Goal: Transaction & Acquisition: Purchase product/service

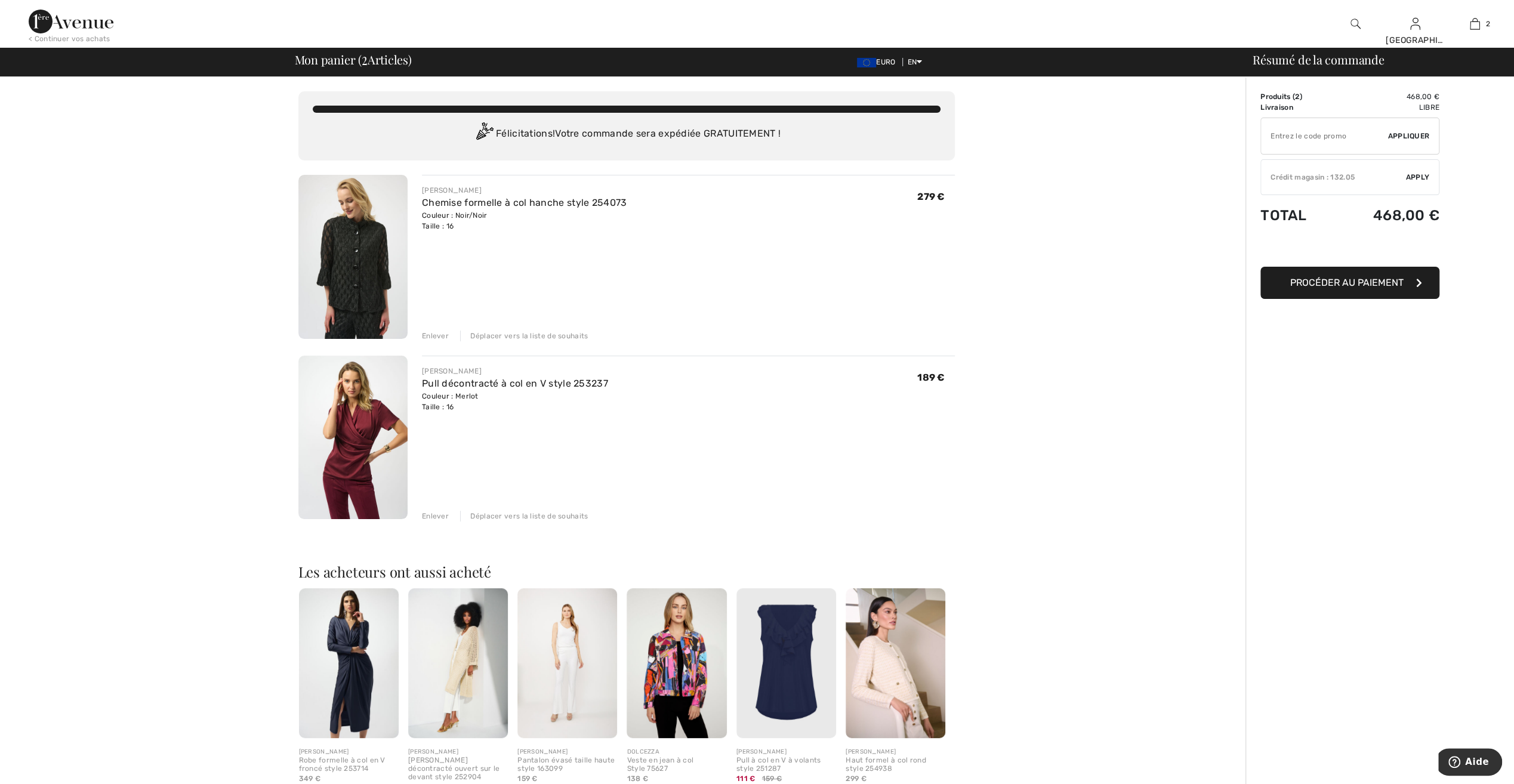
type input "NEW15"
type input "FREEXPRESS"
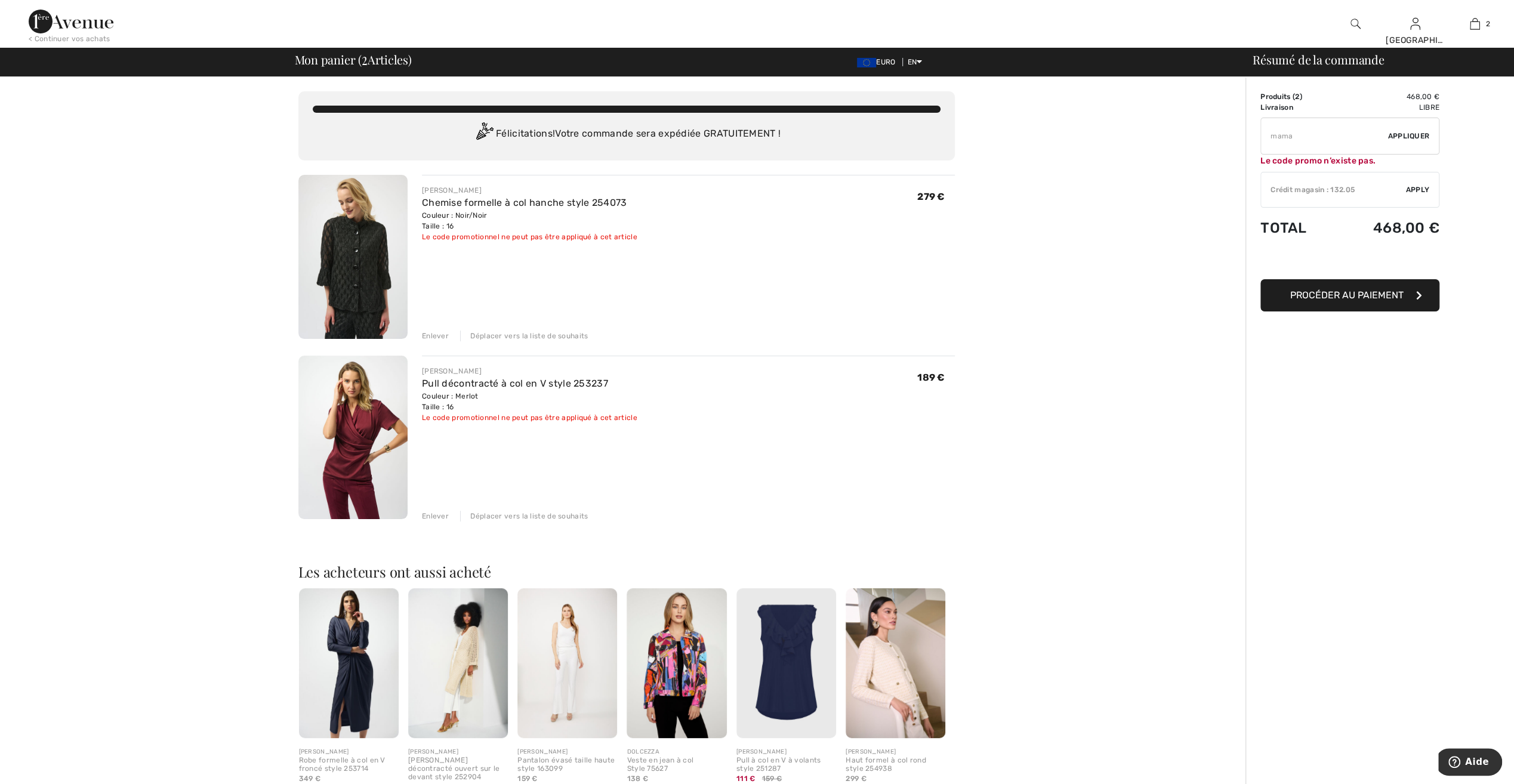
type input "MAMA"
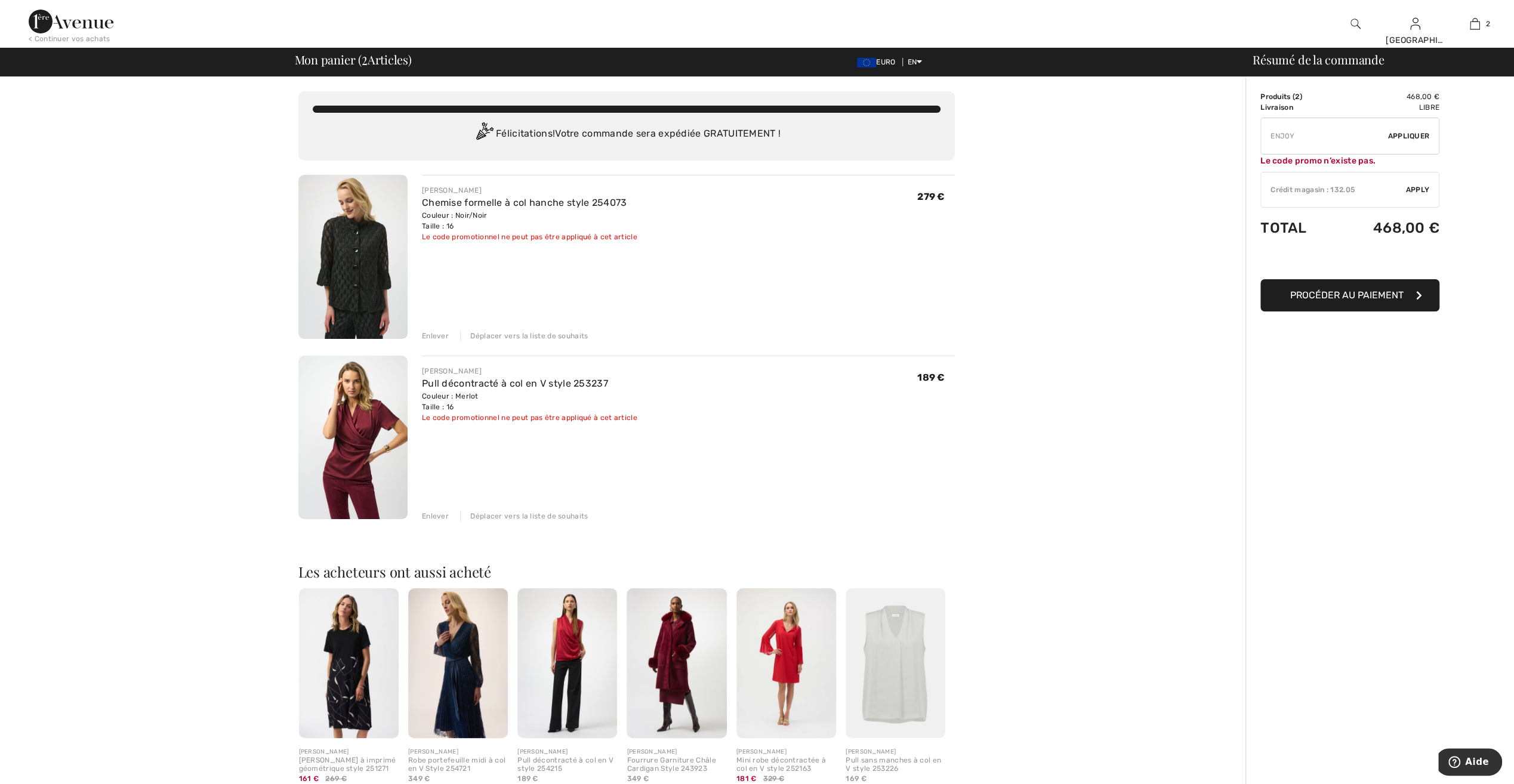
type input "FLASH15"
type input "FREEDENIMBAG"
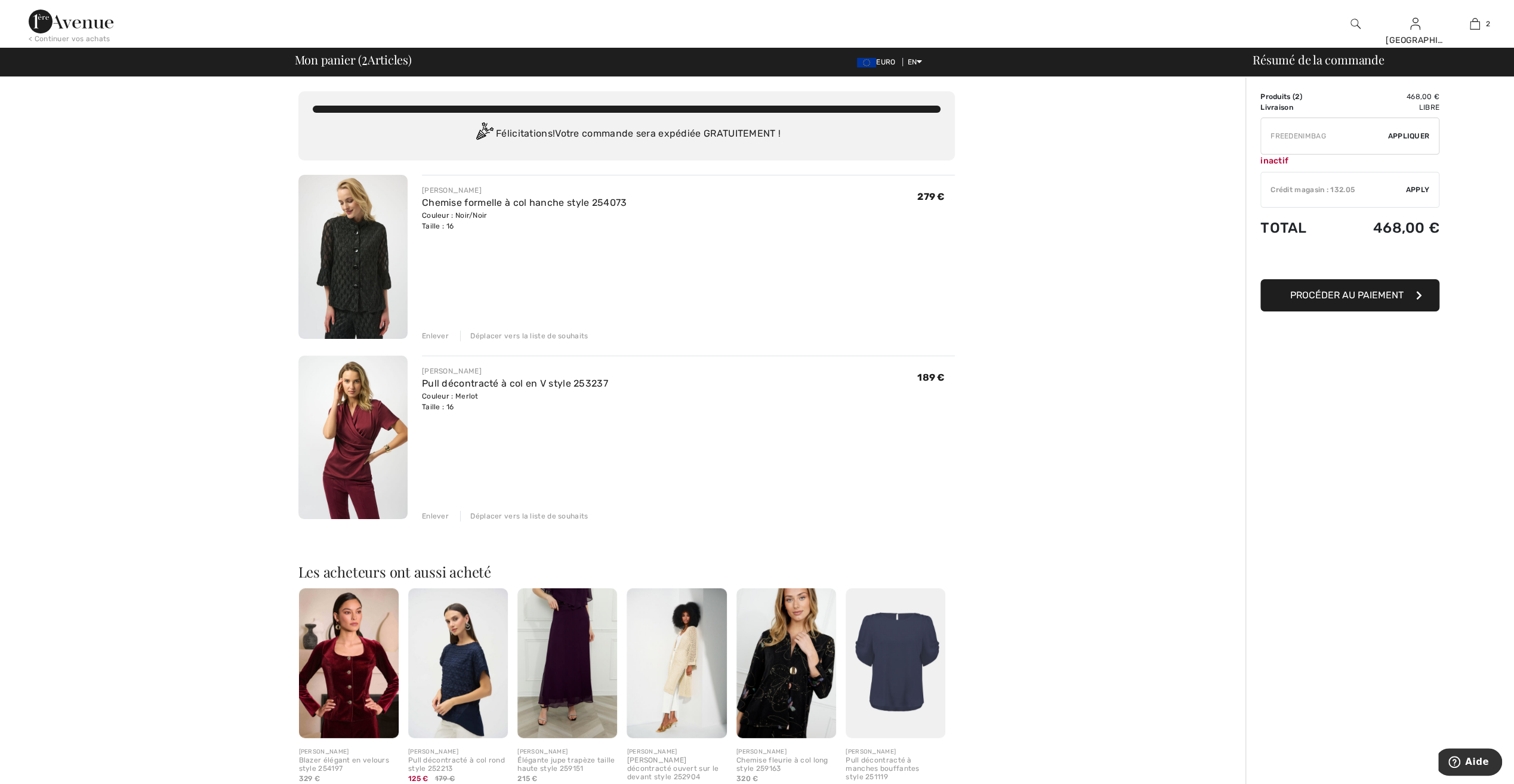
click at [494, 331] on div "Déplacer vers la liste de souhaits" at bounding box center [524, 336] width 127 height 11
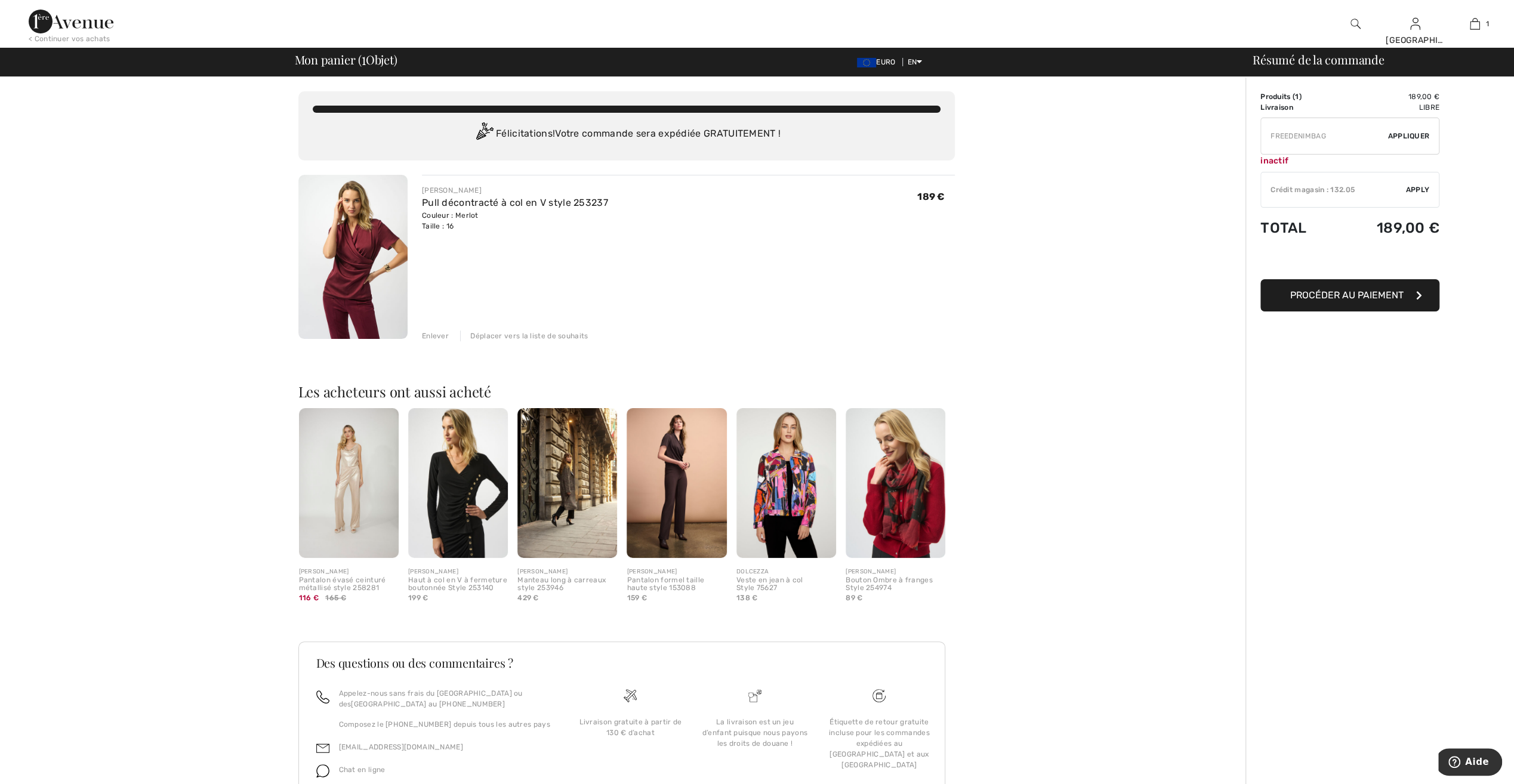
click at [1292, 132] on input "TEXT" at bounding box center [1324, 136] width 127 height 36
click at [1379, 133] on input "TEXT" at bounding box center [1324, 136] width 127 height 36
click at [1288, 135] on input "TEXT" at bounding box center [1324, 136] width 127 height 36
click at [1275, 136] on input "TEXT" at bounding box center [1324, 136] width 127 height 36
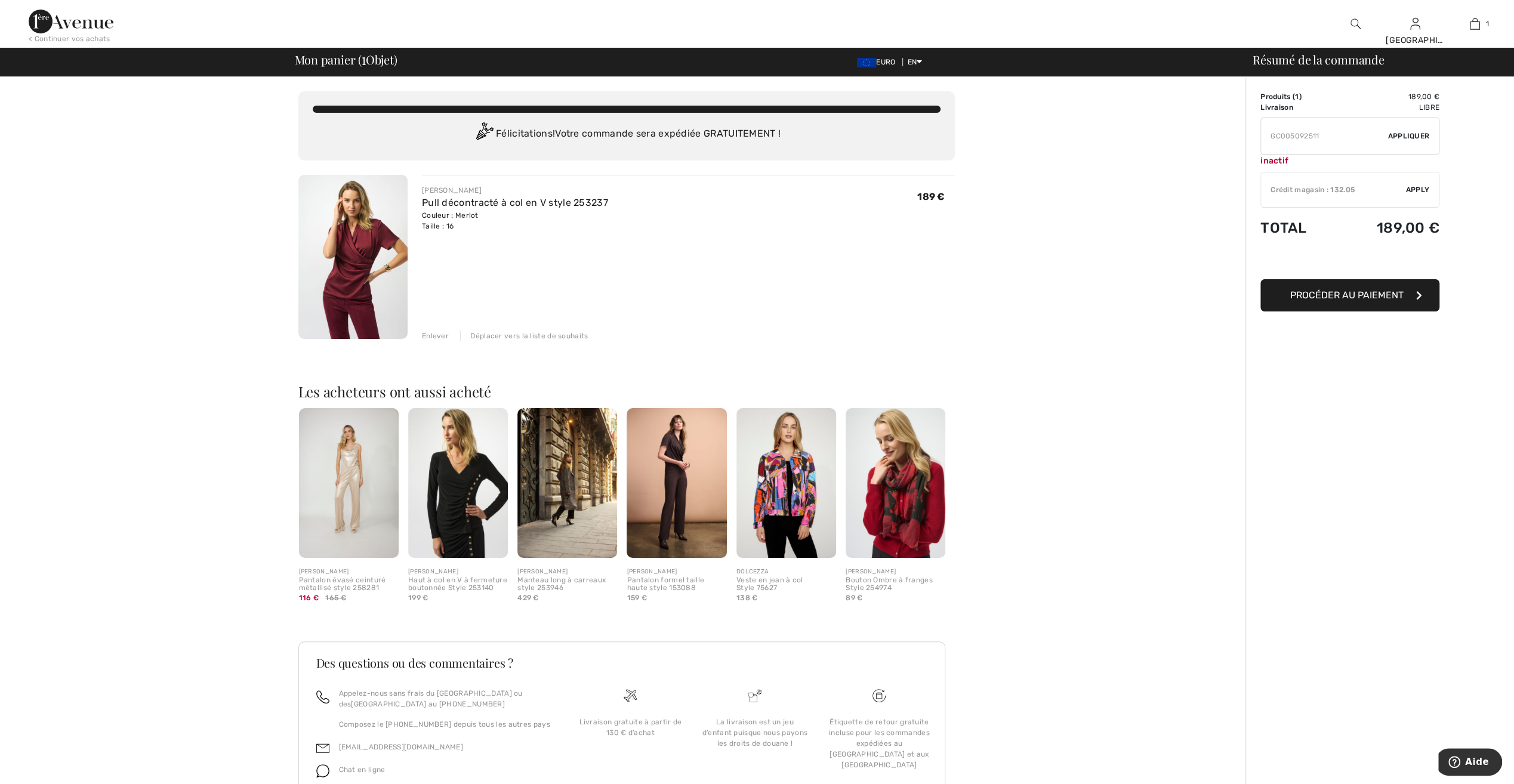
click at [1407, 133] on span "Appliquer" at bounding box center [1409, 136] width 42 height 11
click at [1326, 135] on input "TEXT" at bounding box center [1324, 136] width 127 height 36
click at [1413, 134] on span "Appliquer" at bounding box center [1409, 136] width 42 height 11
click at [1320, 136] on input "TEXT" at bounding box center [1324, 136] width 127 height 36
click at [1306, 135] on input "TEXT" at bounding box center [1324, 136] width 127 height 36
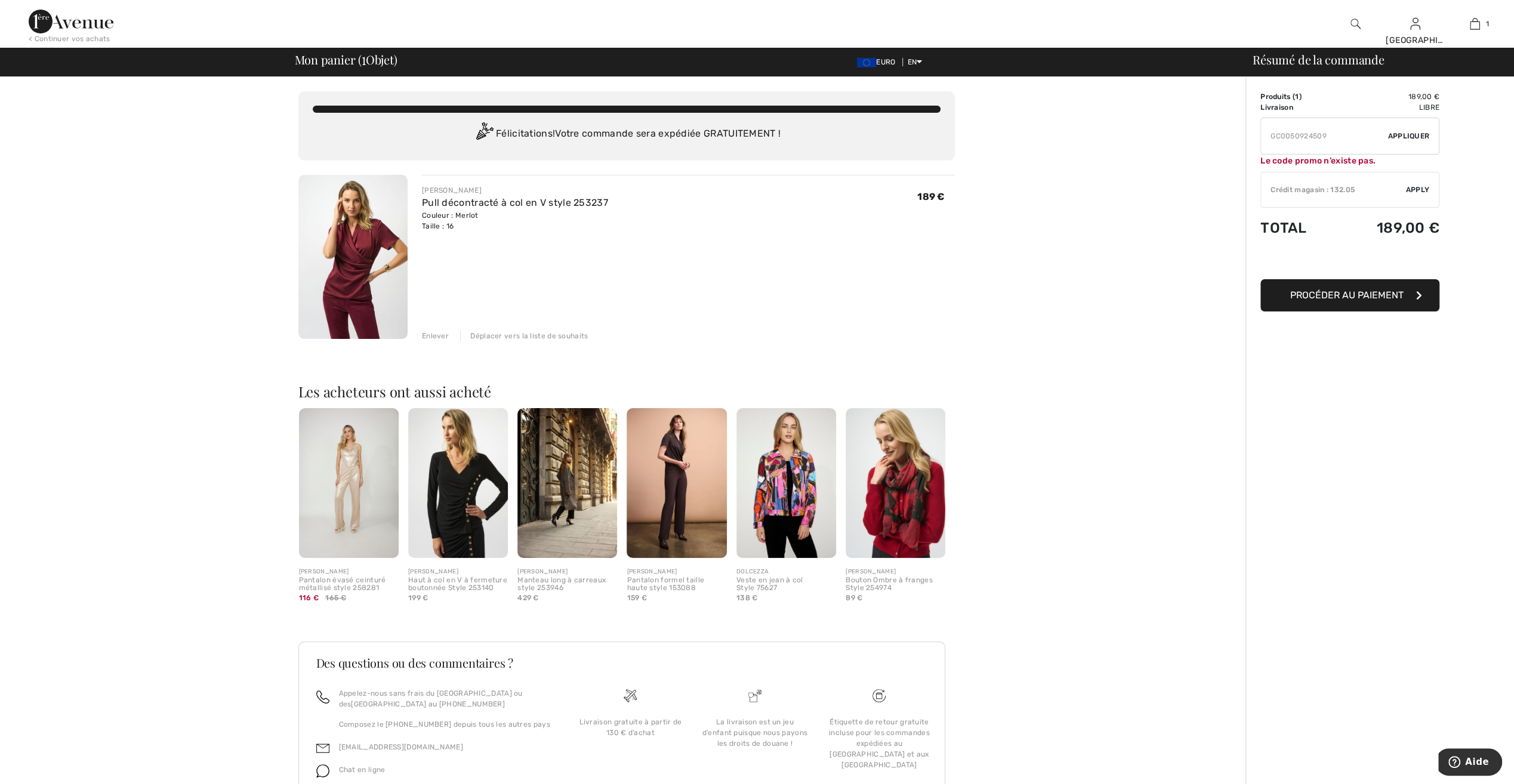
type input "GC0050924509"
click at [1425, 141] on span "Appliquer" at bounding box center [1409, 136] width 42 height 11
drag, startPoint x: 1327, startPoint y: 136, endPoint x: 1263, endPoint y: 136, distance: 64.0
click at [1263, 136] on input "TEXT" at bounding box center [1324, 136] width 127 height 36
type input "GC005092411"
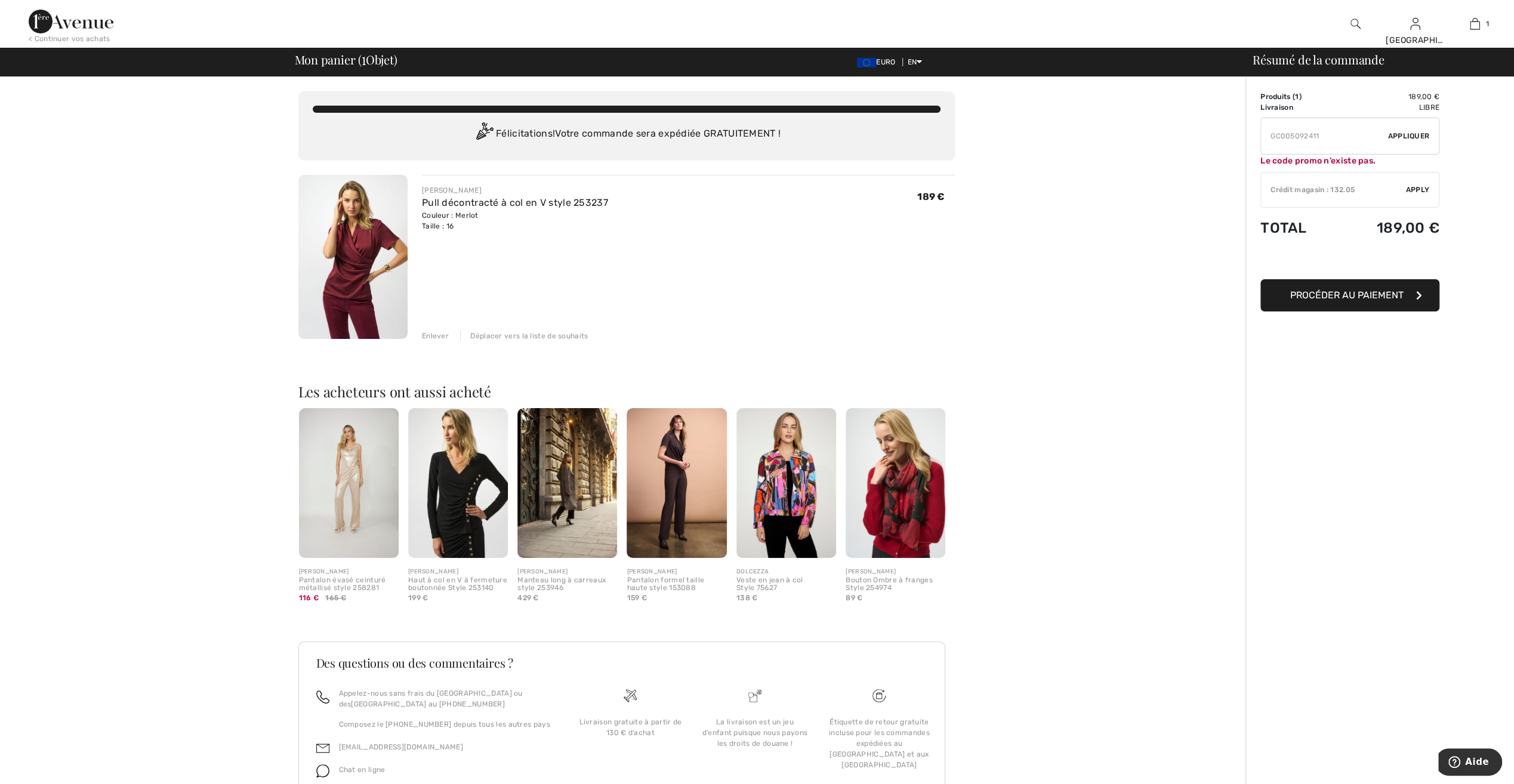
click at [1412, 134] on span "Appliquer" at bounding box center [1409, 136] width 42 height 11
click at [1411, 142] on span "Remove" at bounding box center [1415, 147] width 30 height 11
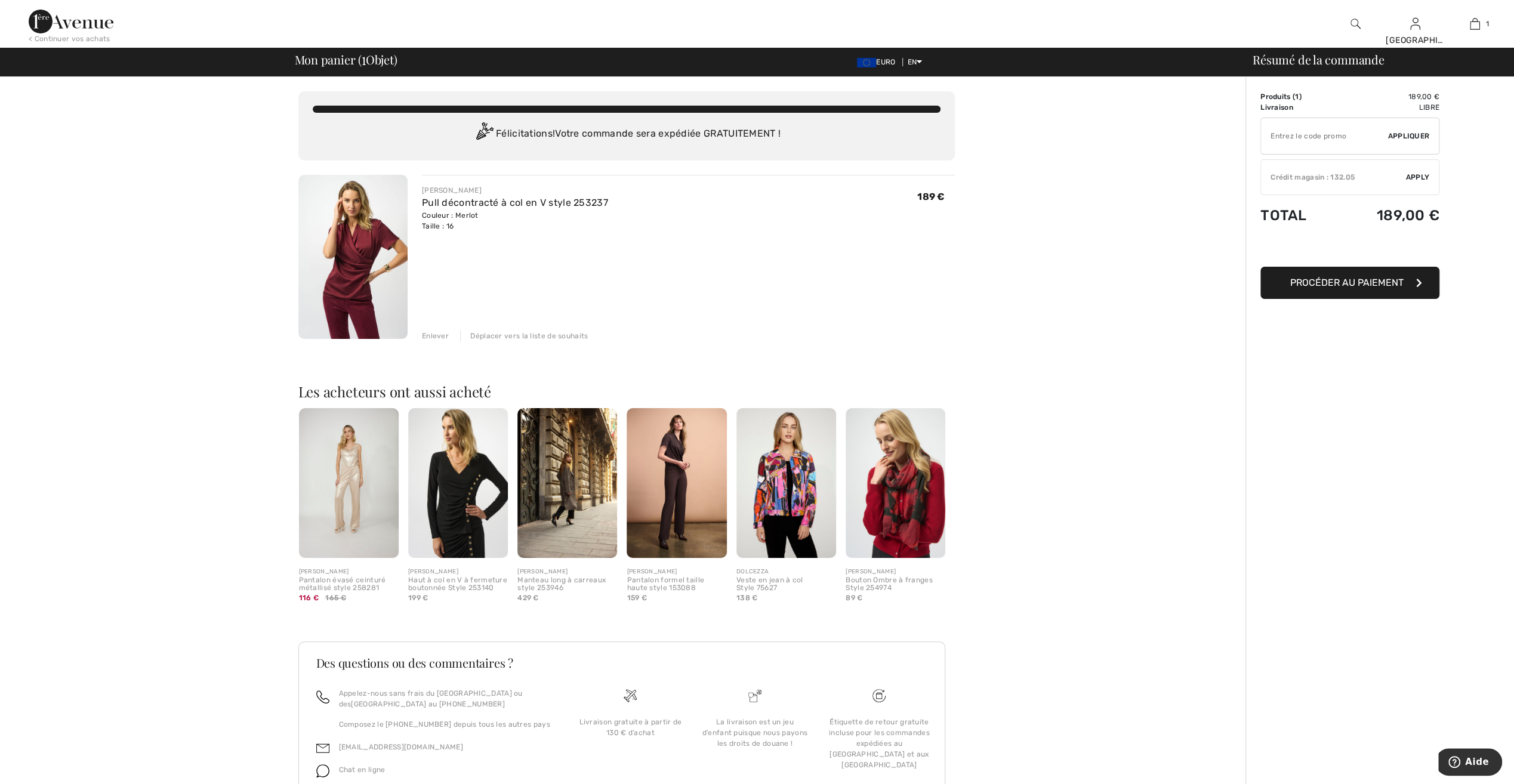
click at [1308, 134] on input "TEXT" at bounding box center [1324, 136] width 127 height 36
click at [1393, 133] on span "Appliquer" at bounding box center [1409, 136] width 42 height 11
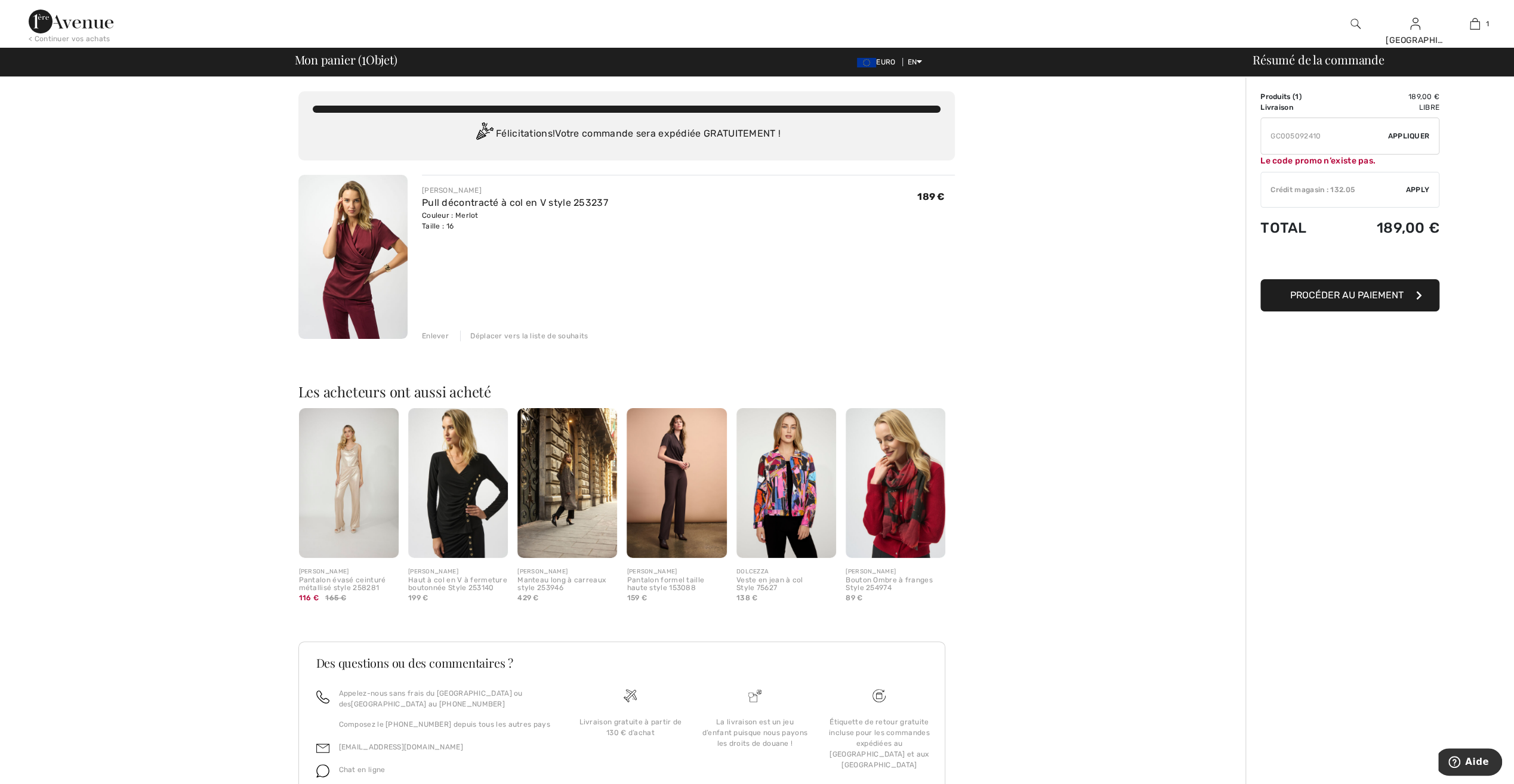
click at [1324, 137] on input "TEXT" at bounding box center [1324, 136] width 127 height 36
click at [1401, 135] on span "Appliquer" at bounding box center [1409, 136] width 42 height 11
click at [1326, 139] on input "TEXT" at bounding box center [1324, 136] width 127 height 36
type input "GC005092408"
click at [1395, 137] on span "Appliquer" at bounding box center [1409, 136] width 42 height 11
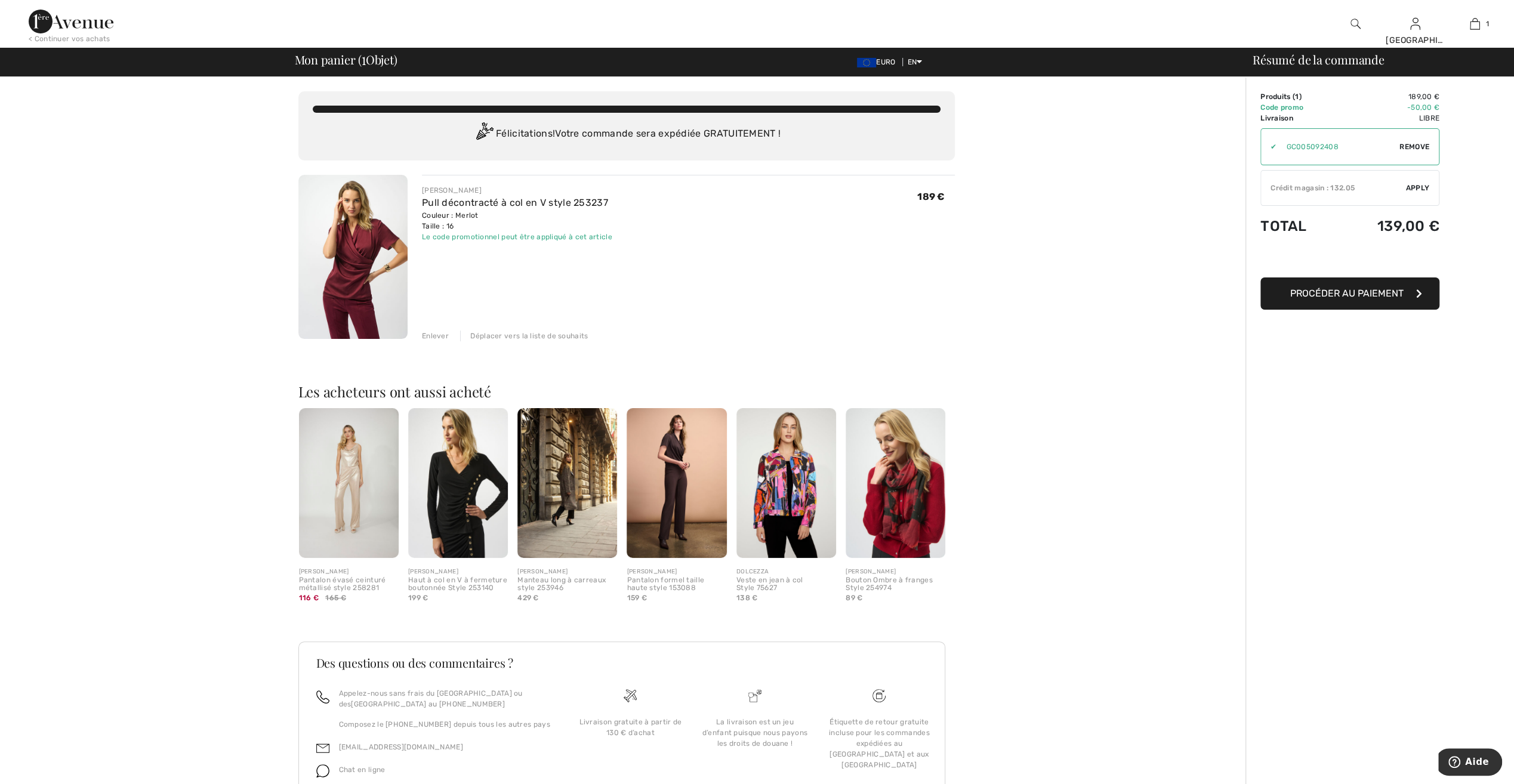
click at [1270, 189] on div "Crédit magasin : 132.05" at bounding box center [1333, 188] width 145 height 11
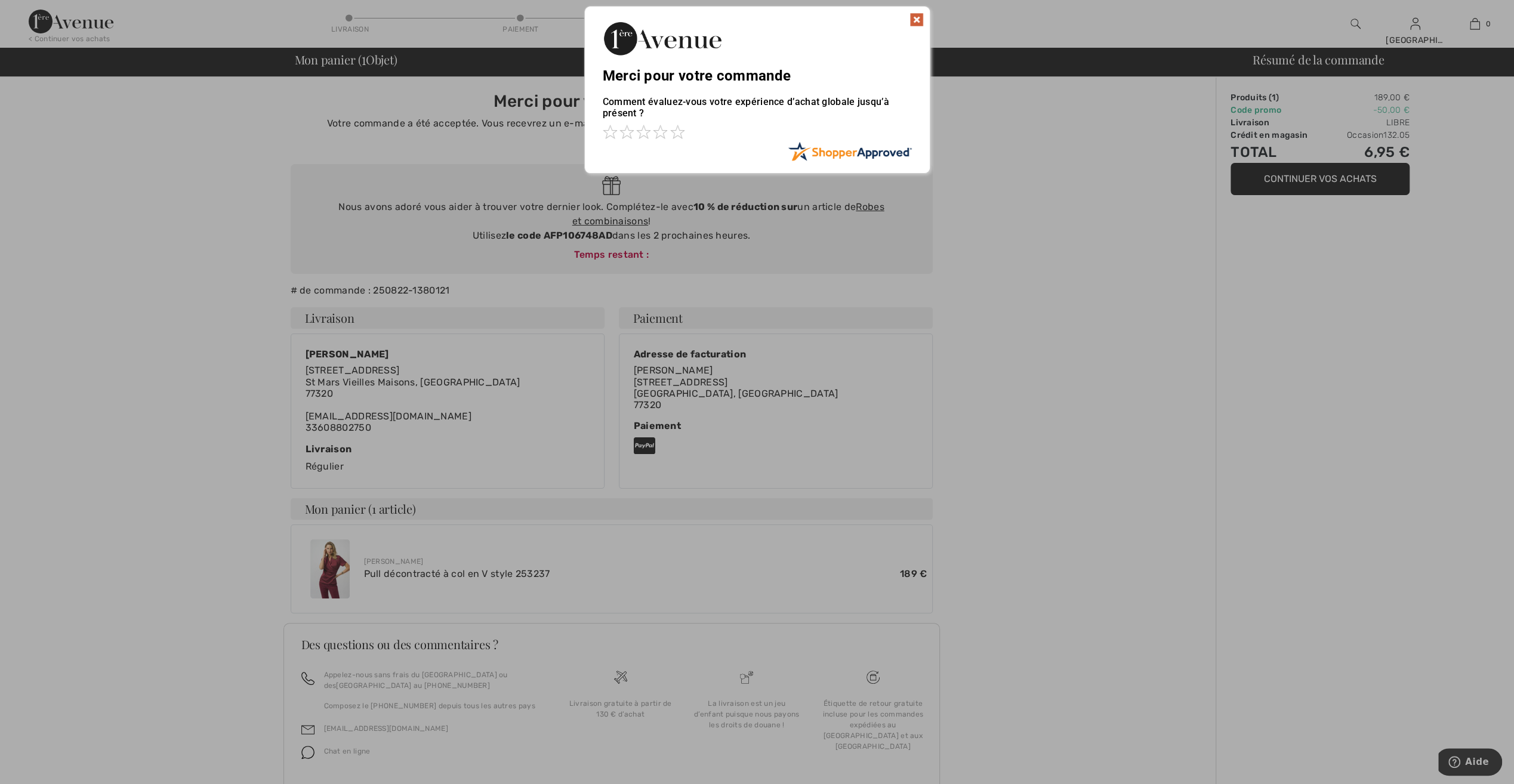
click at [915, 20] on img at bounding box center [916, 19] width 14 height 14
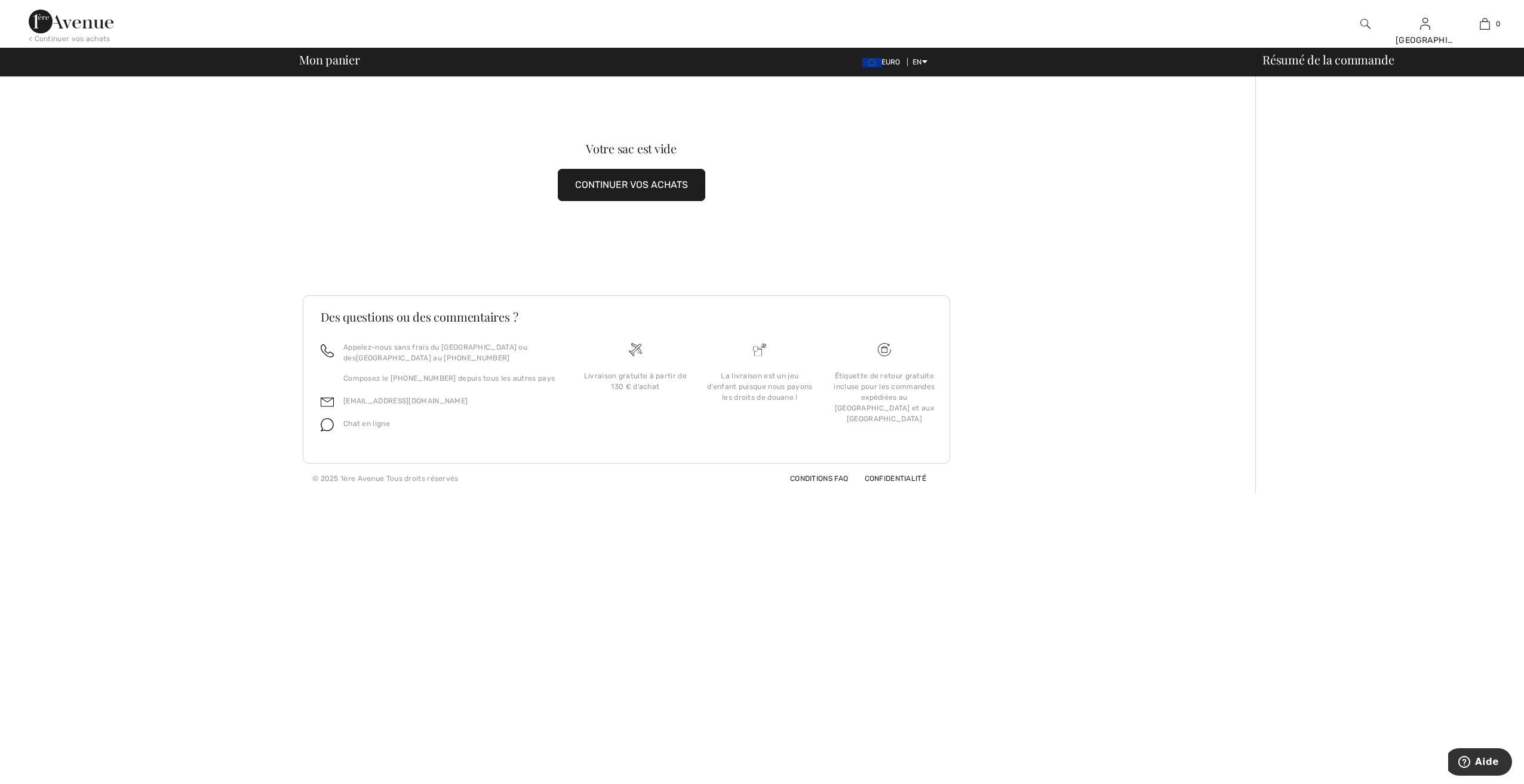
click at [599, 183] on button "CONTINUER VOS ACHATS" at bounding box center [631, 185] width 148 height 32
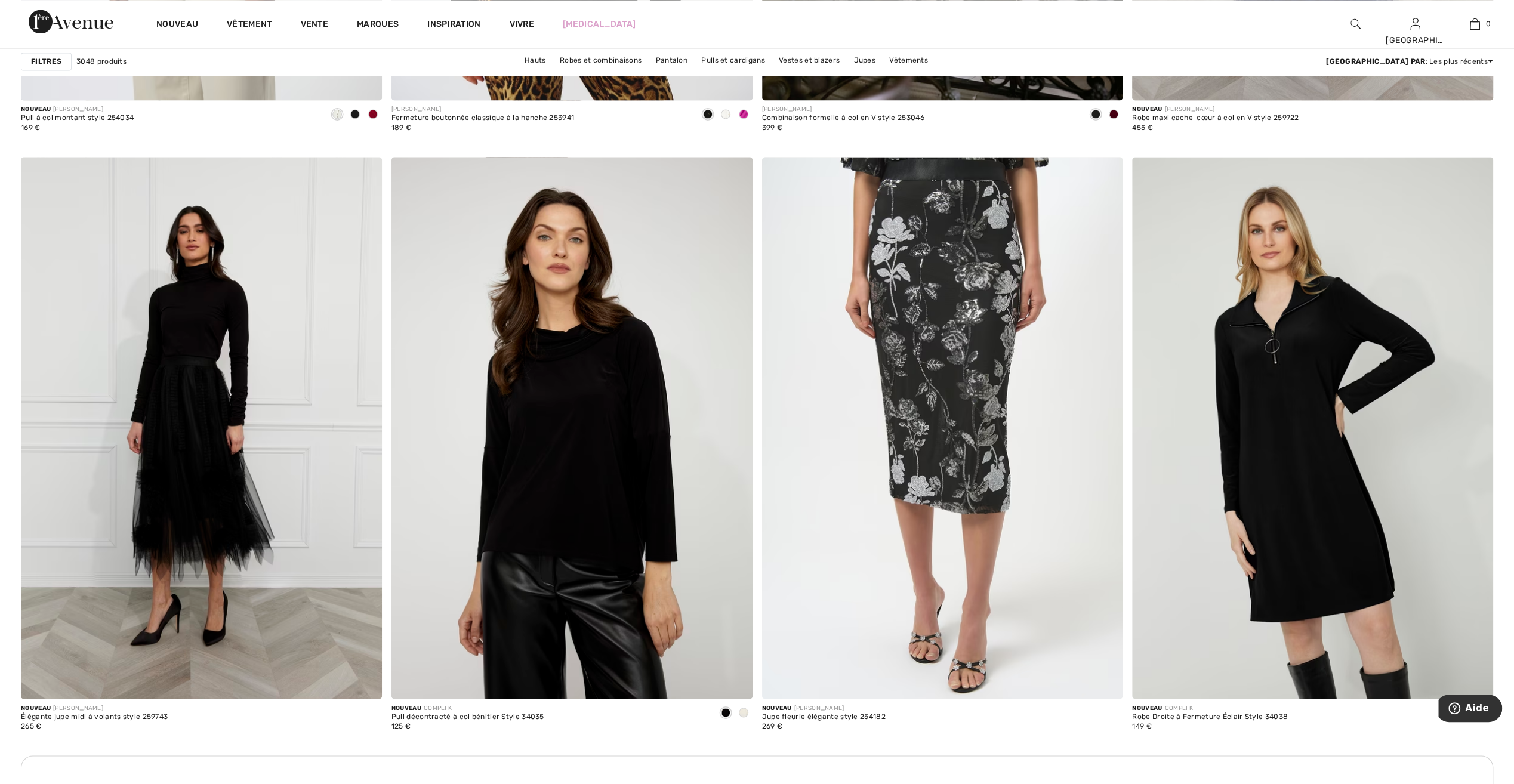
scroll to position [1850, 0]
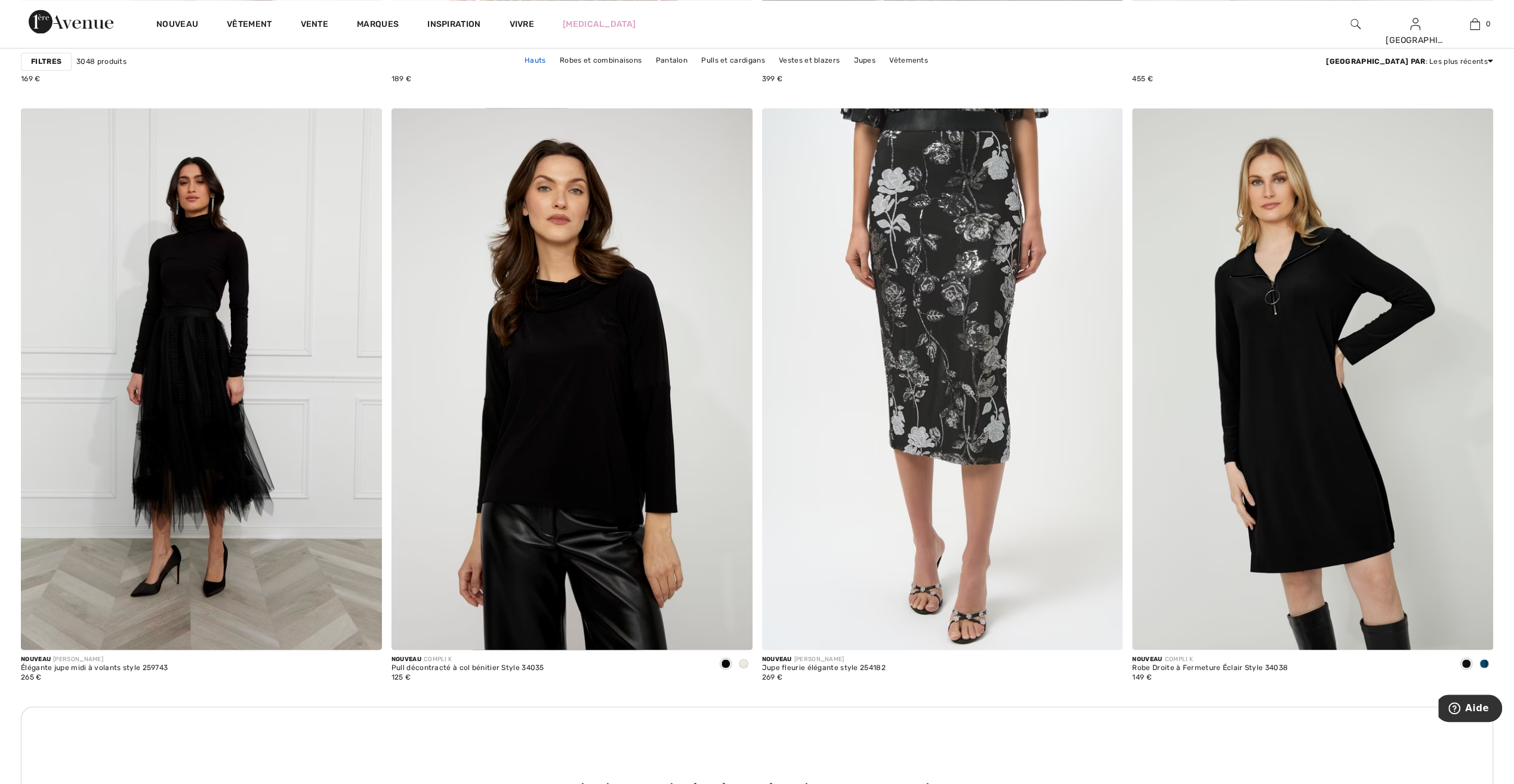
click at [552, 59] on link "Hauts" at bounding box center [535, 60] width 33 height 15
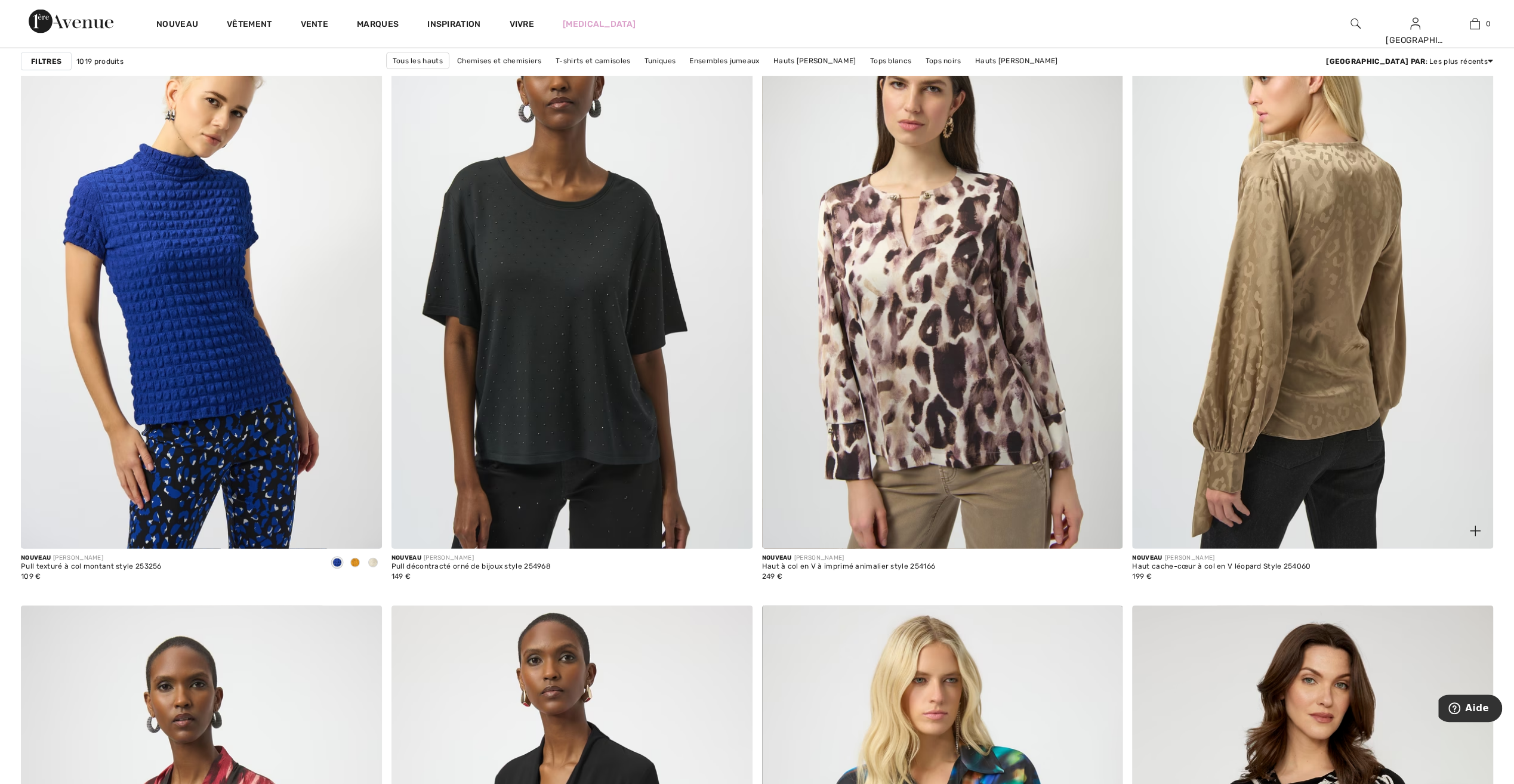
scroll to position [2805, 0]
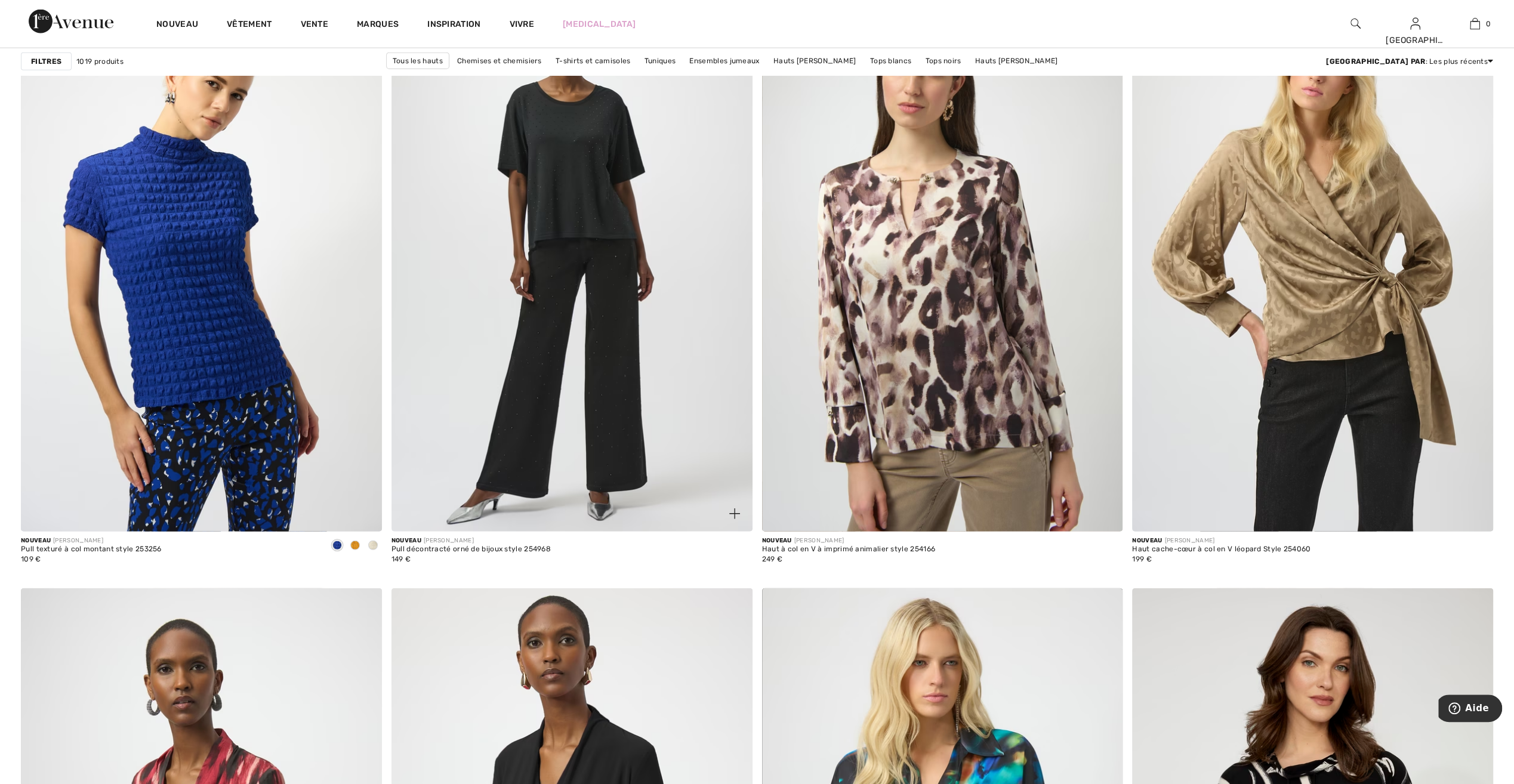
click at [597, 445] on img at bounding box center [572, 261] width 361 height 541
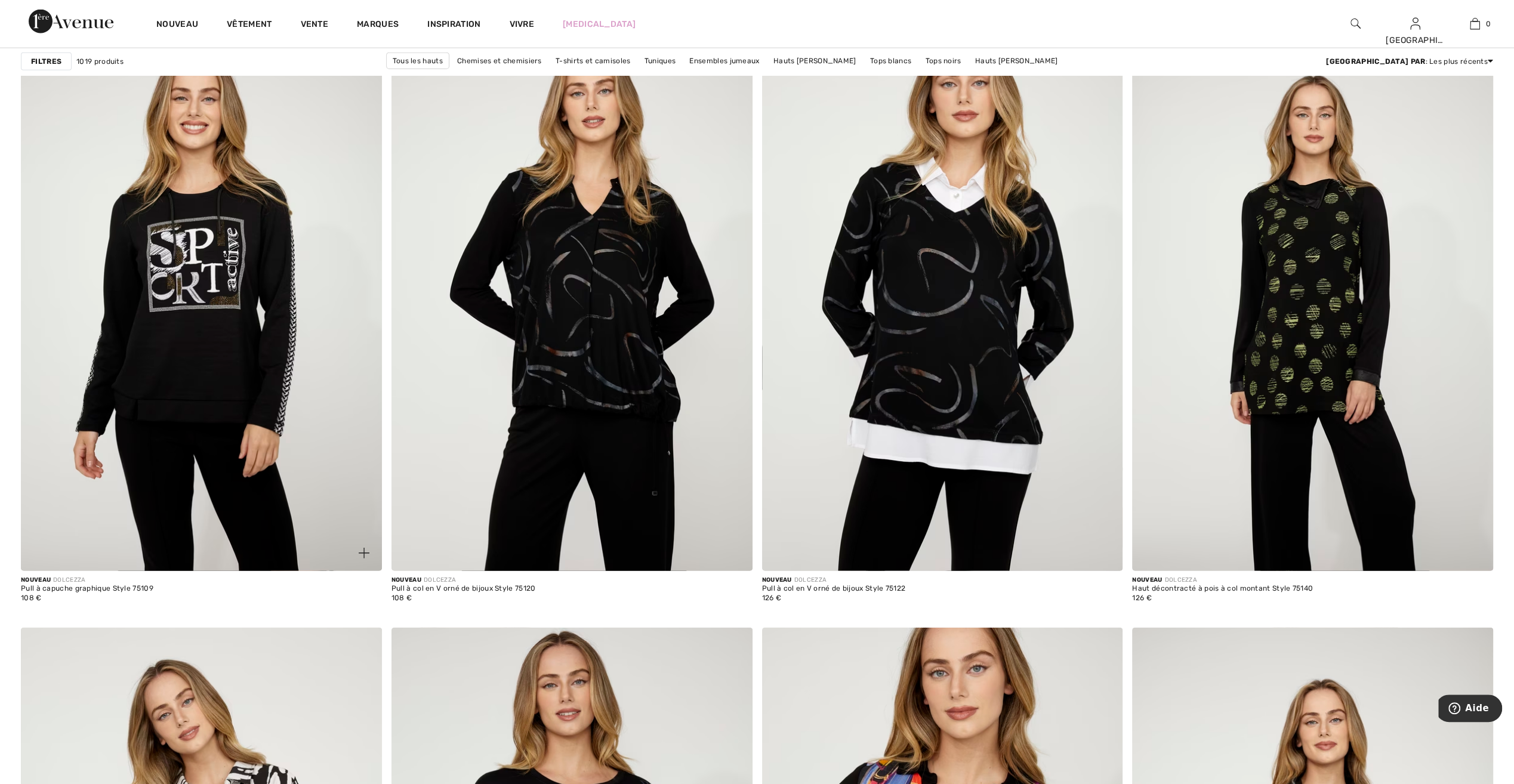
scroll to position [7401, 0]
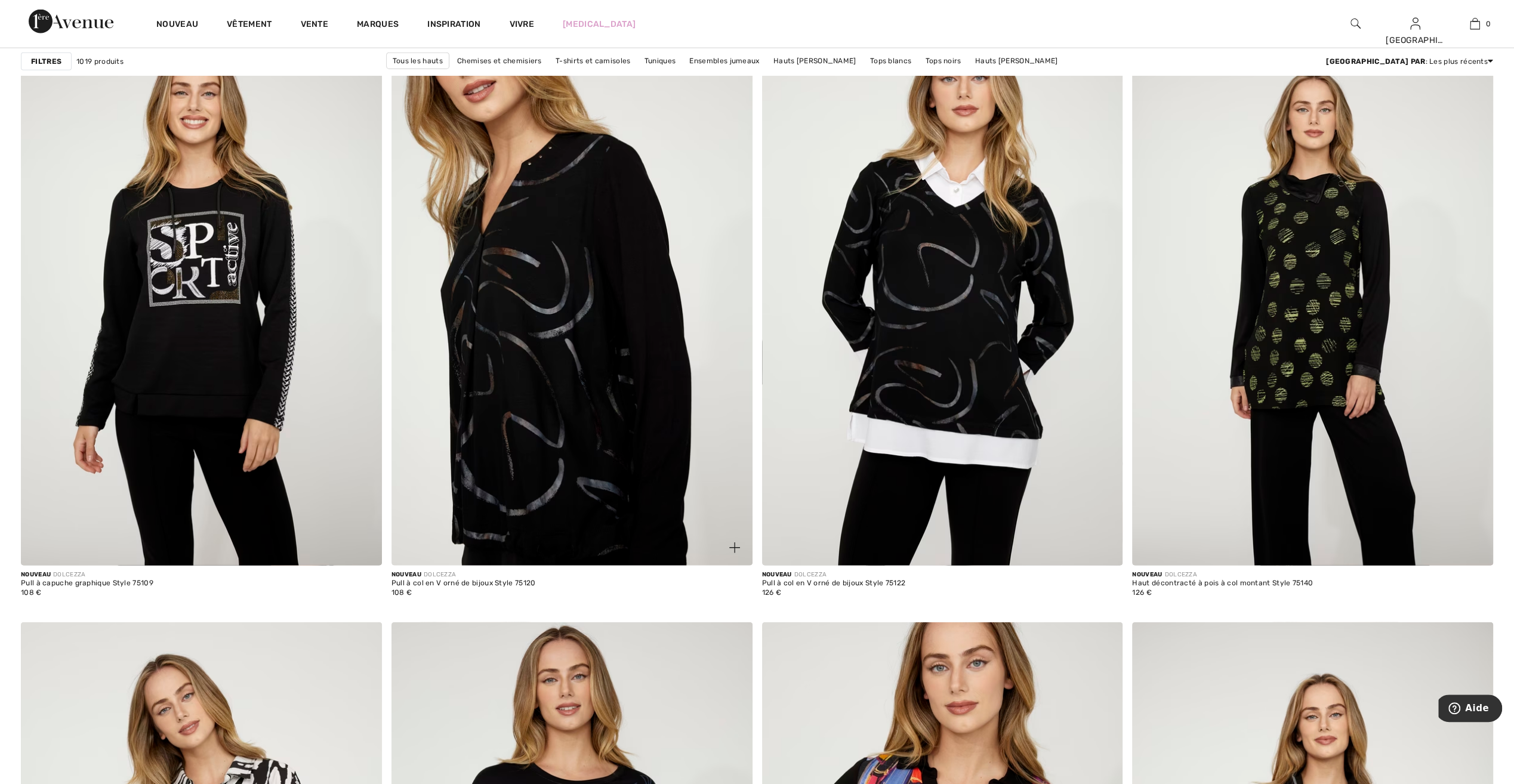
click at [530, 396] on img at bounding box center [572, 294] width 361 height 541
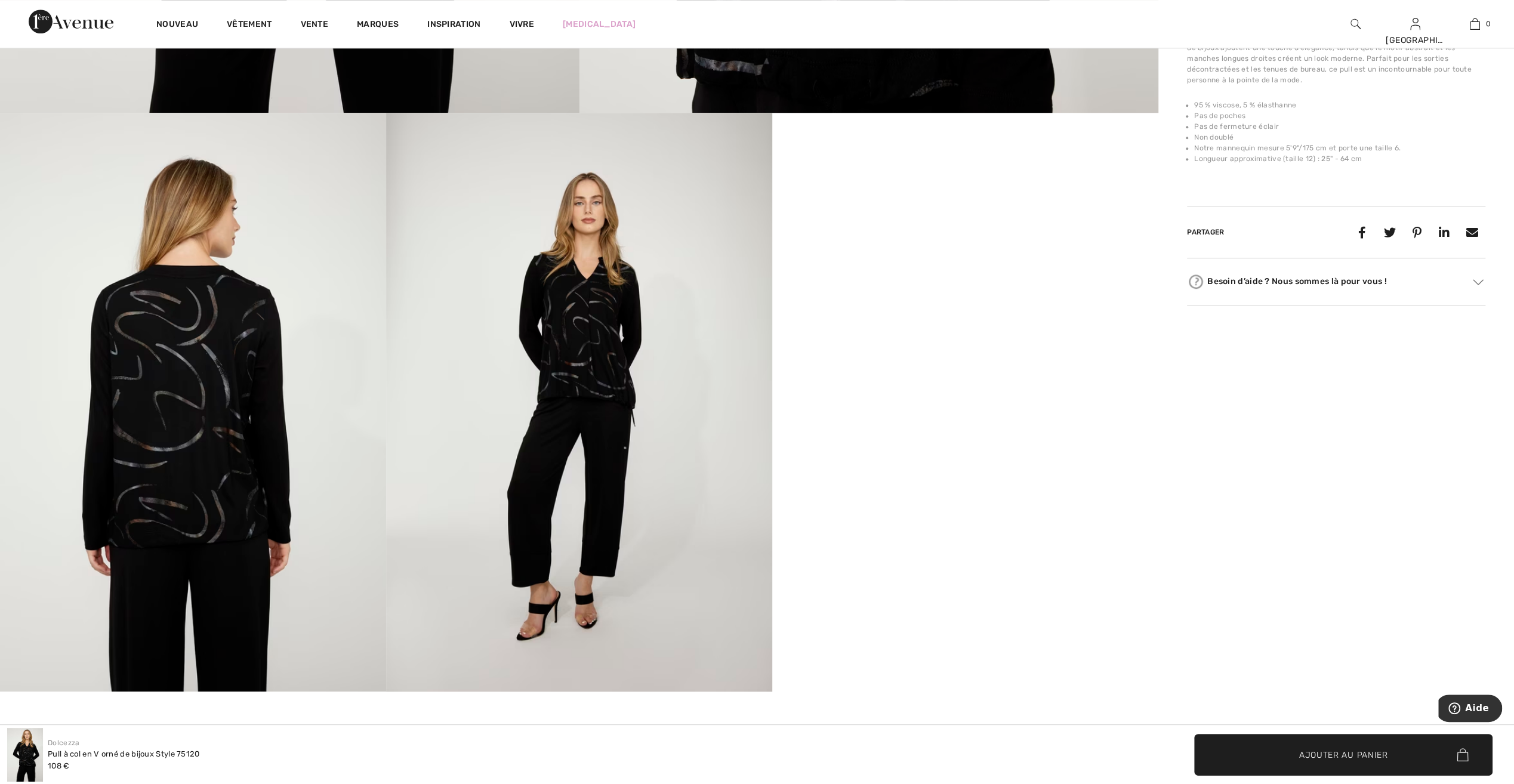
scroll to position [835, 0]
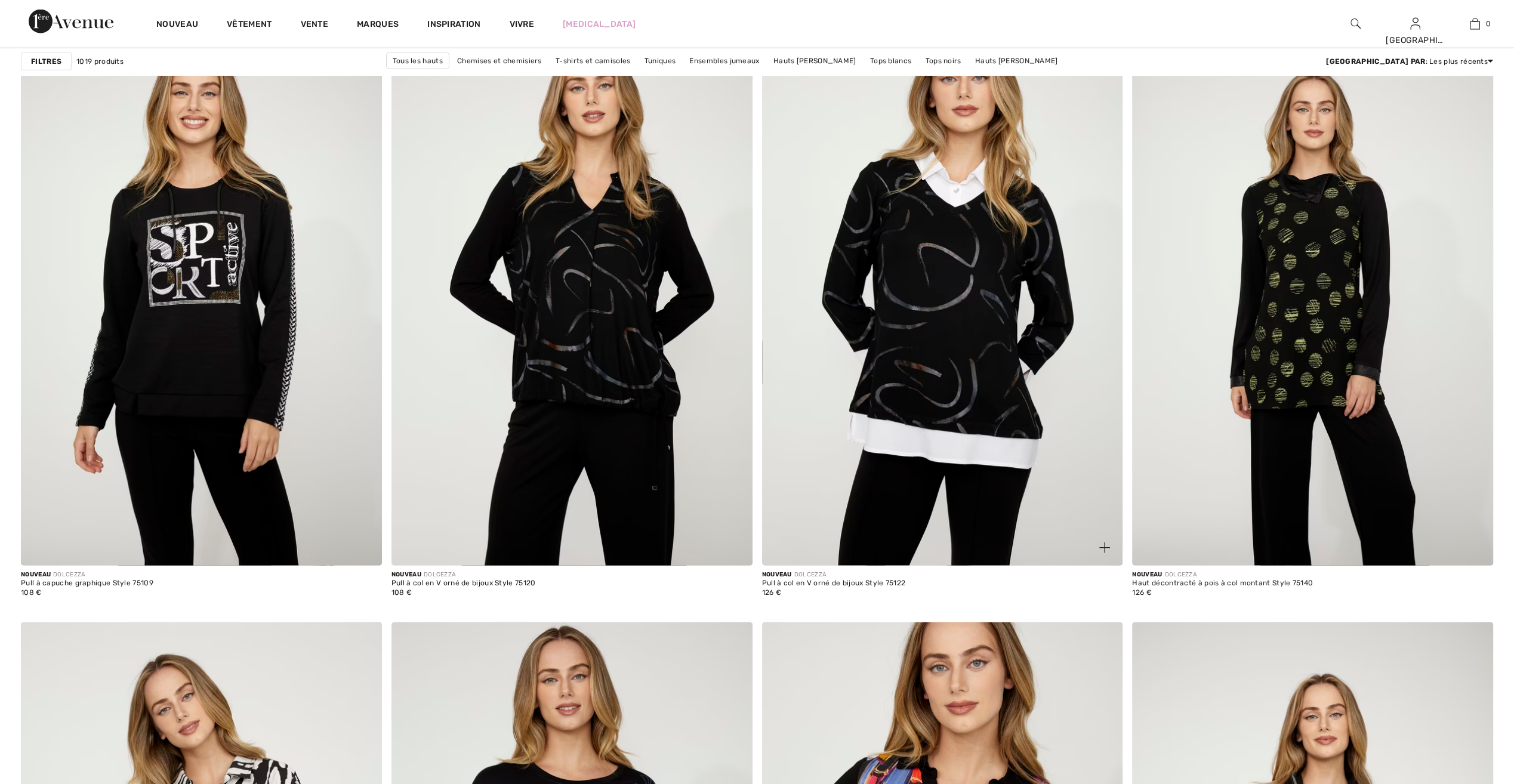
drag, startPoint x: 0, startPoint y: 0, endPoint x: 930, endPoint y: 370, distance: 1000.9
click at [930, 370] on img at bounding box center [942, 294] width 361 height 541
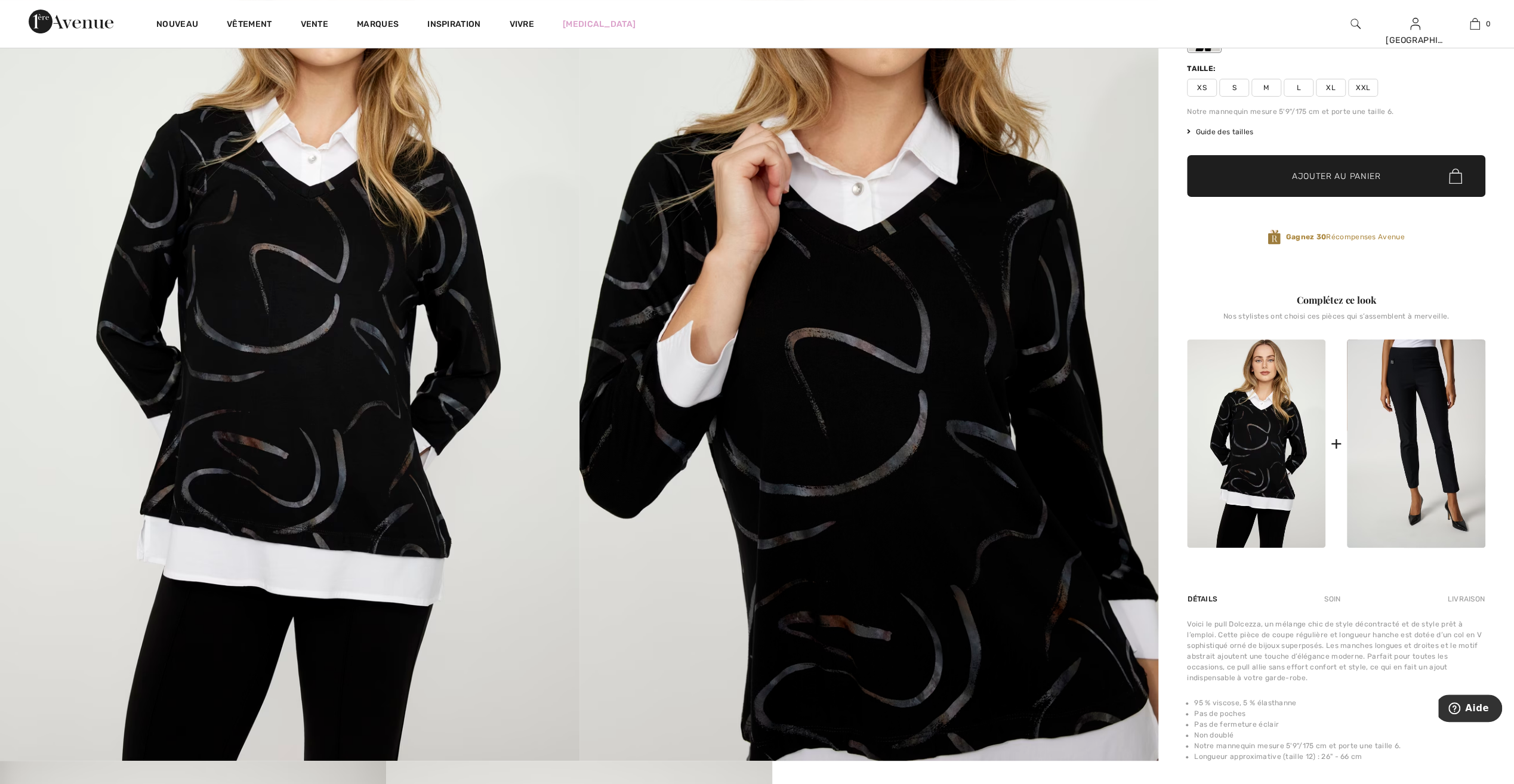
scroll to position [59, 0]
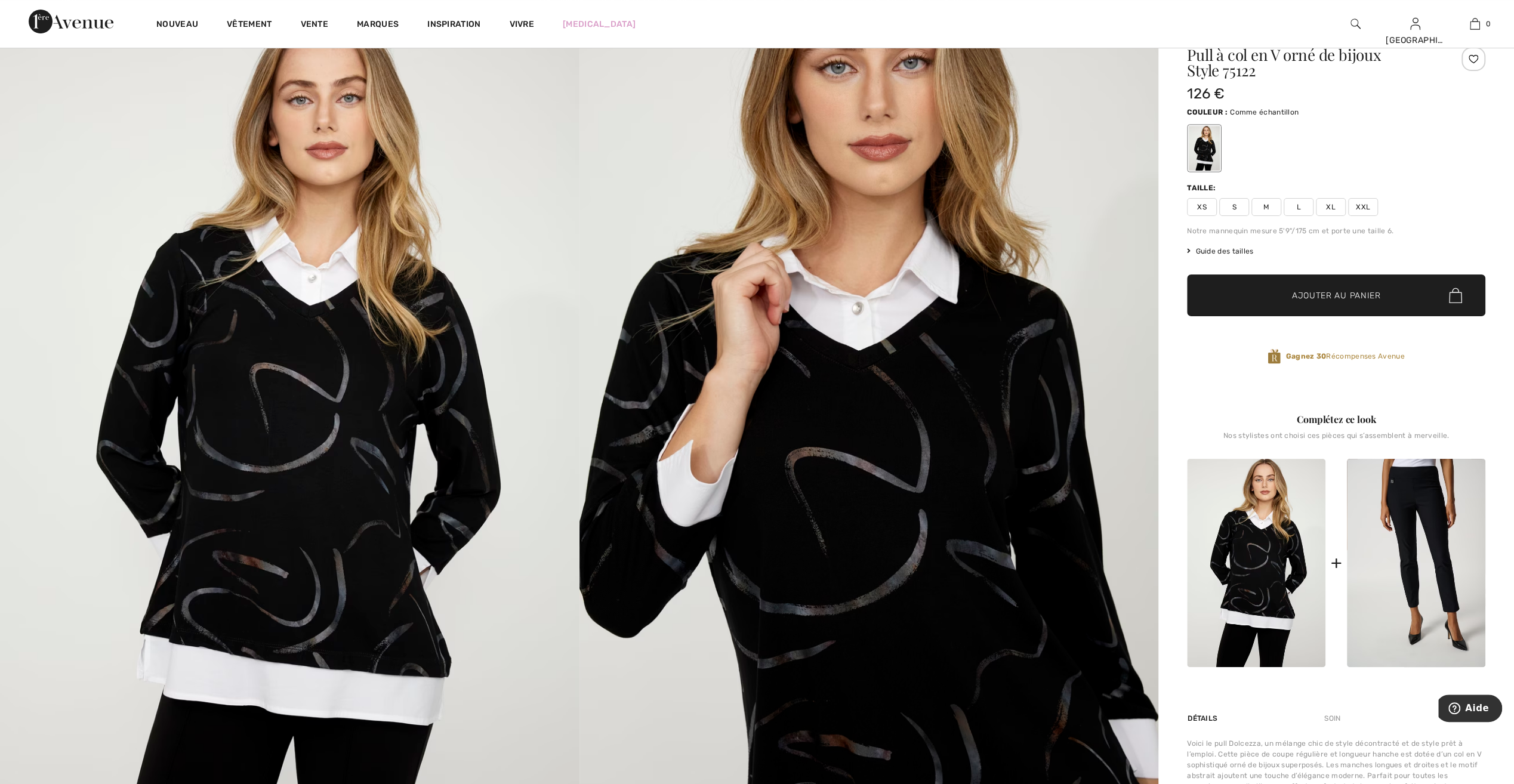
click at [1366, 208] on span "XXL" at bounding box center [1363, 207] width 30 height 18
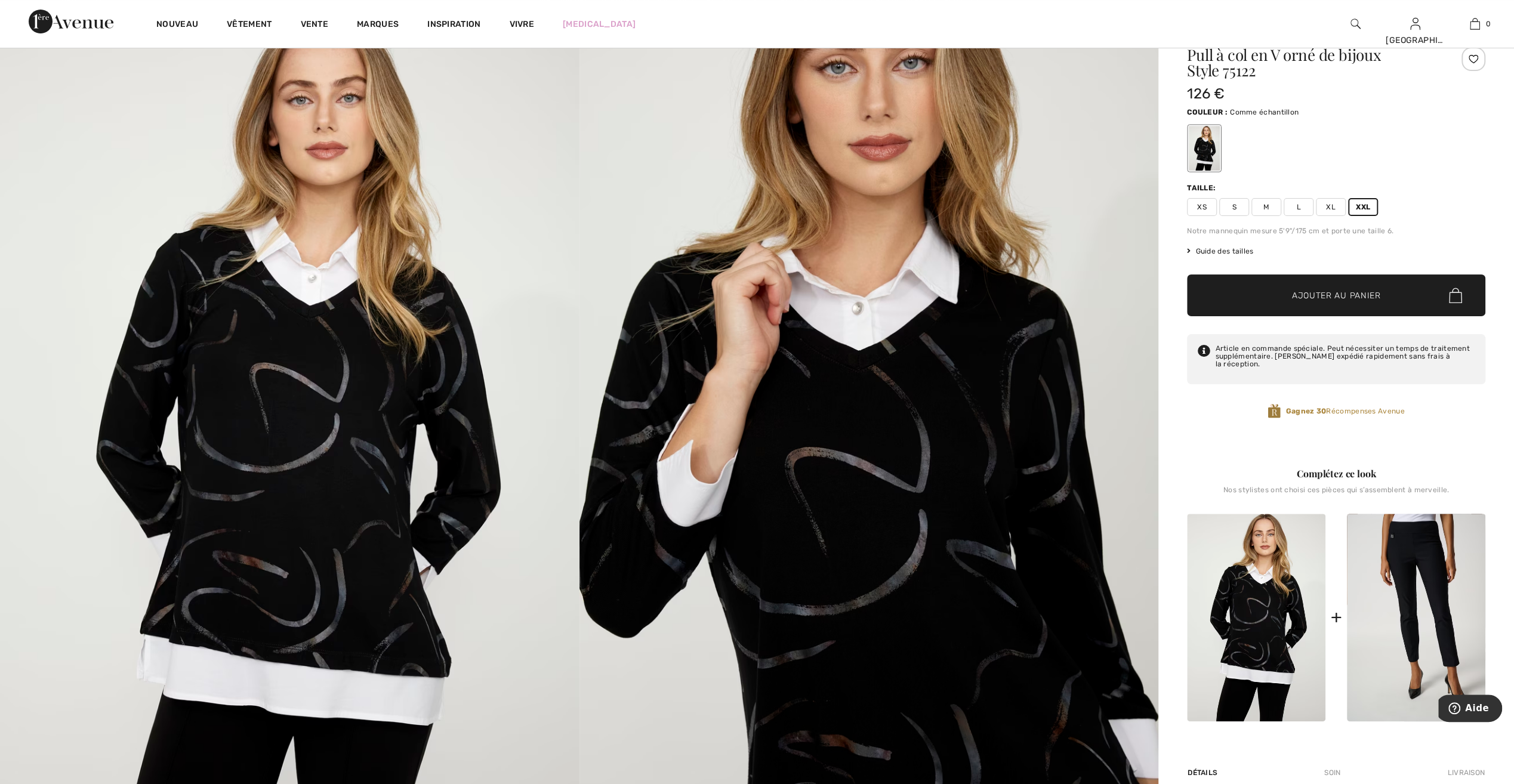
click at [1337, 294] on span "Ajouter au panier" at bounding box center [1337, 296] width 89 height 13
click at [1220, 251] on font "Guide des tailles" at bounding box center [1224, 251] width 58 height 9
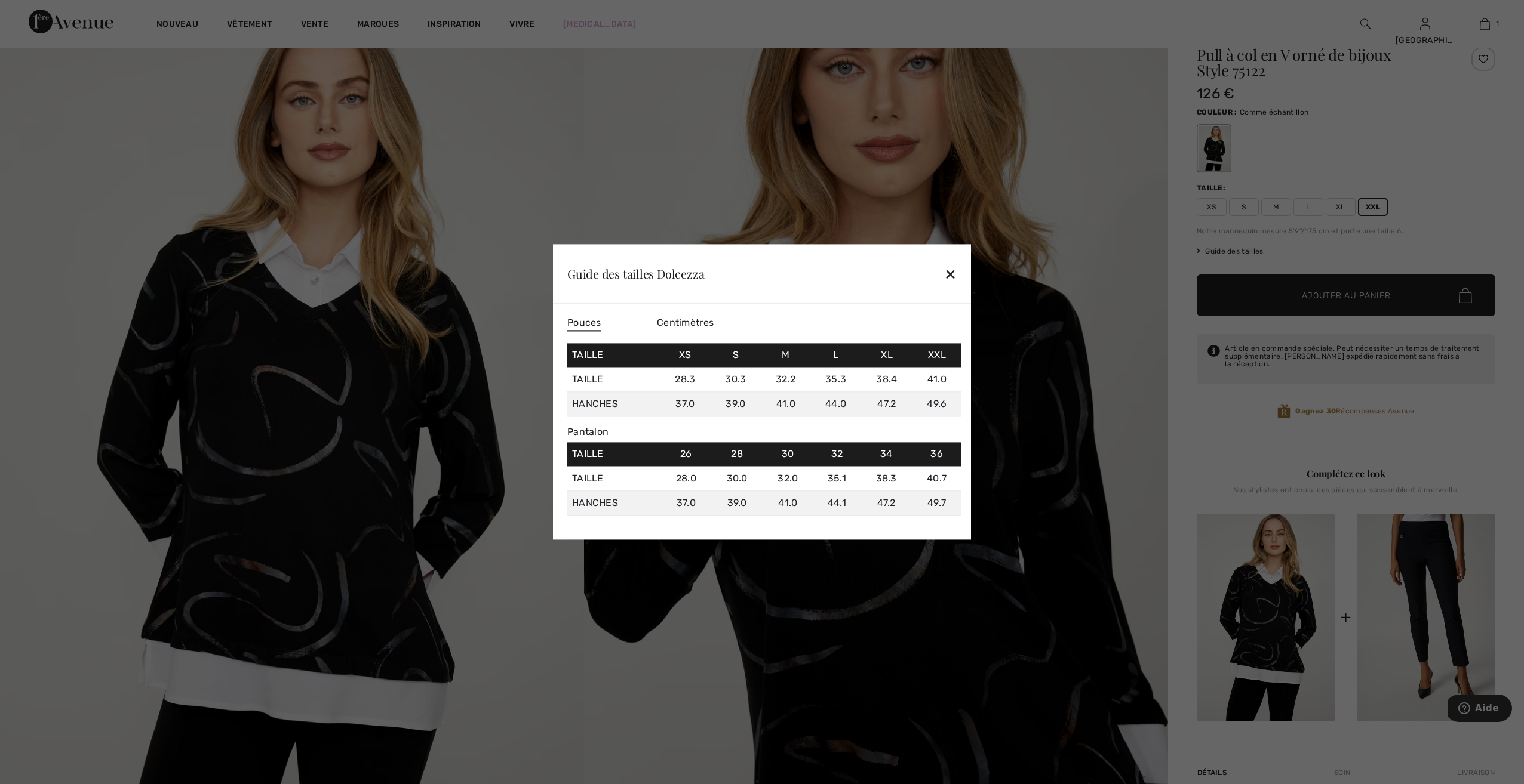
click at [690, 324] on span "Centimètres" at bounding box center [685, 322] width 57 height 11
click at [947, 274] on div "✕" at bounding box center [950, 274] width 13 height 25
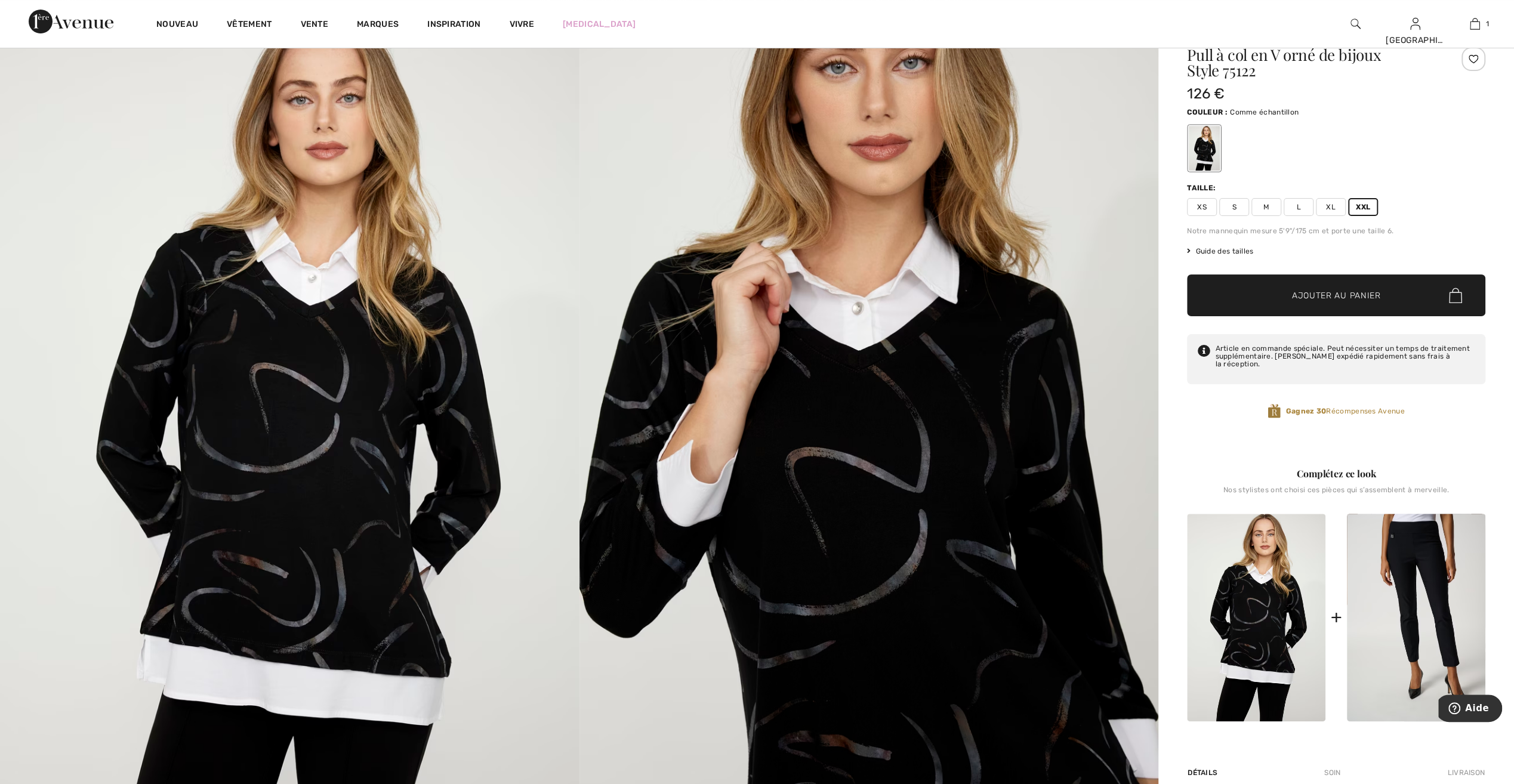
click at [1330, 210] on span "XL" at bounding box center [1331, 207] width 30 height 18
click at [1323, 206] on span "XL" at bounding box center [1331, 207] width 30 height 18
click at [1320, 290] on span "Ajouter au panier" at bounding box center [1337, 296] width 89 height 13
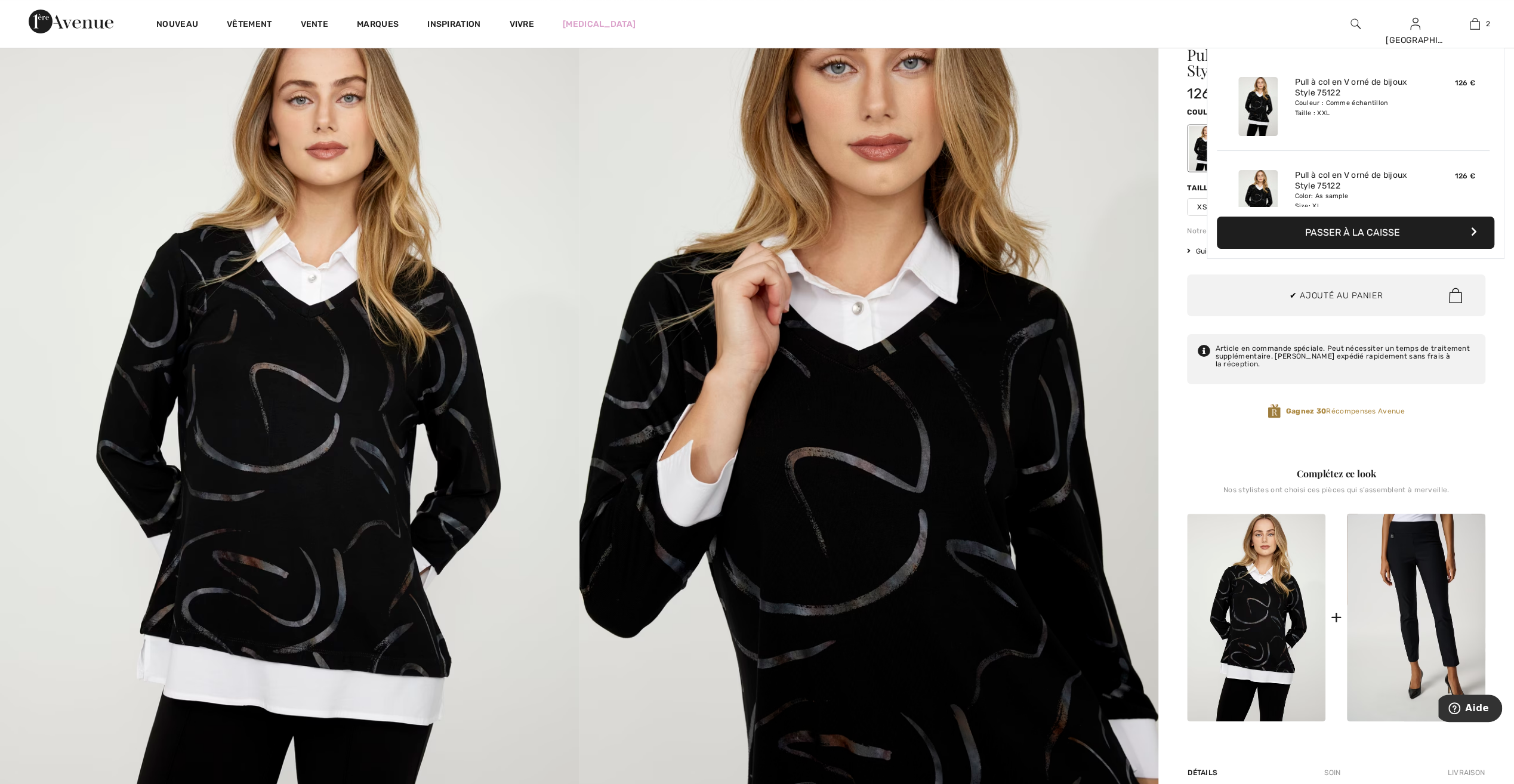
scroll to position [37, 0]
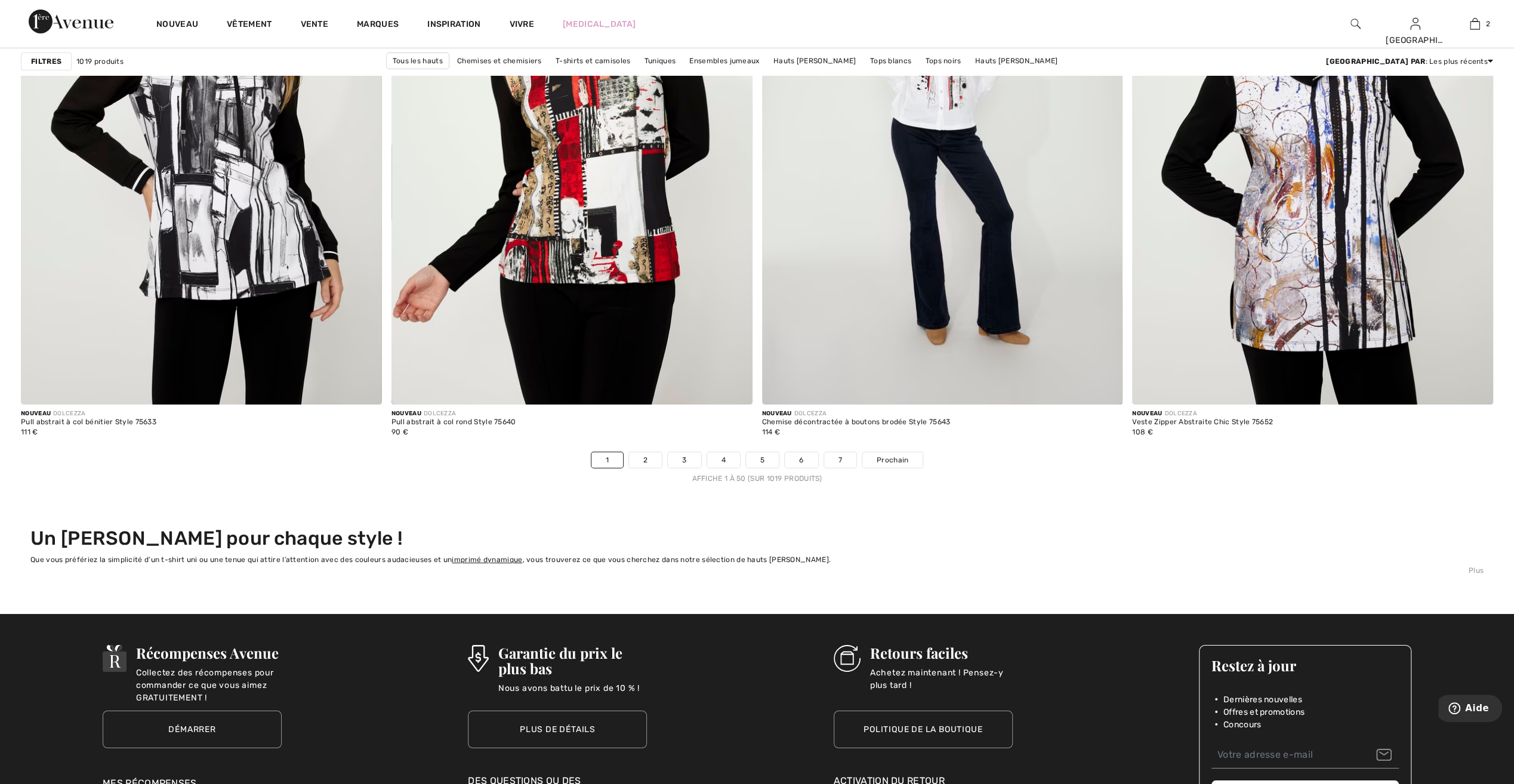
scroll to position [8774, 0]
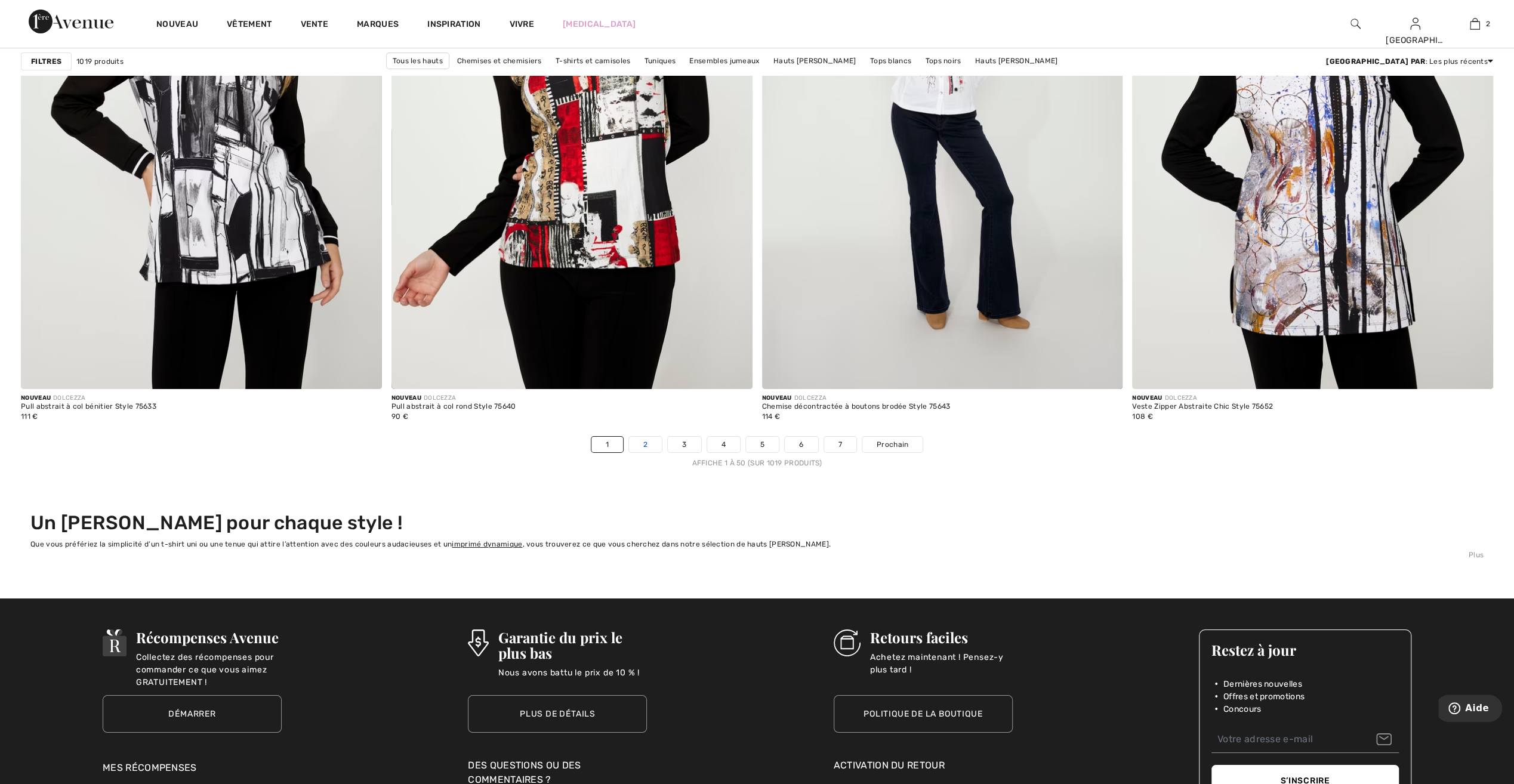
click at [649, 444] on link "2" at bounding box center [645, 444] width 33 height 15
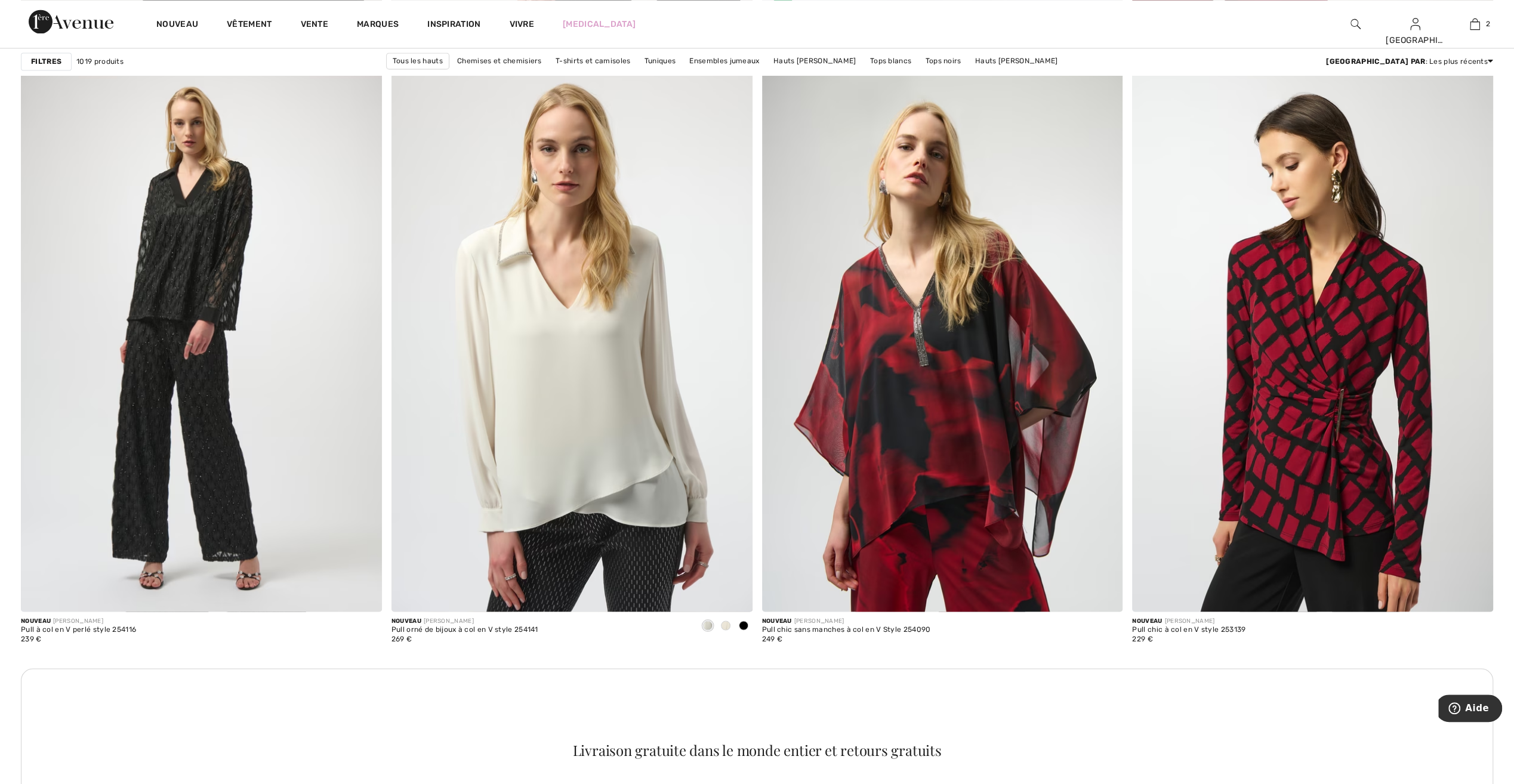
scroll to position [1910, 0]
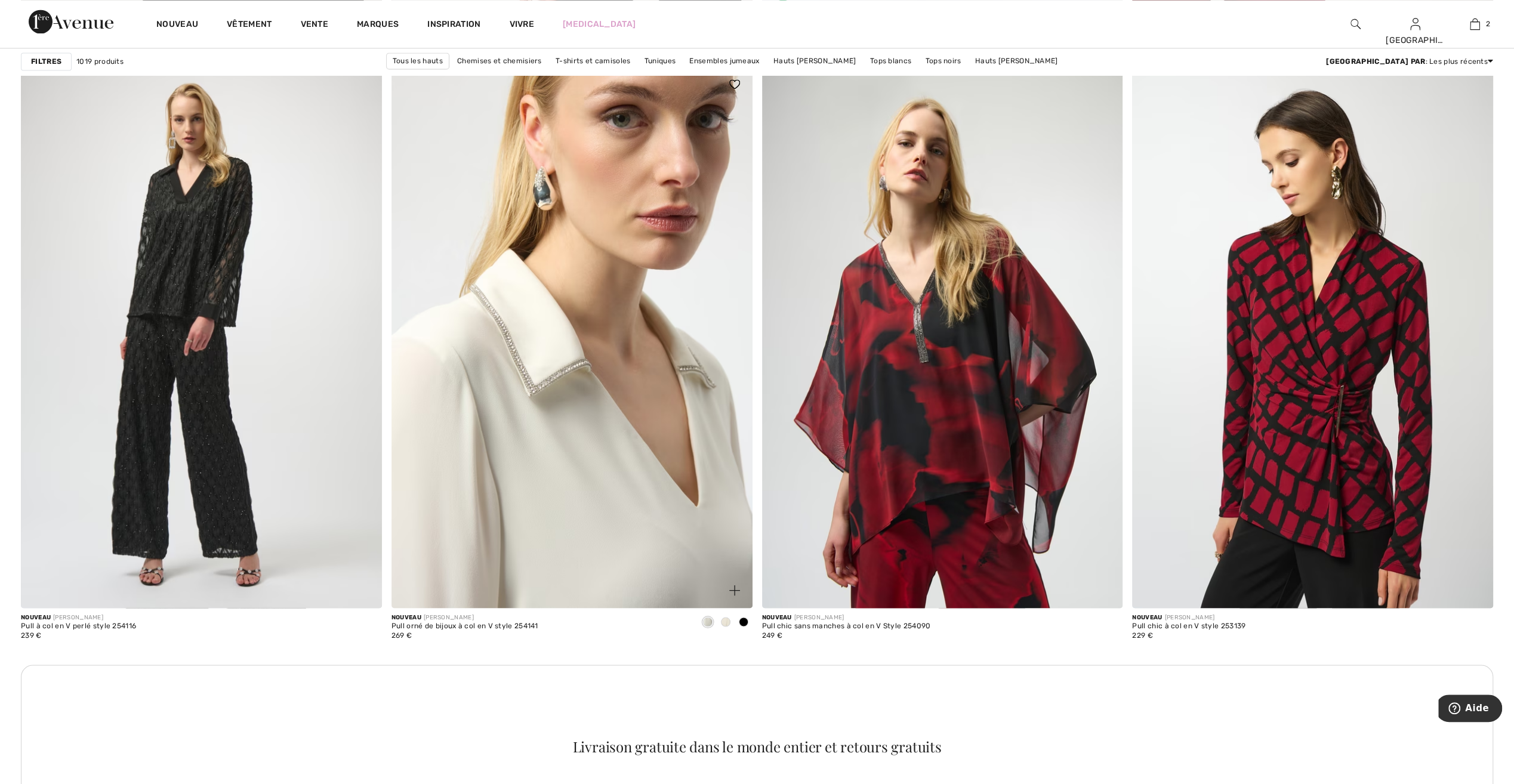
click at [519, 448] on img at bounding box center [572, 336] width 361 height 541
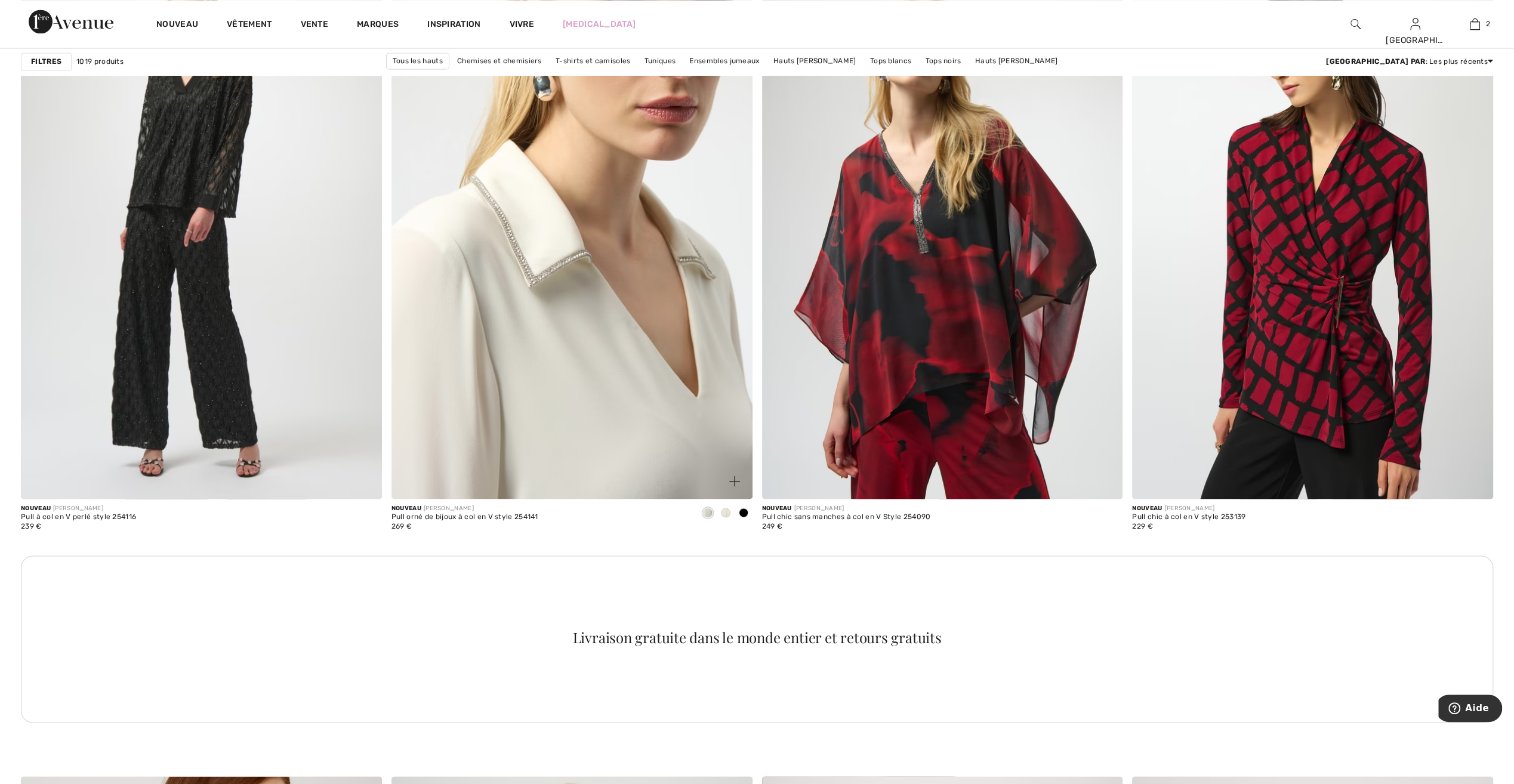
scroll to position [2089, 0]
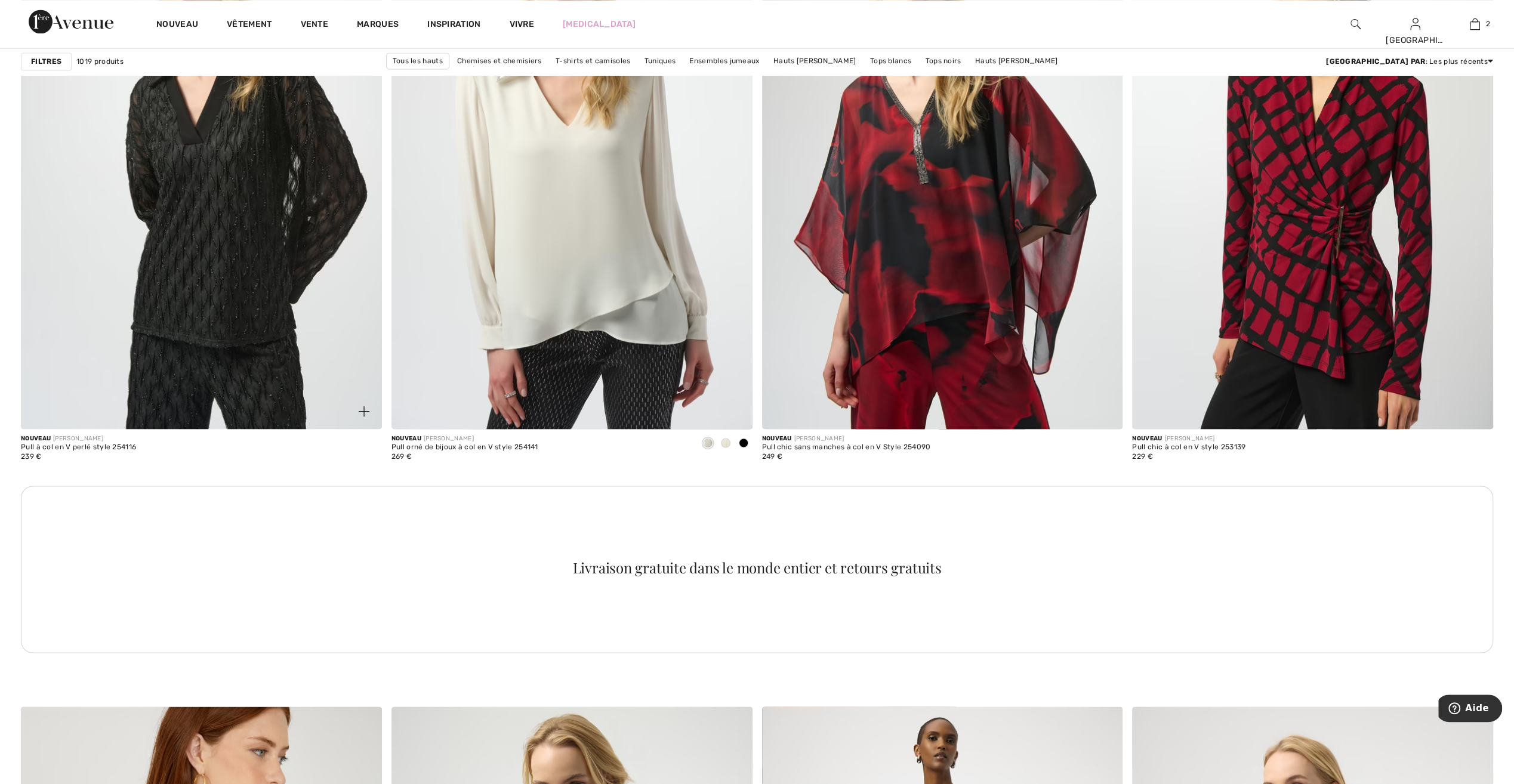
drag, startPoint x: 0, startPoint y: 0, endPoint x: 167, endPoint y: 228, distance: 282.6
click at [167, 228] on img at bounding box center [201, 157] width 361 height 541
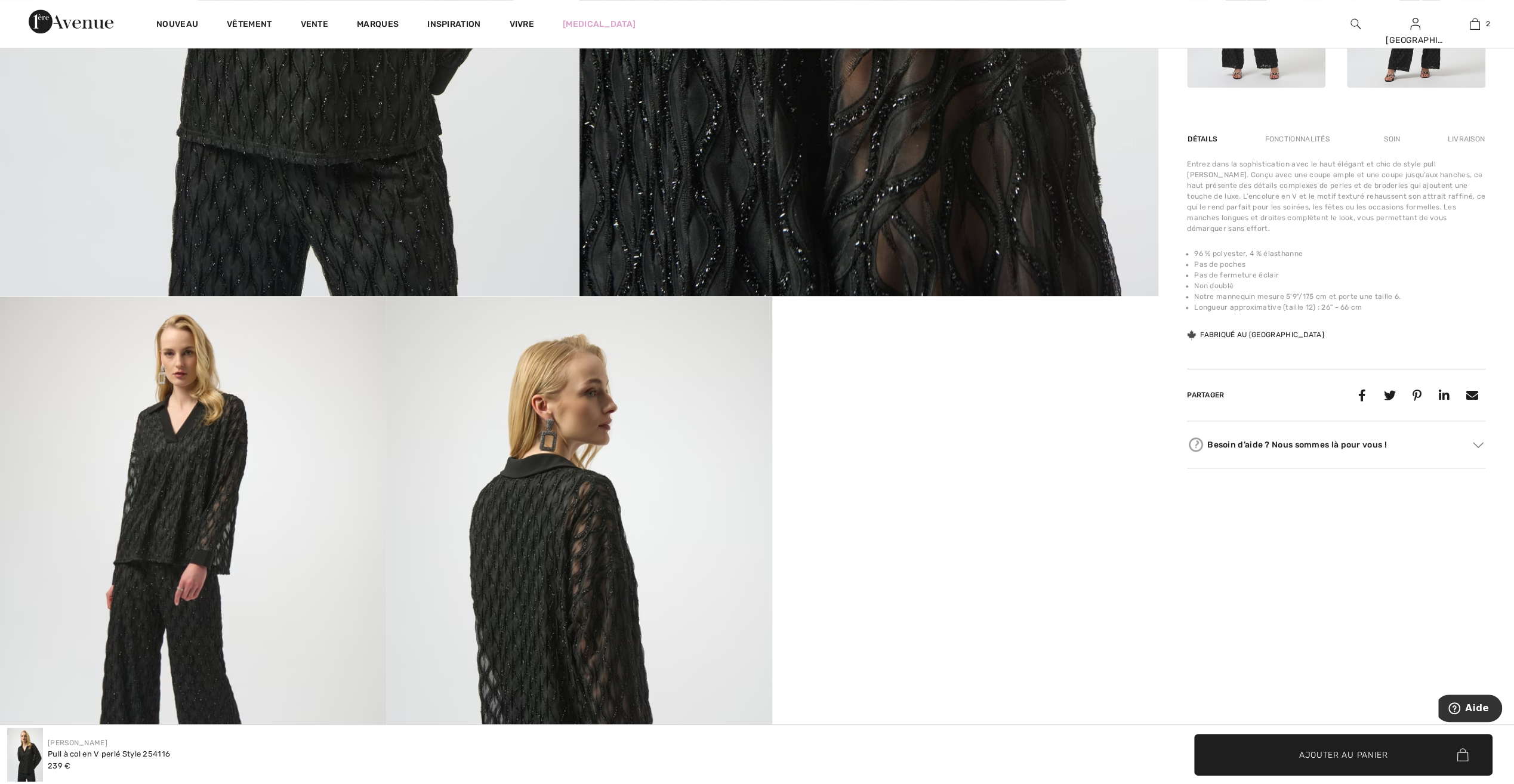
scroll to position [776, 0]
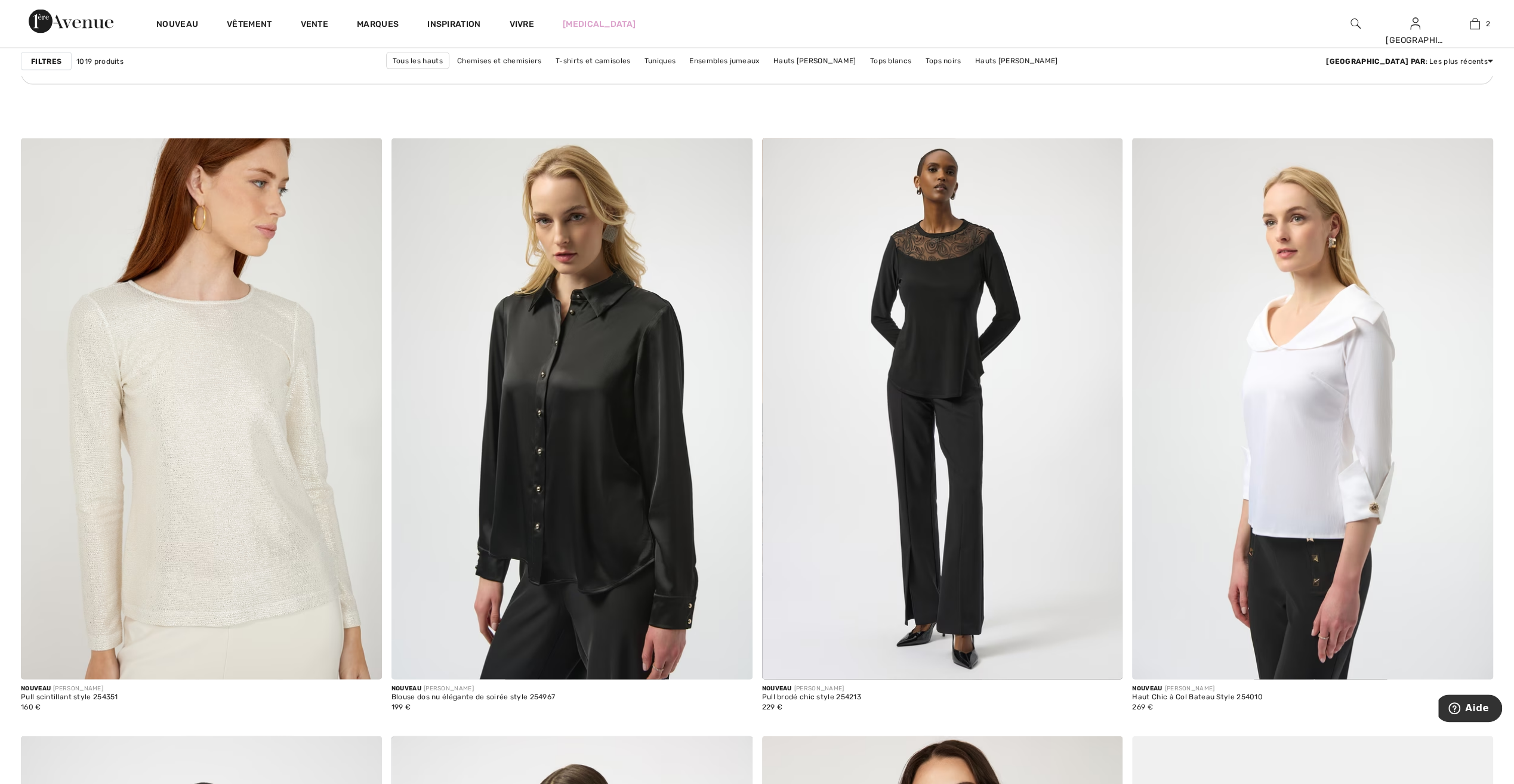
scroll to position [2746, 0]
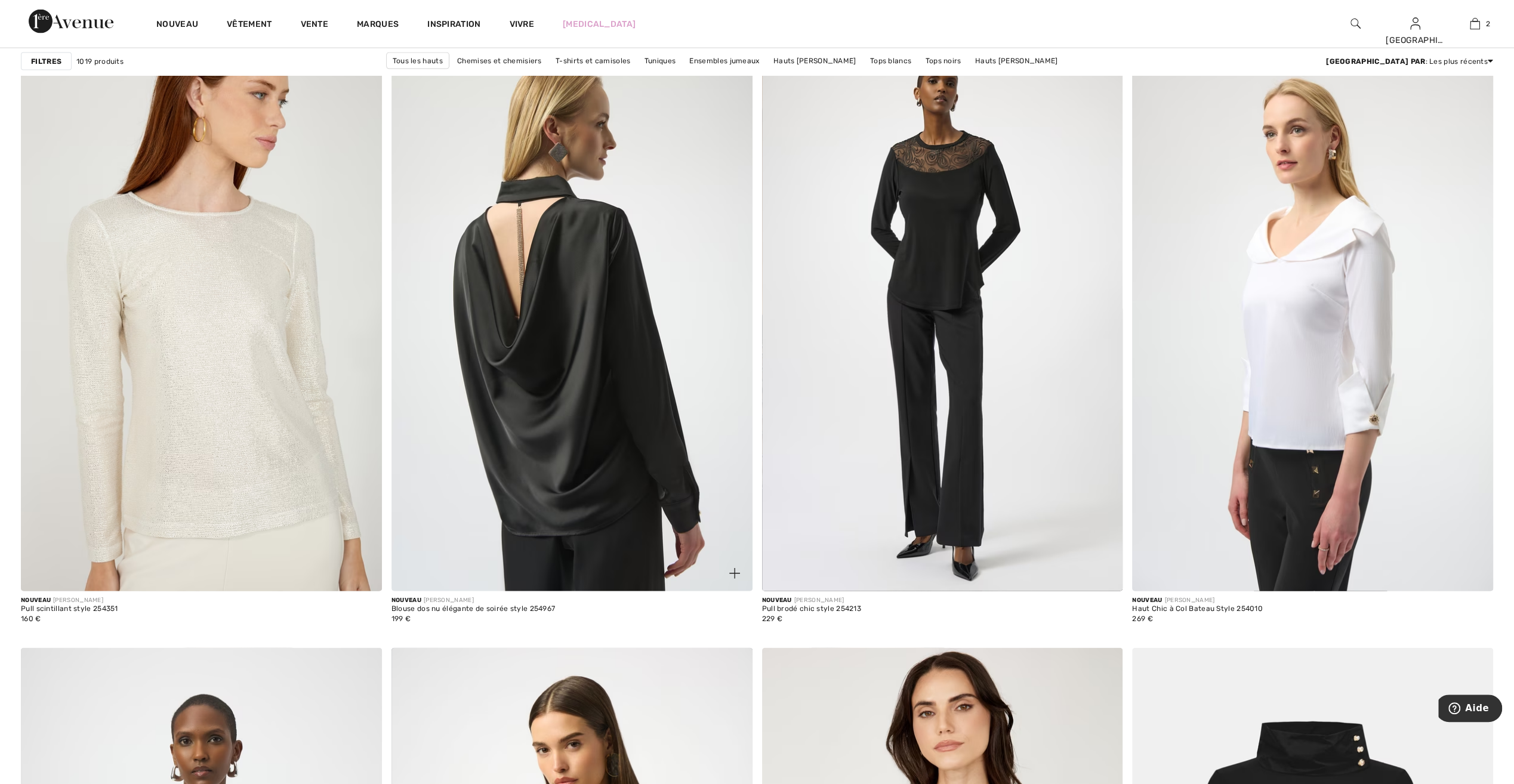
click at [577, 459] on img at bounding box center [572, 320] width 361 height 541
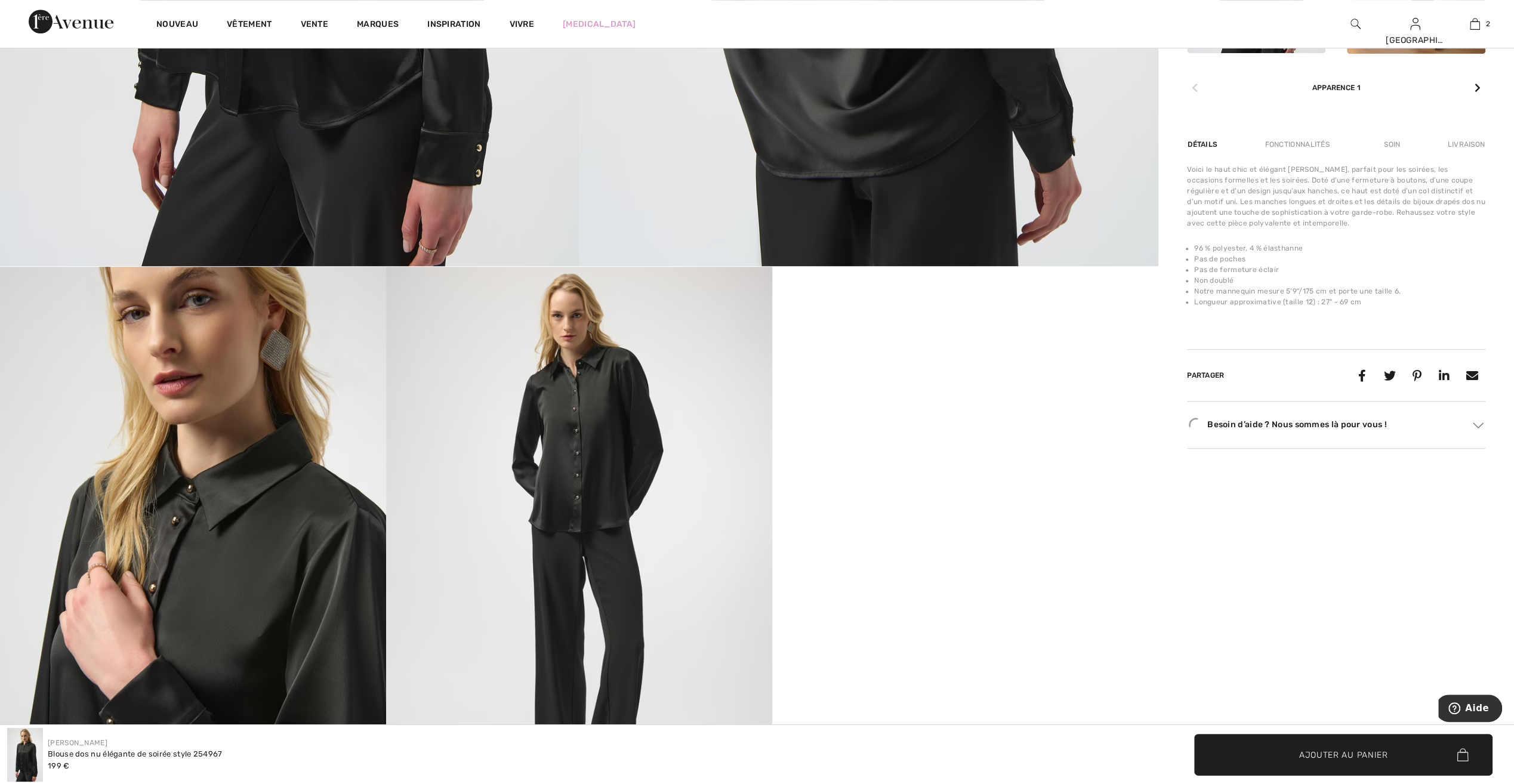
scroll to position [776, 0]
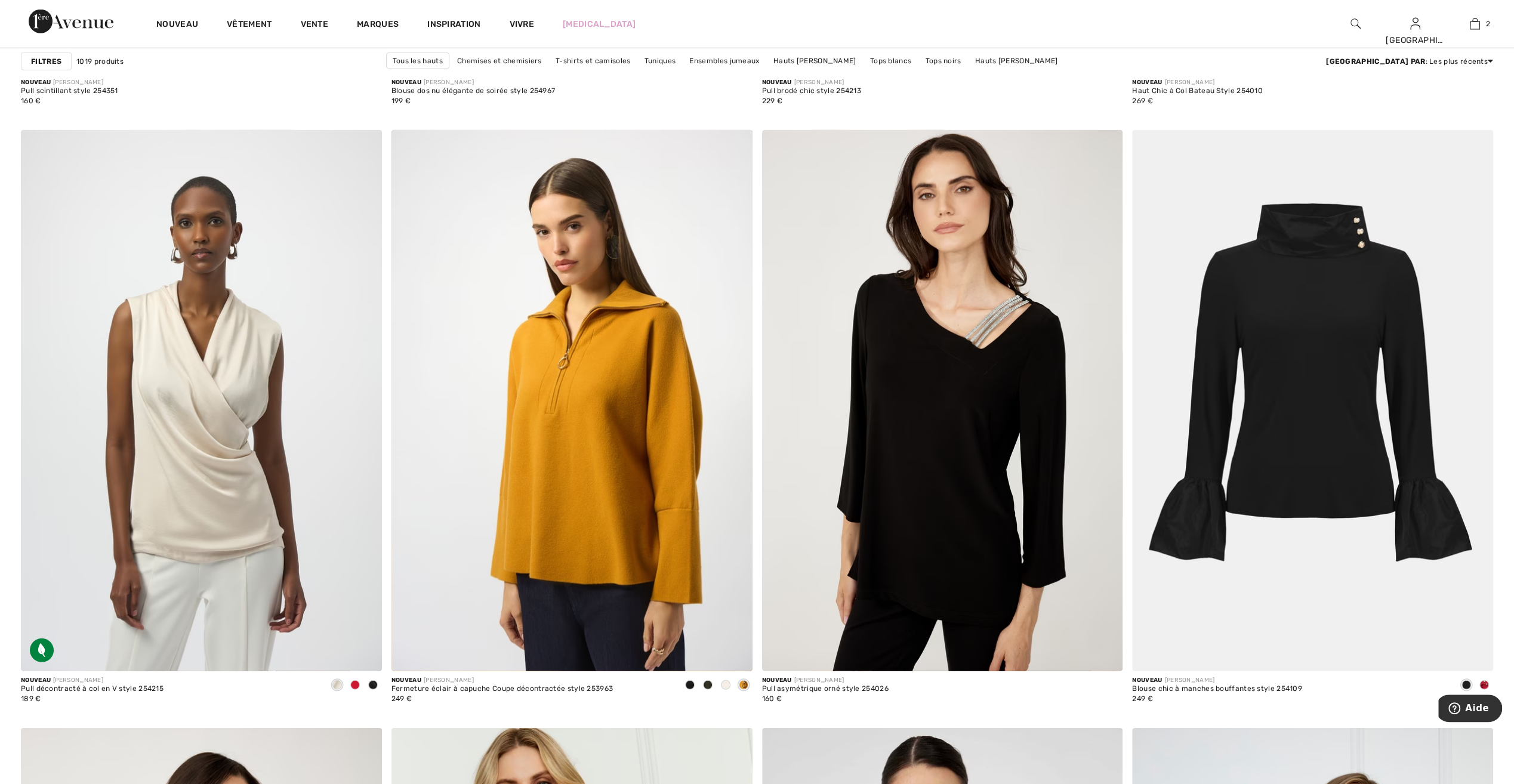
scroll to position [3283, 0]
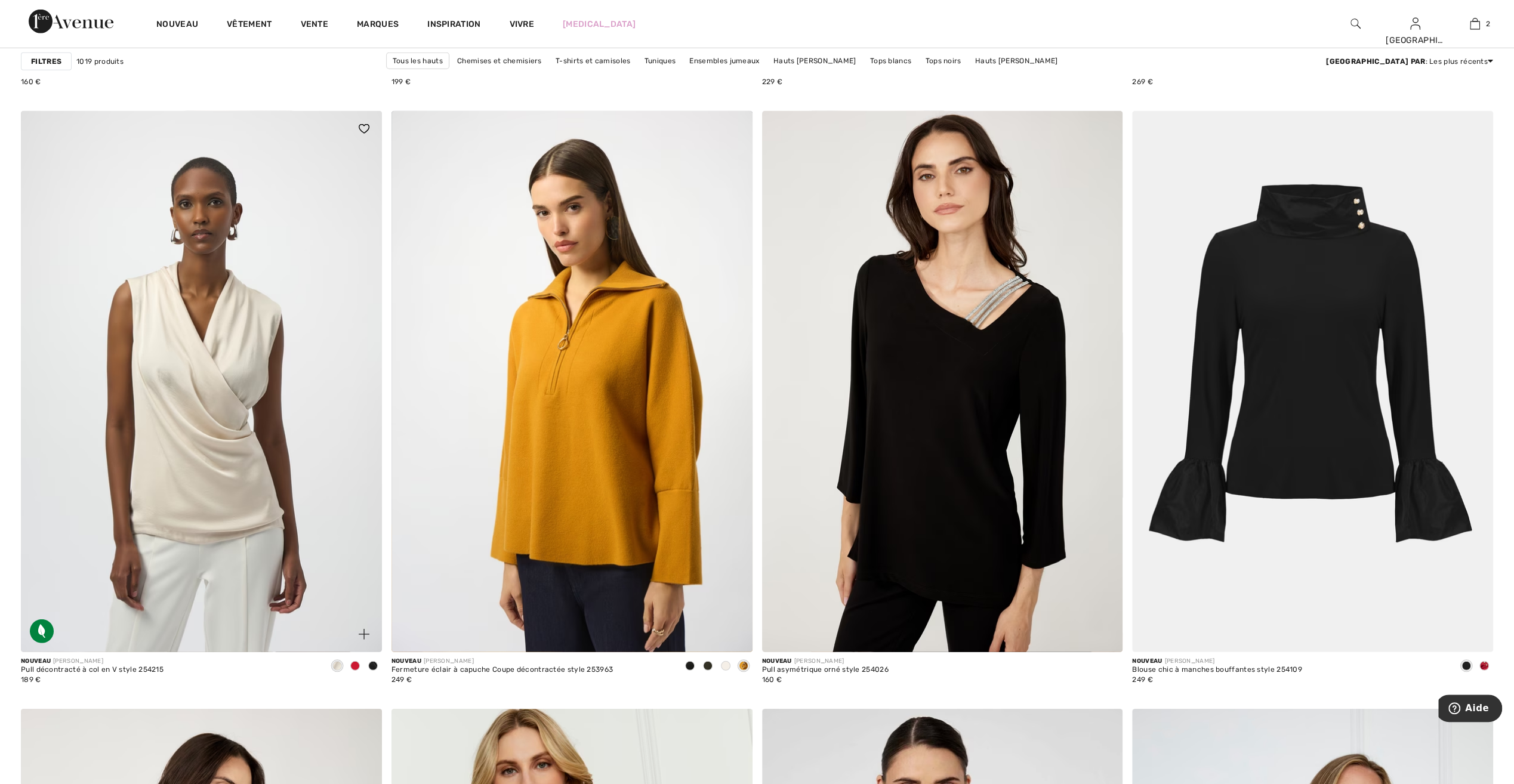
click at [356, 666] on span at bounding box center [355, 666] width 9 height 9
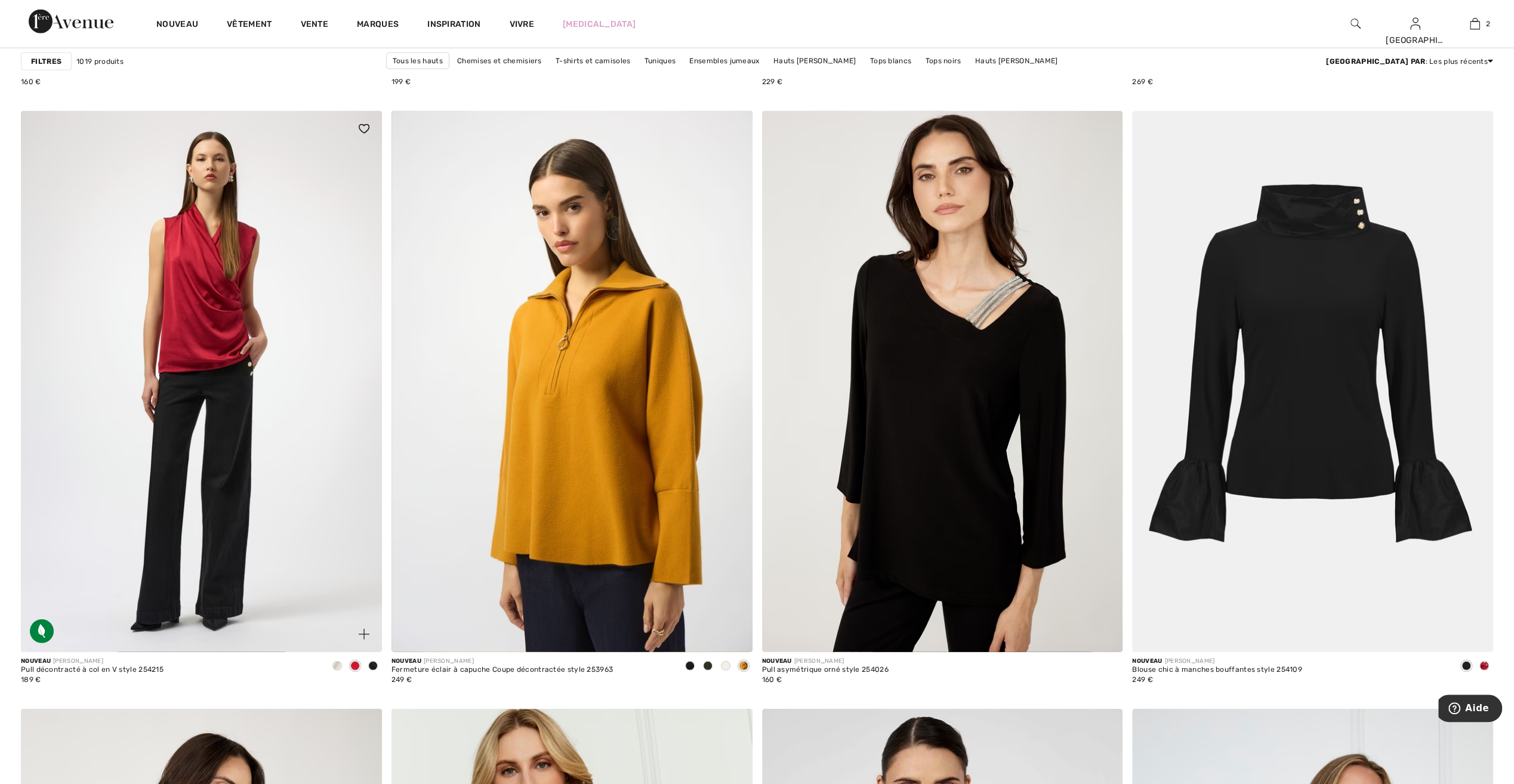
click at [375, 665] on span at bounding box center [373, 666] width 9 height 9
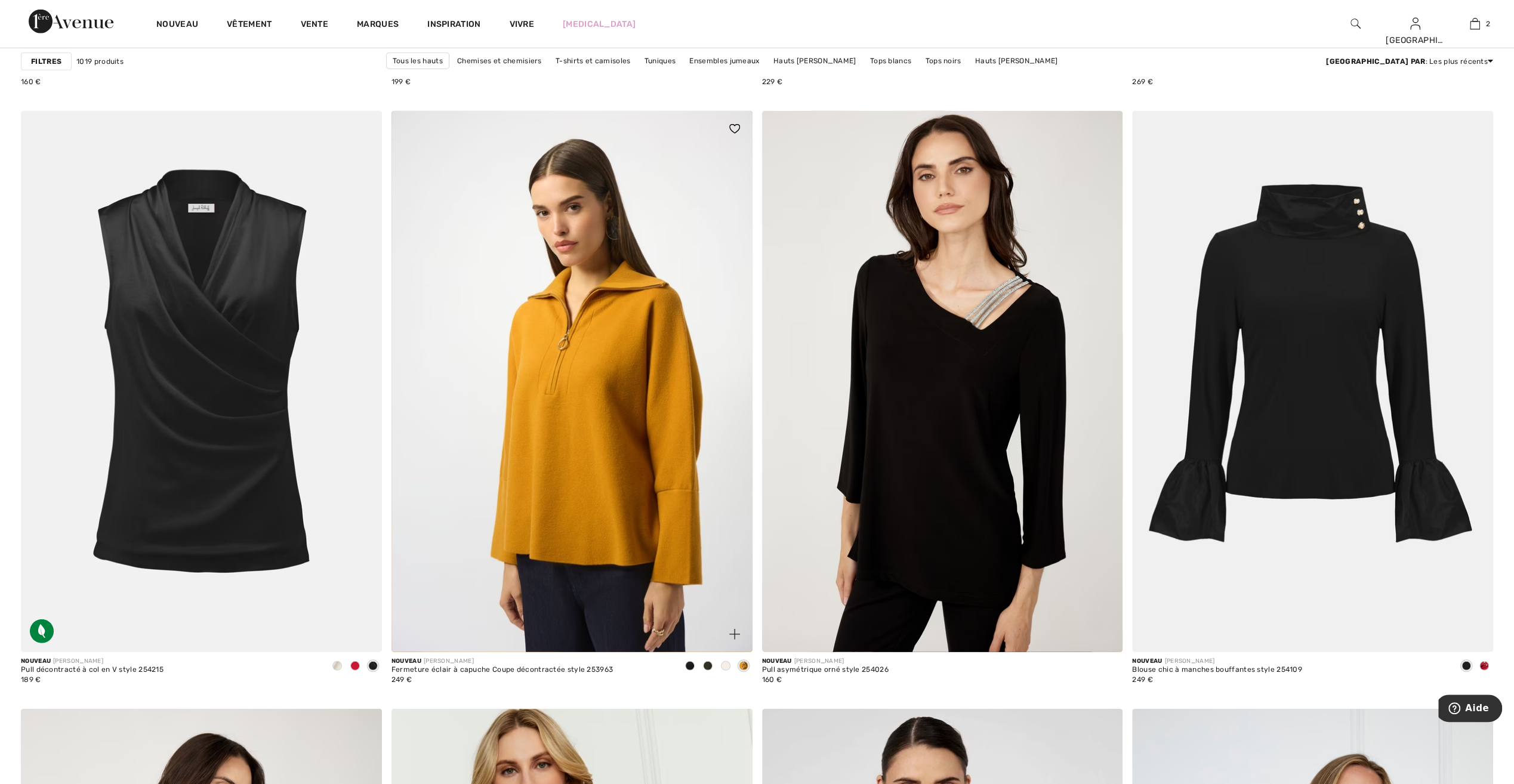
click at [726, 666] on span at bounding box center [726, 666] width 9 height 9
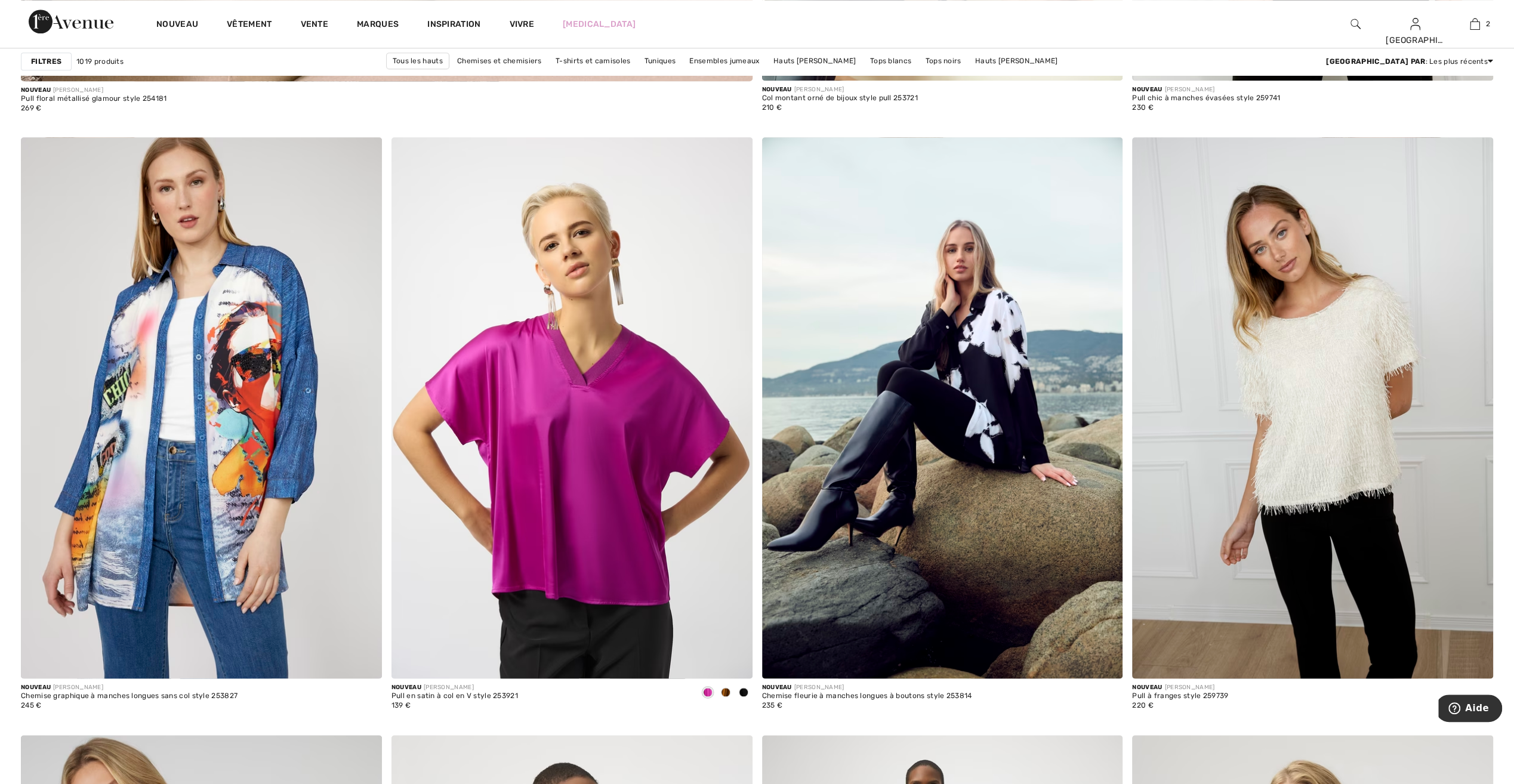
scroll to position [6028, 0]
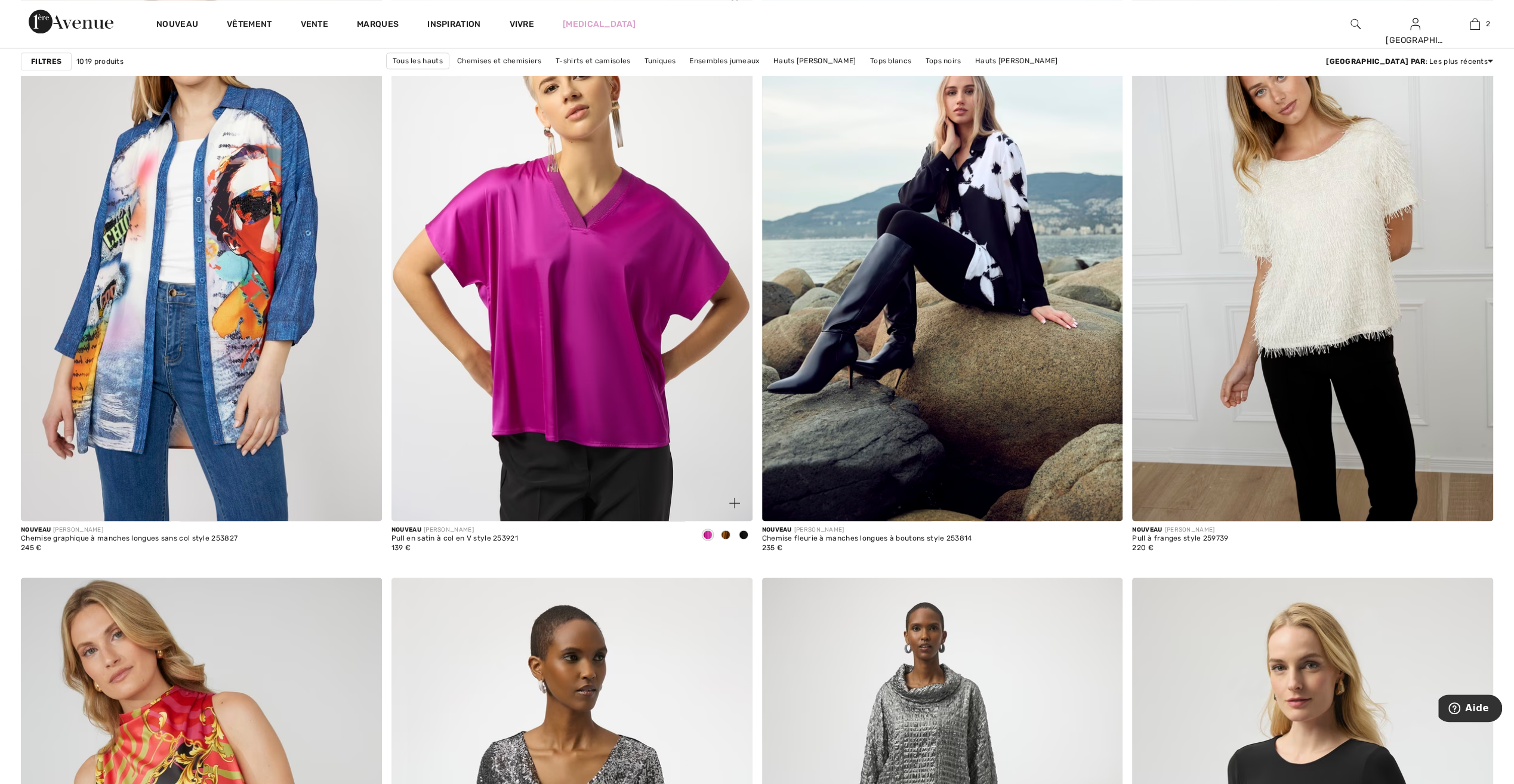
click at [728, 534] on span at bounding box center [726, 534] width 9 height 9
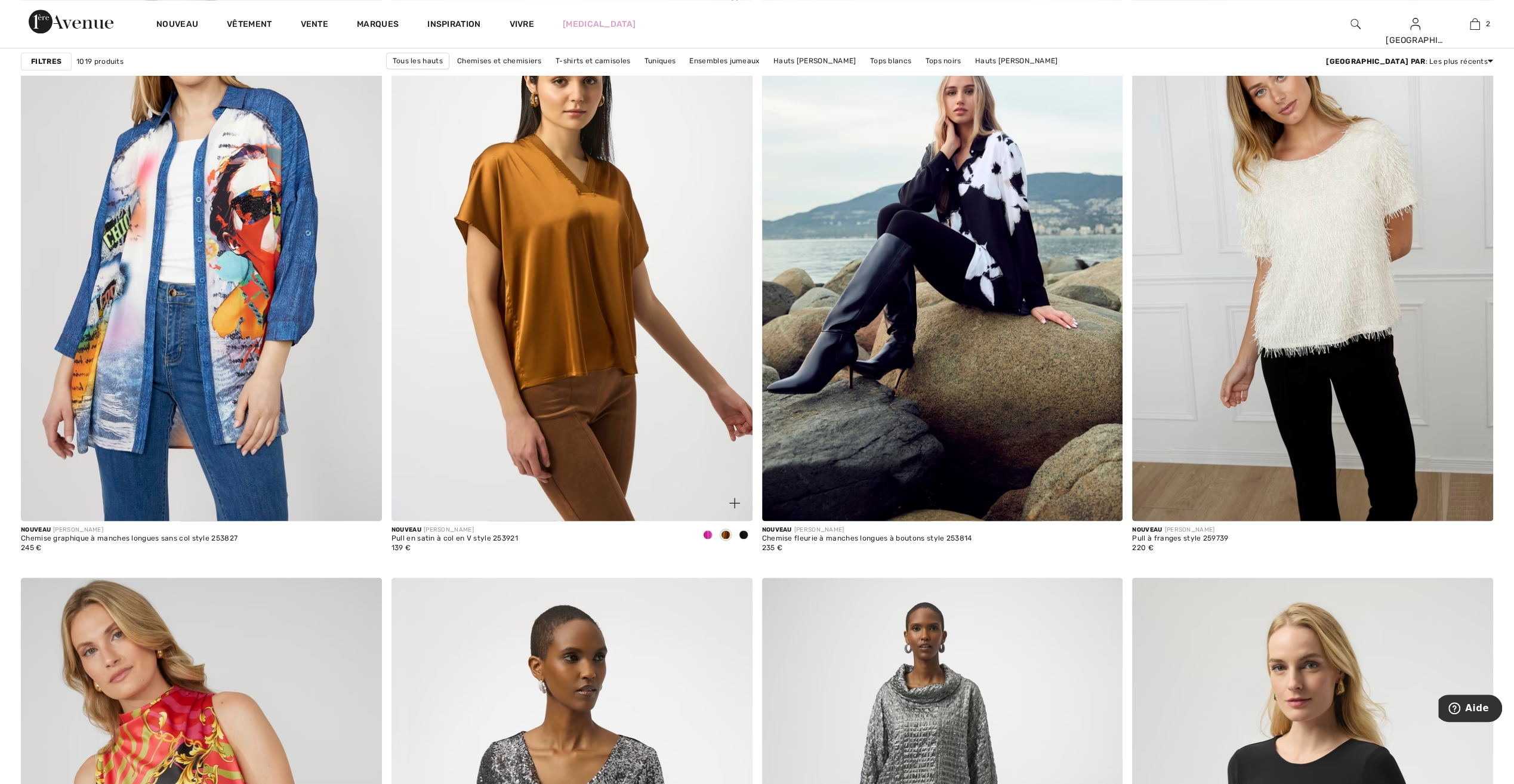
click at [741, 531] on span at bounding box center [743, 534] width 9 height 9
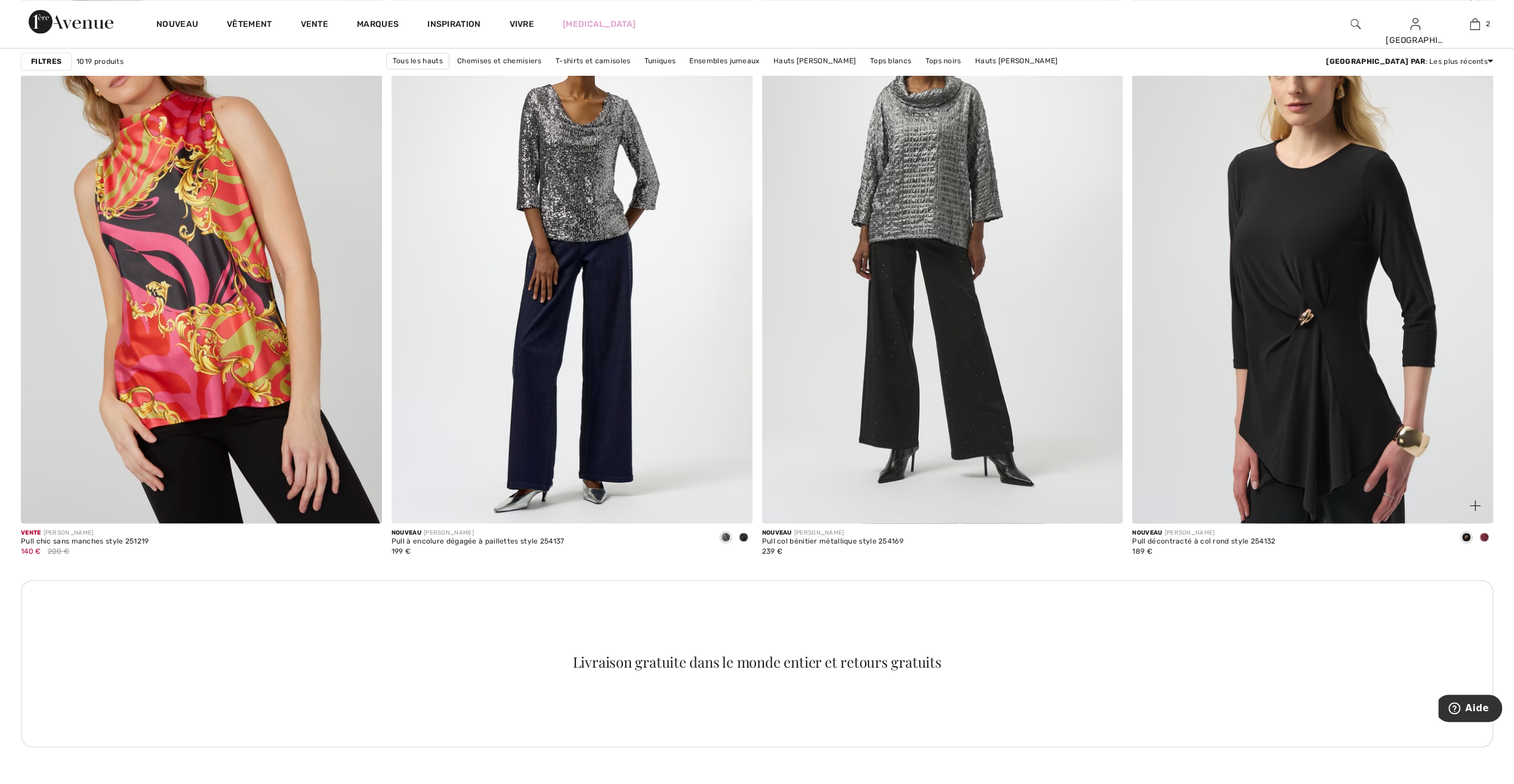
scroll to position [6625, 0]
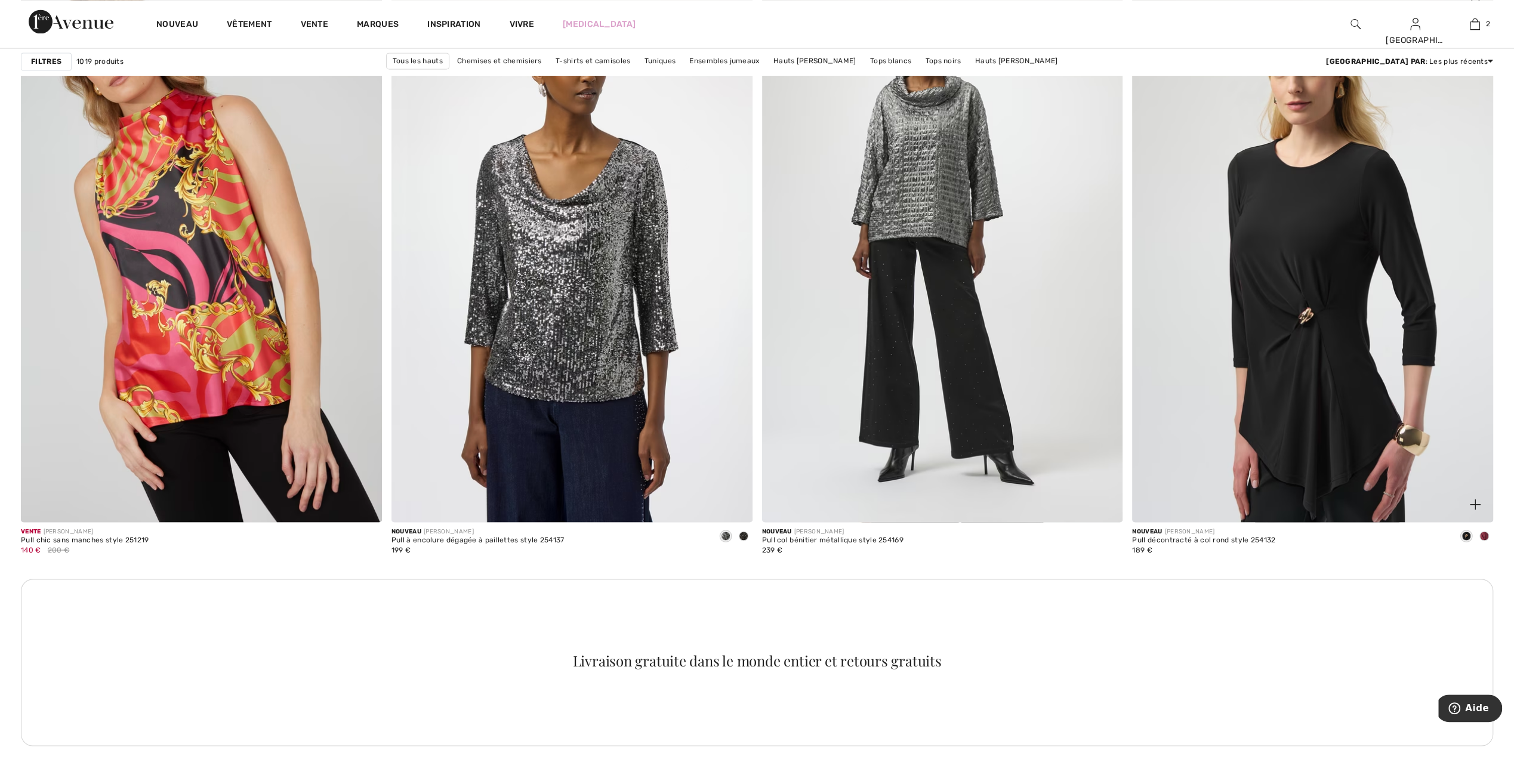
click at [1483, 532] on span at bounding box center [1485, 536] width 9 height 9
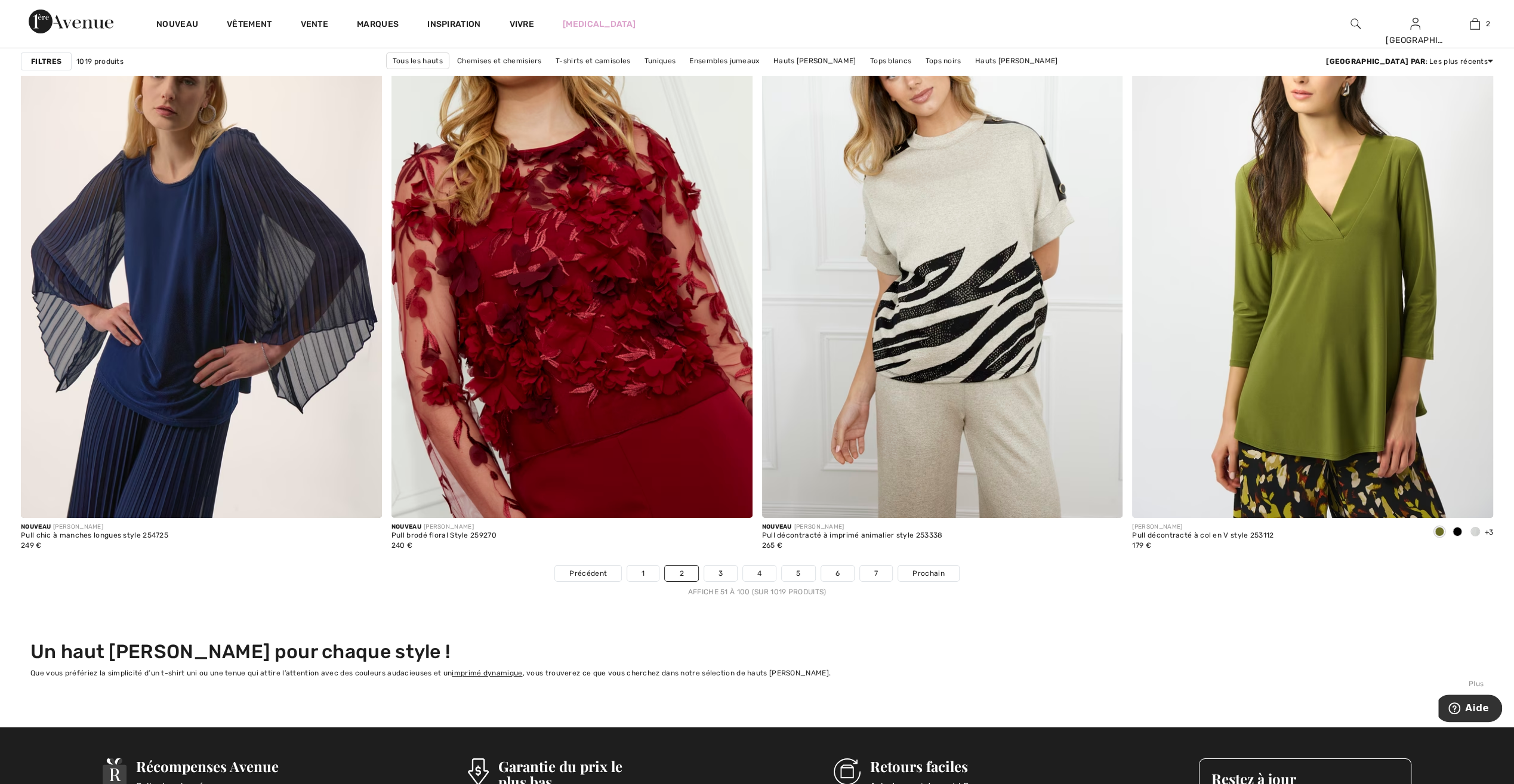
scroll to position [8655, 0]
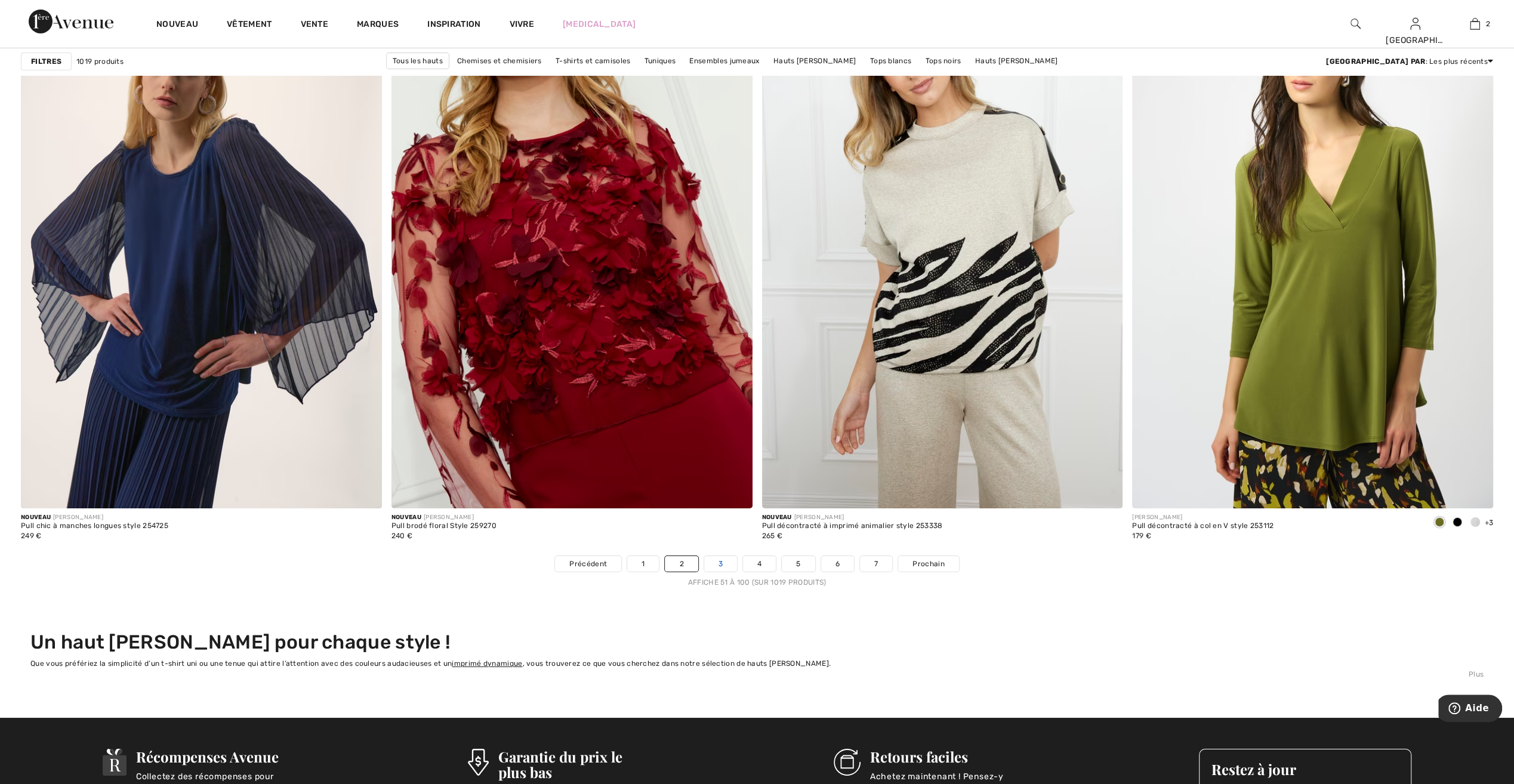
click at [720, 563] on link "3" at bounding box center [721, 564] width 33 height 15
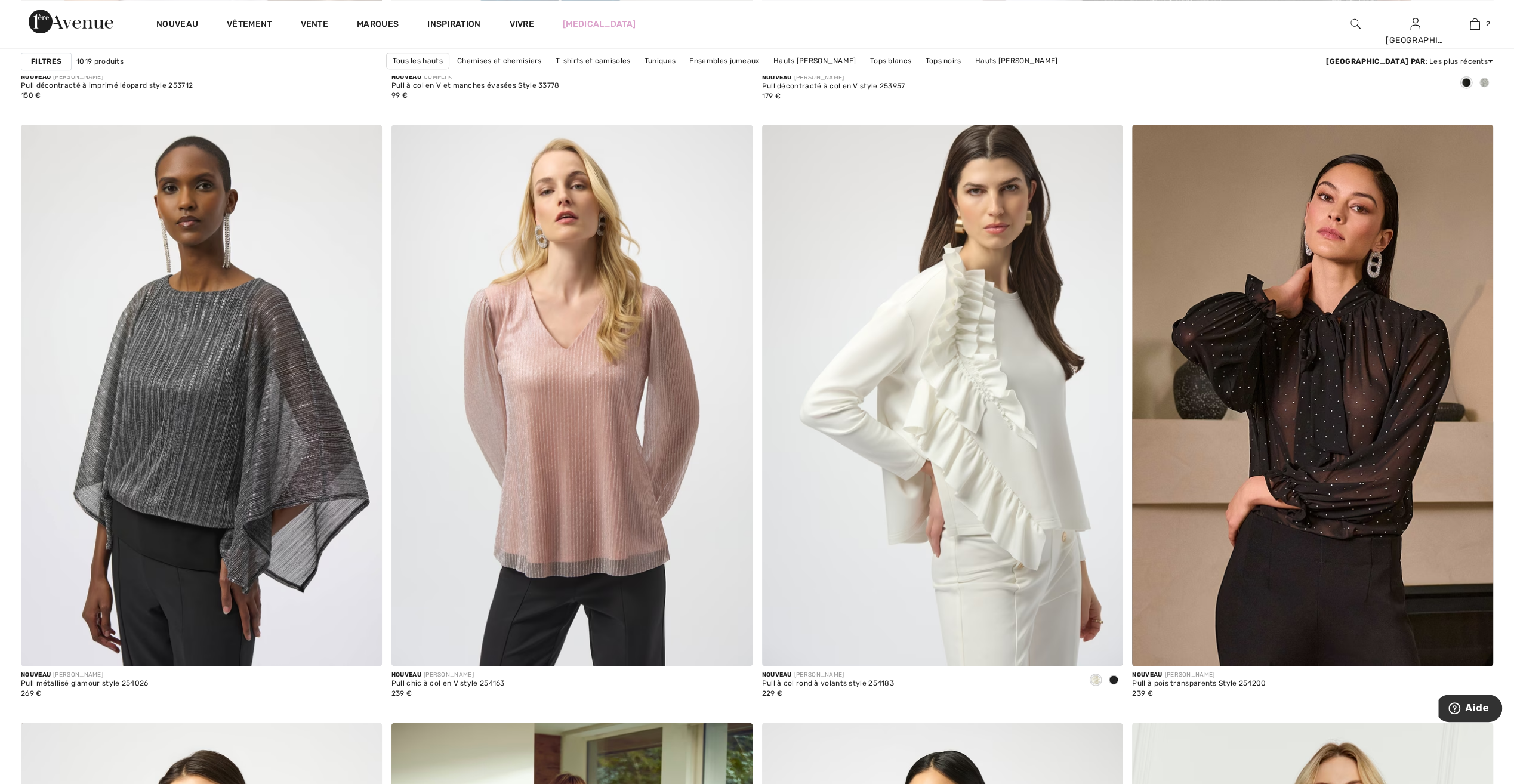
scroll to position [1313, 0]
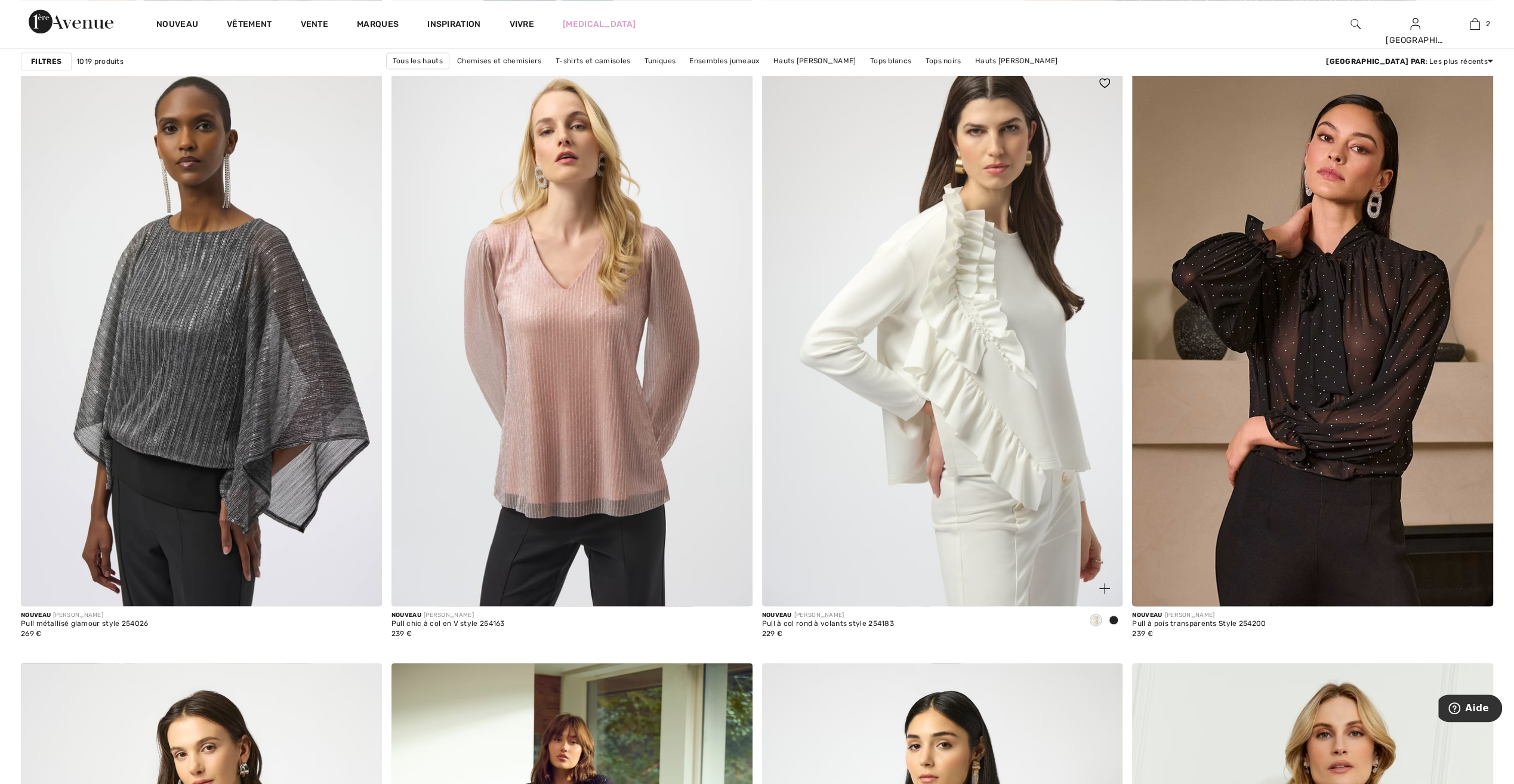
click at [1112, 617] on span at bounding box center [1114, 620] width 9 height 9
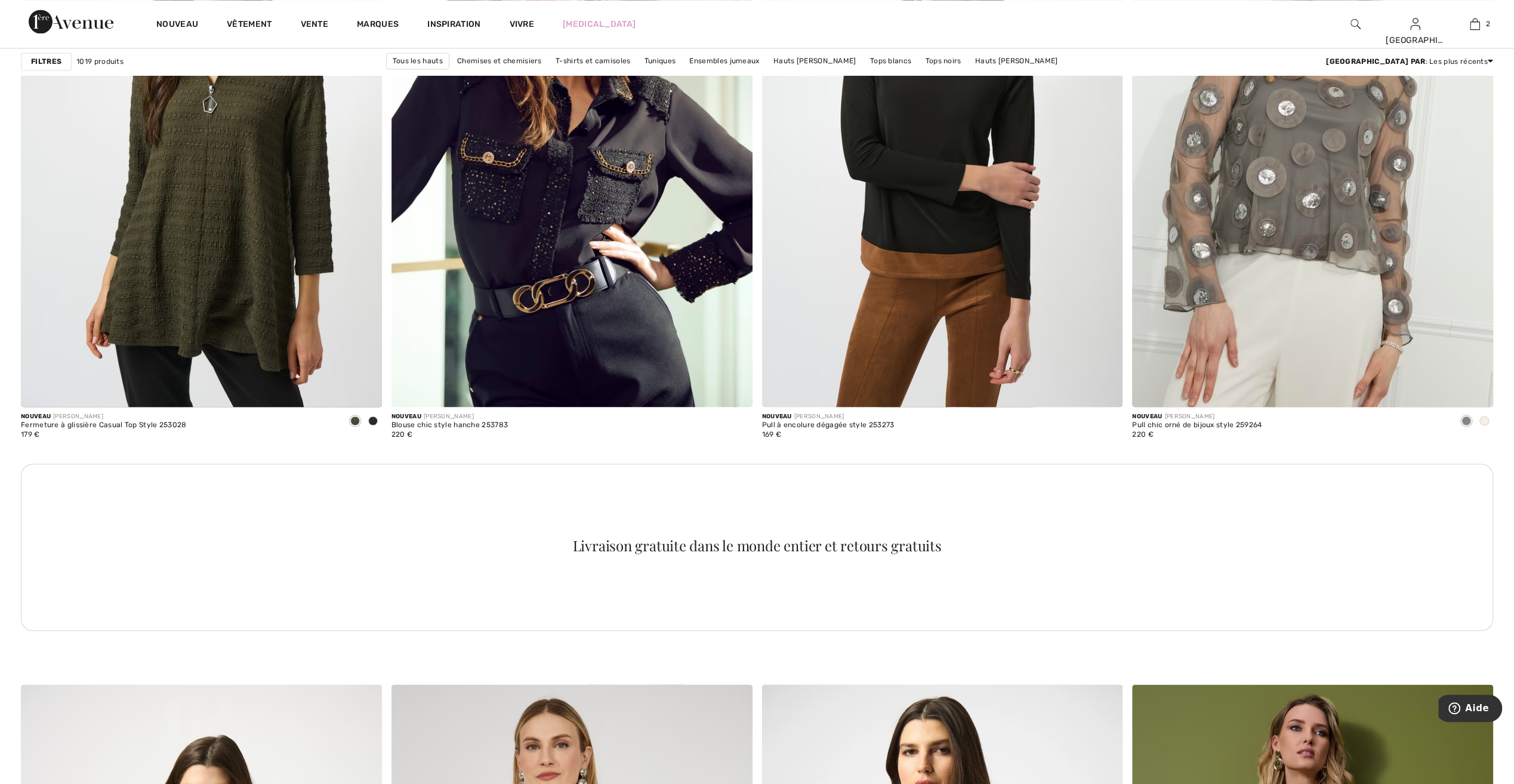
scroll to position [2148, 0]
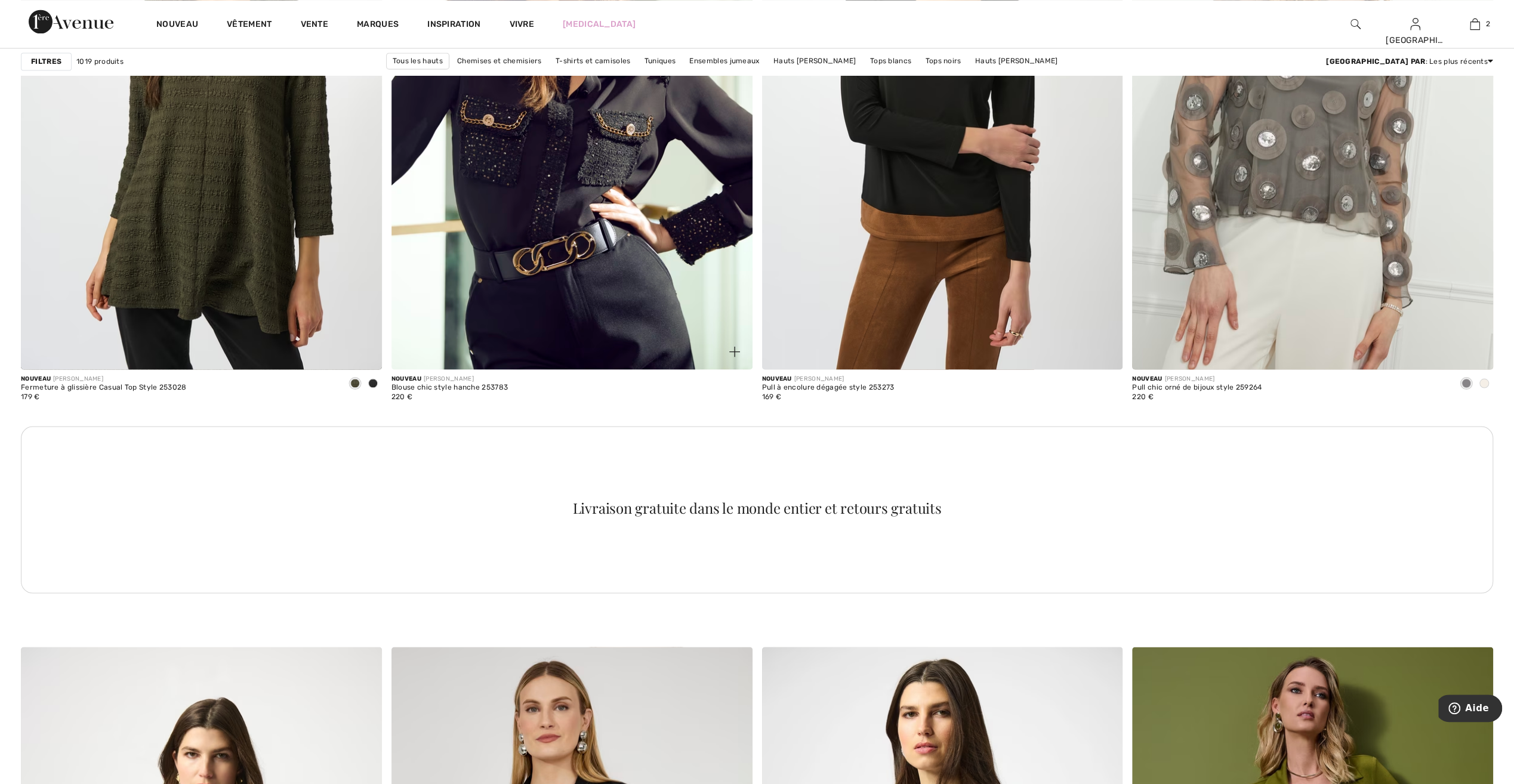
click at [574, 276] on img at bounding box center [572, 97] width 361 height 541
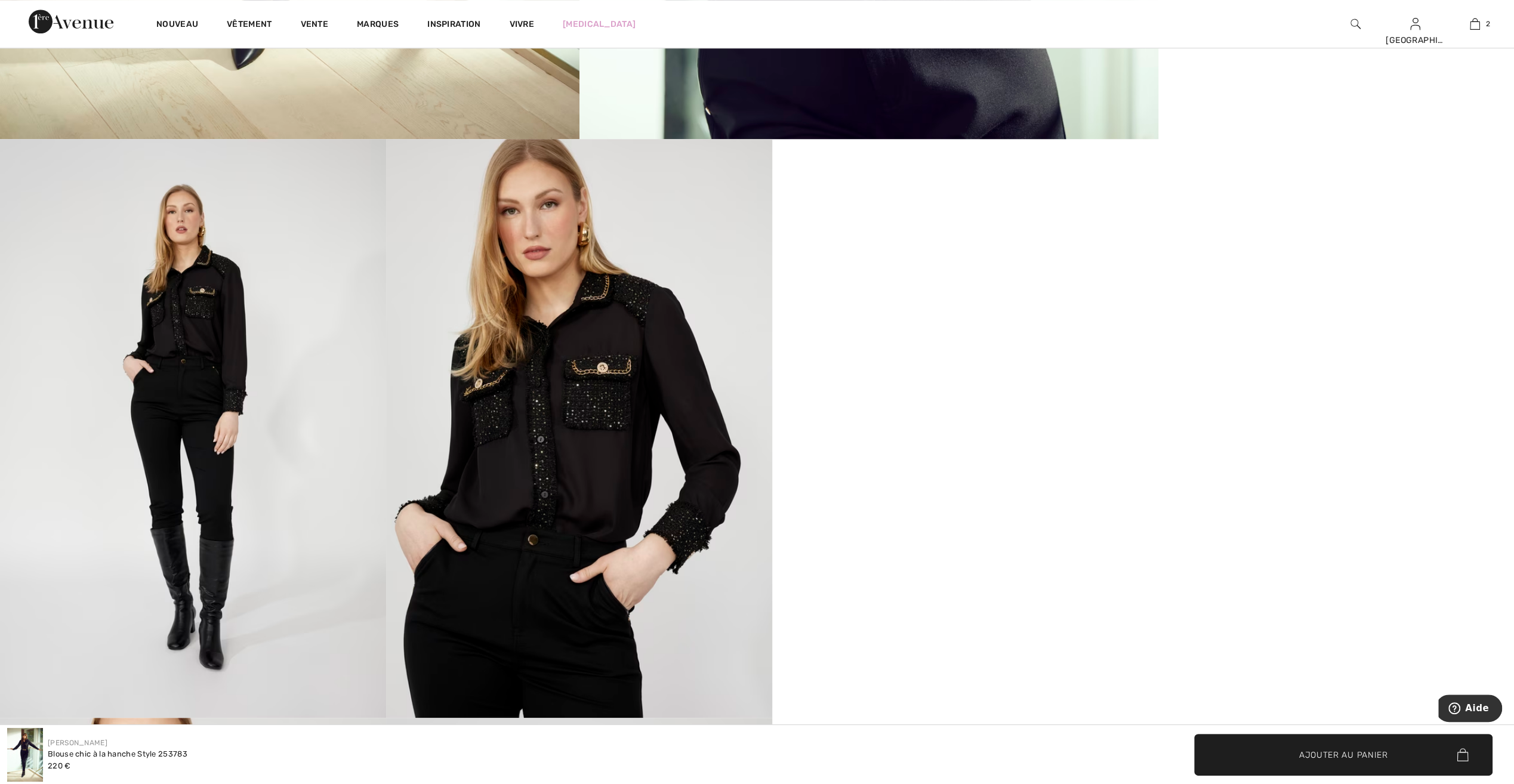
scroll to position [835, 0]
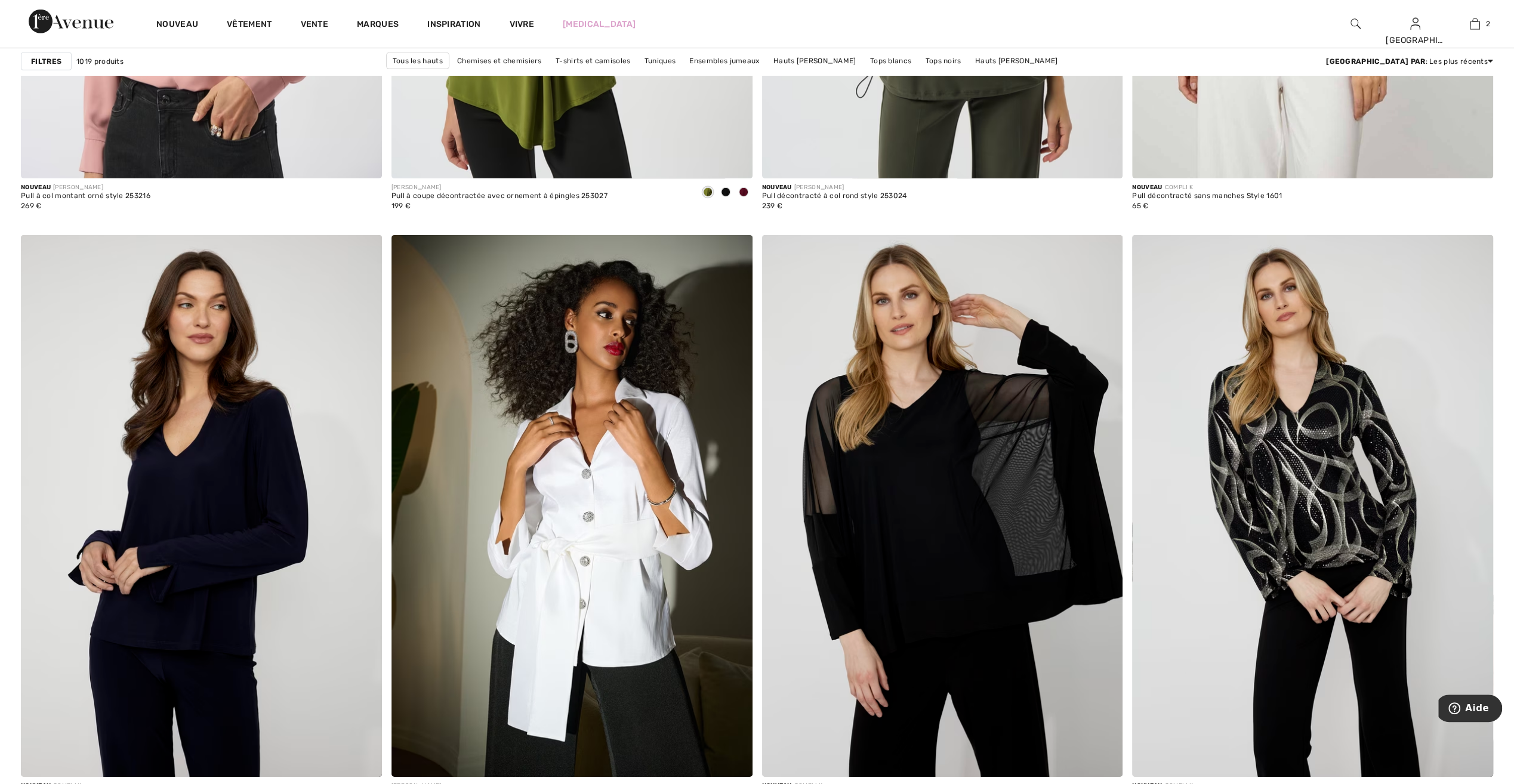
scroll to position [3879, 0]
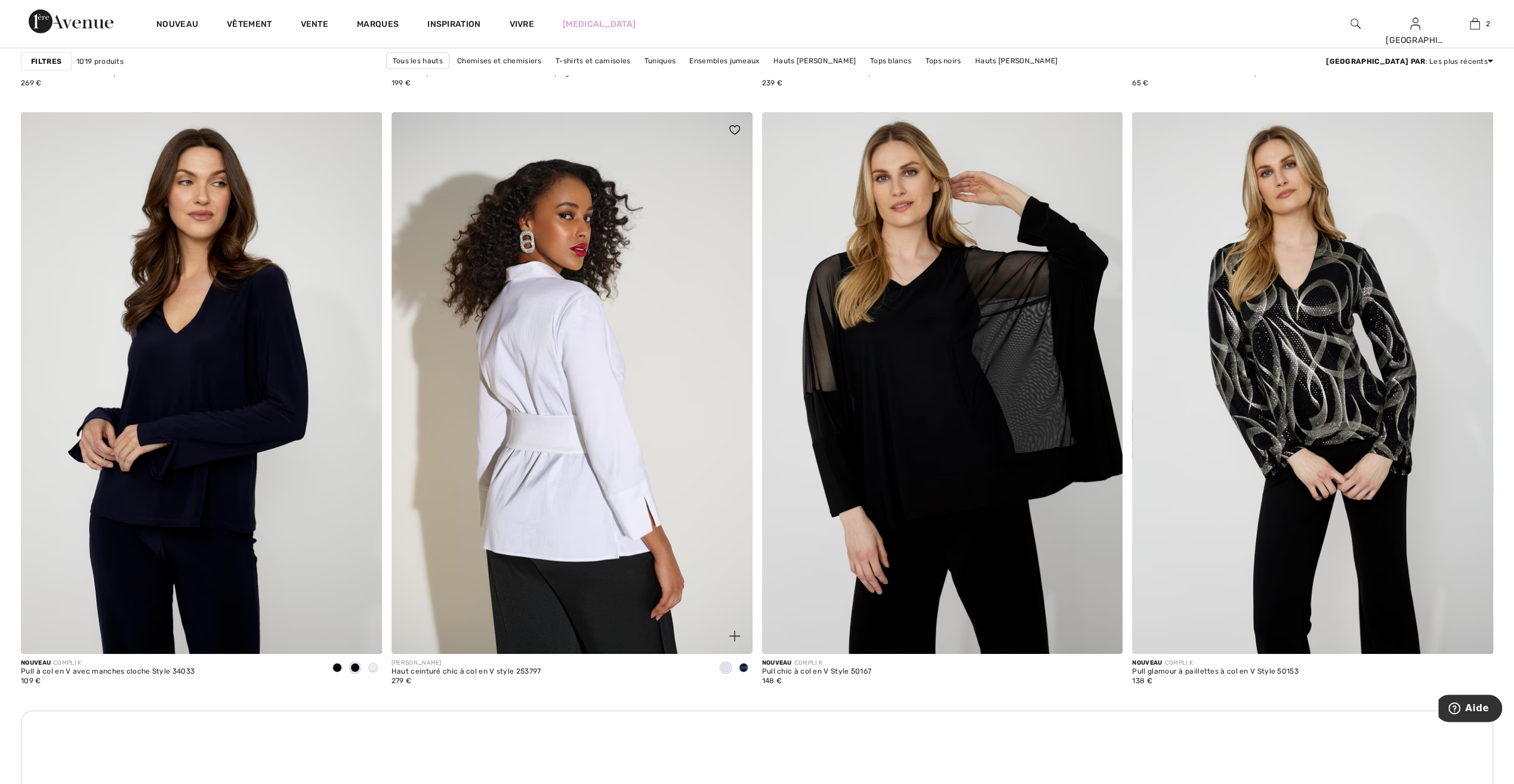
click at [547, 501] on img at bounding box center [572, 382] width 361 height 541
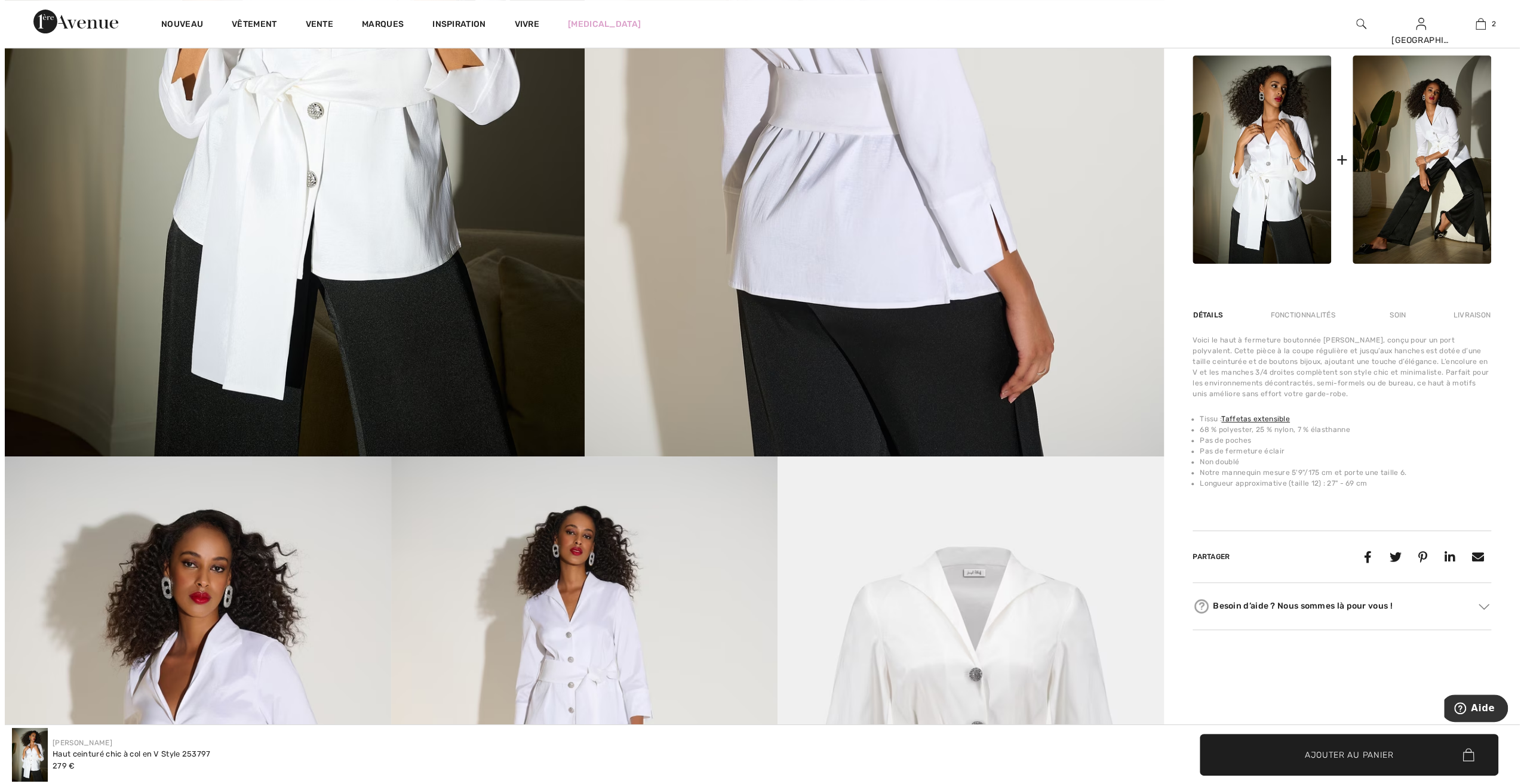
scroll to position [597, 0]
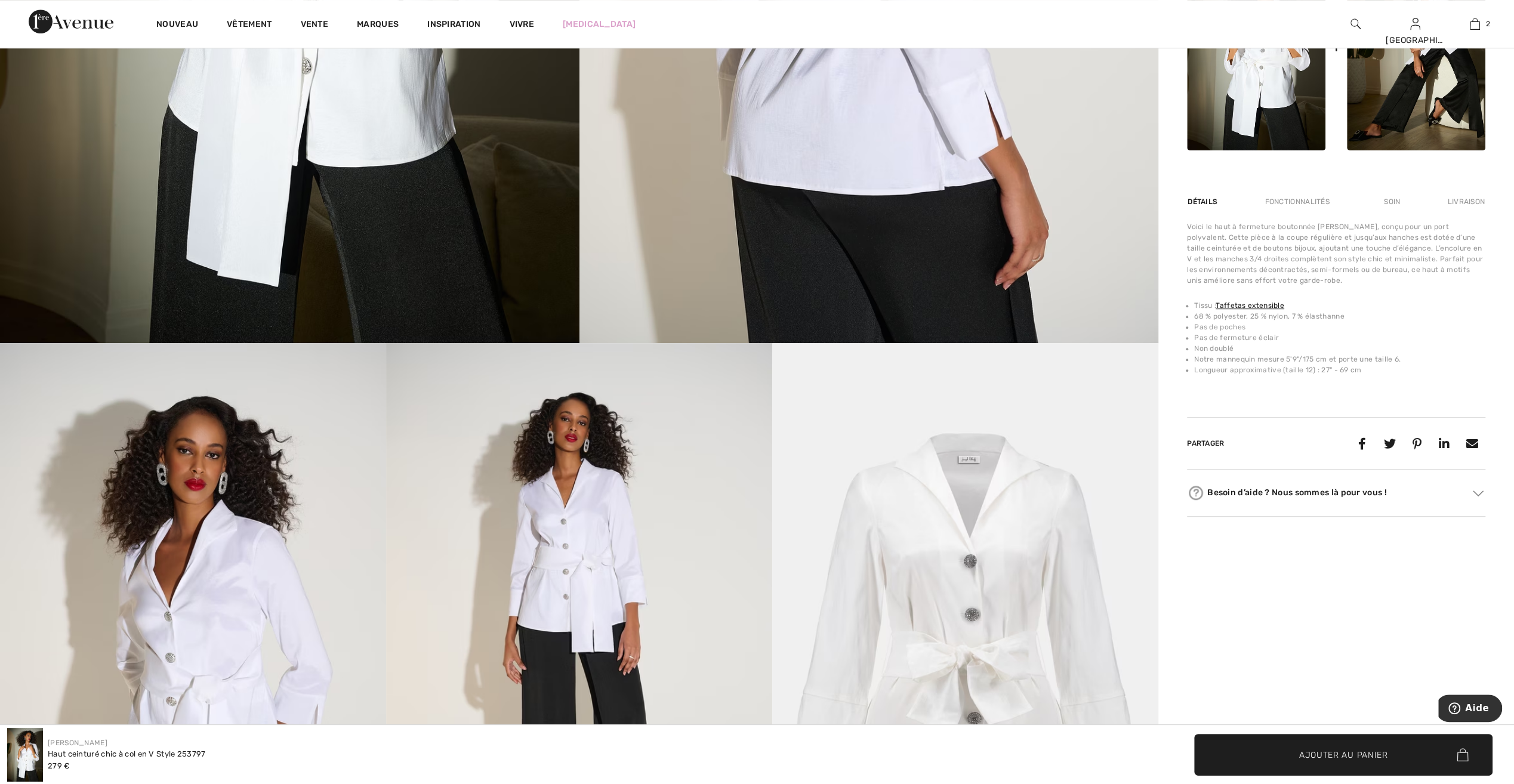
click at [579, 586] on img at bounding box center [579, 633] width 386 height 580
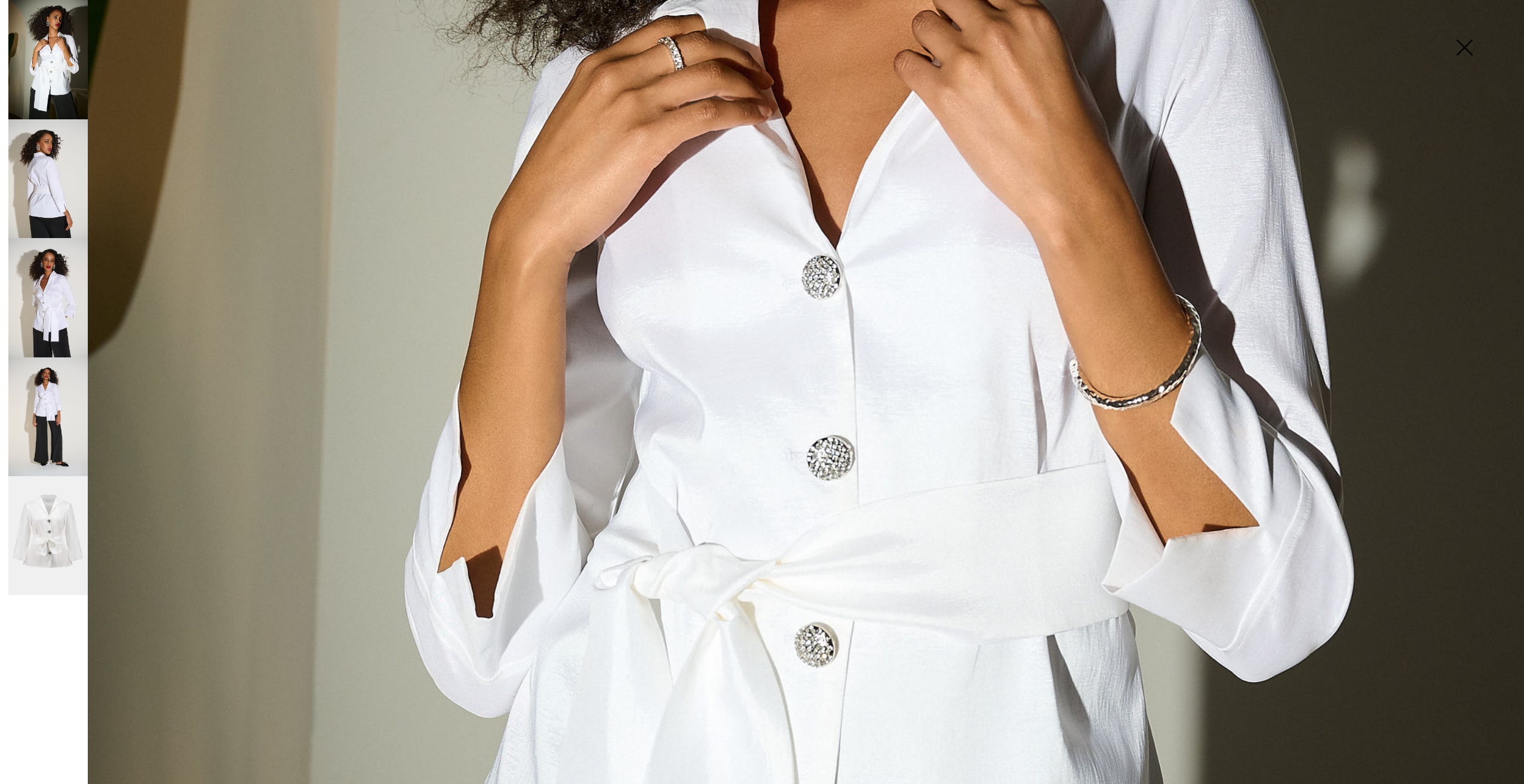
scroll to position [716, 0]
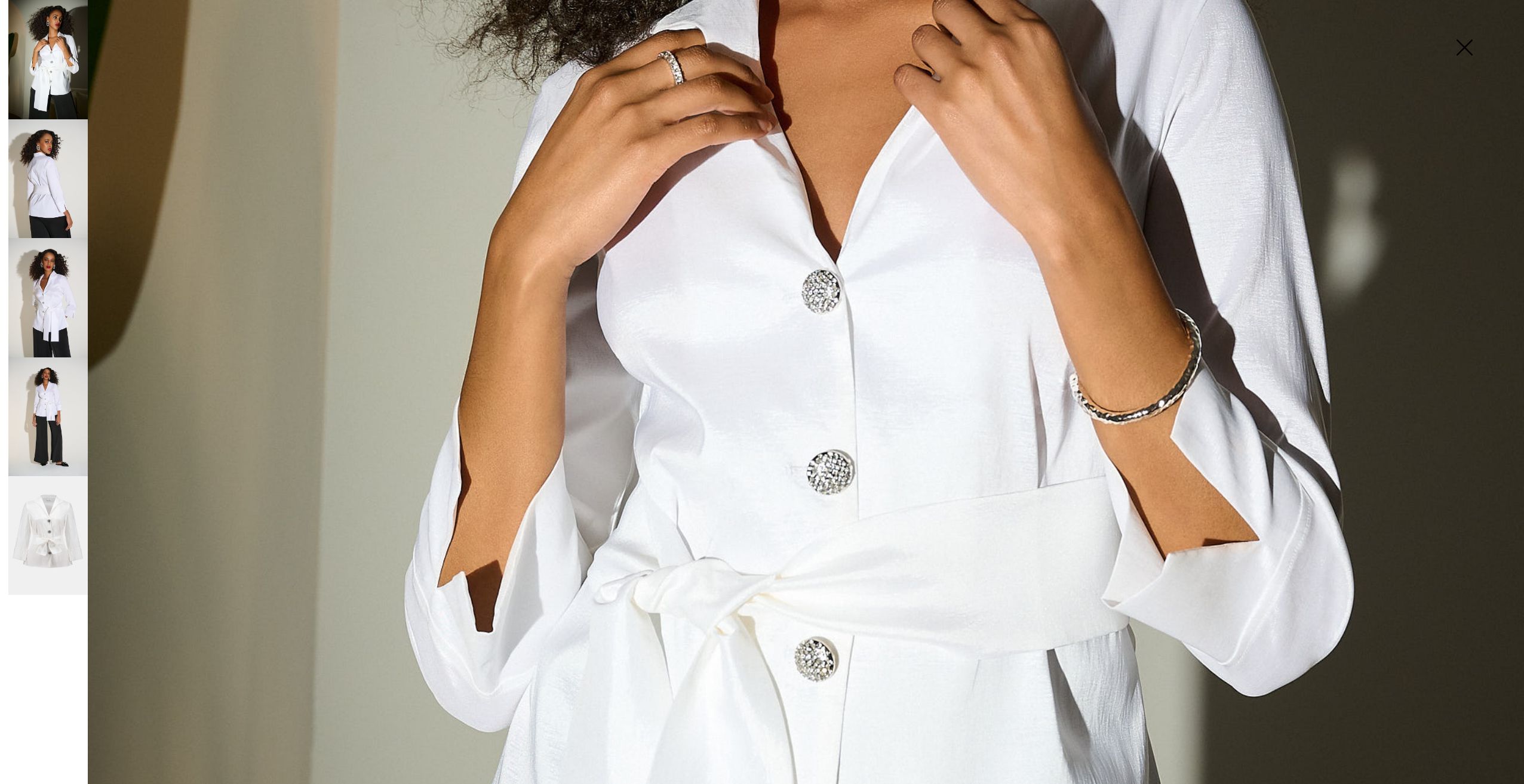
click at [34, 200] on img at bounding box center [48, 179] width 79 height 119
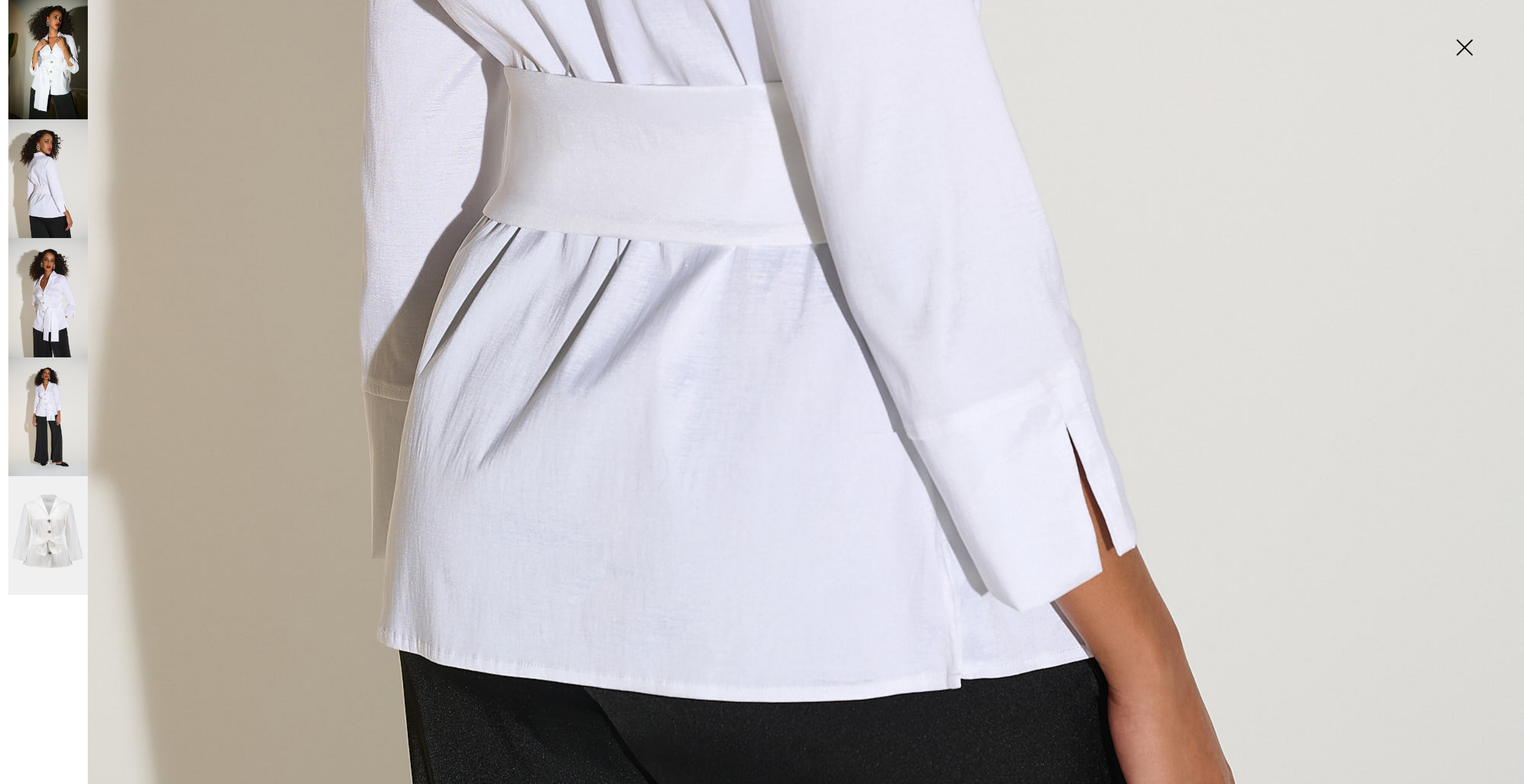
scroll to position [1254, 0]
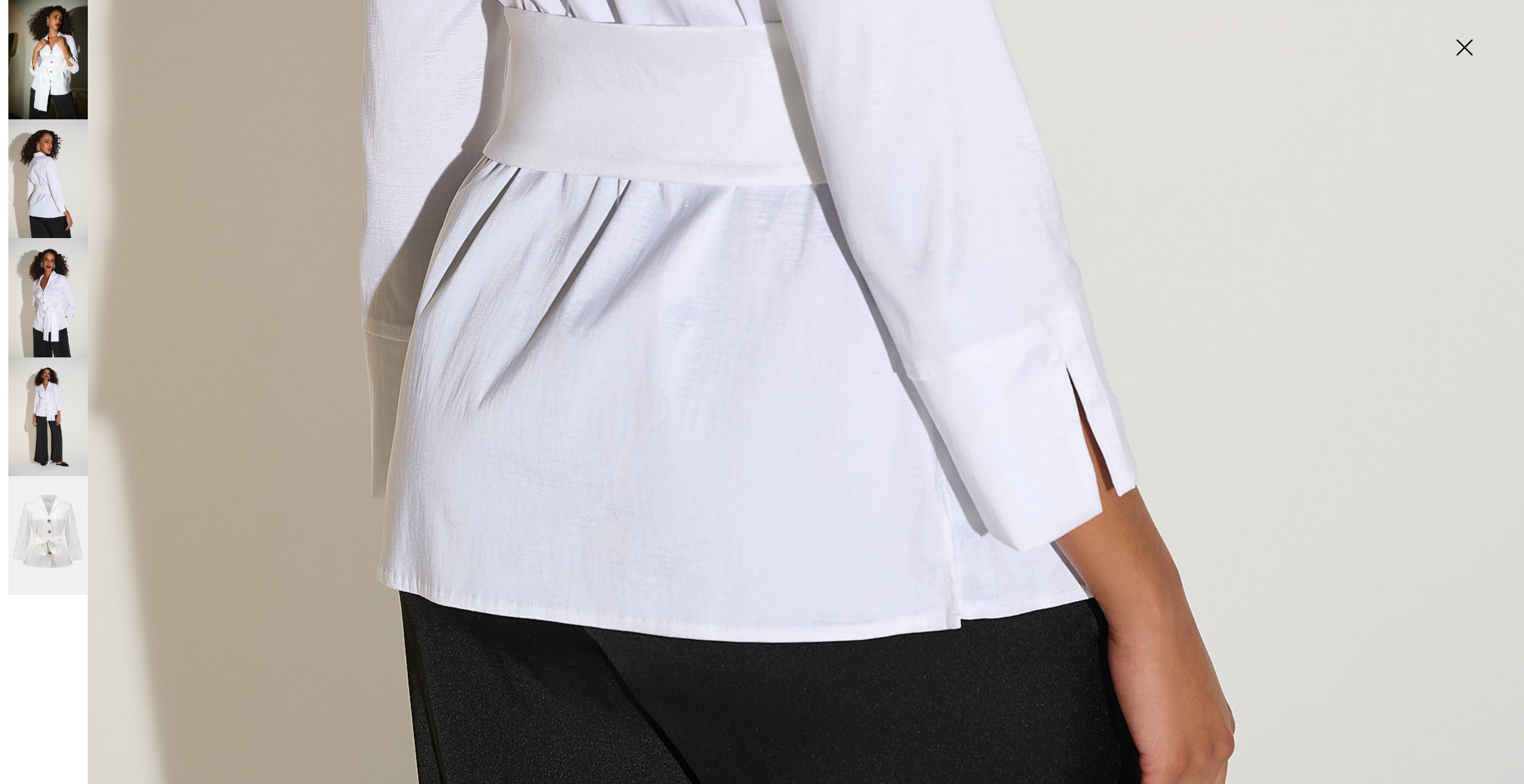
click at [54, 425] on img at bounding box center [48, 417] width 79 height 119
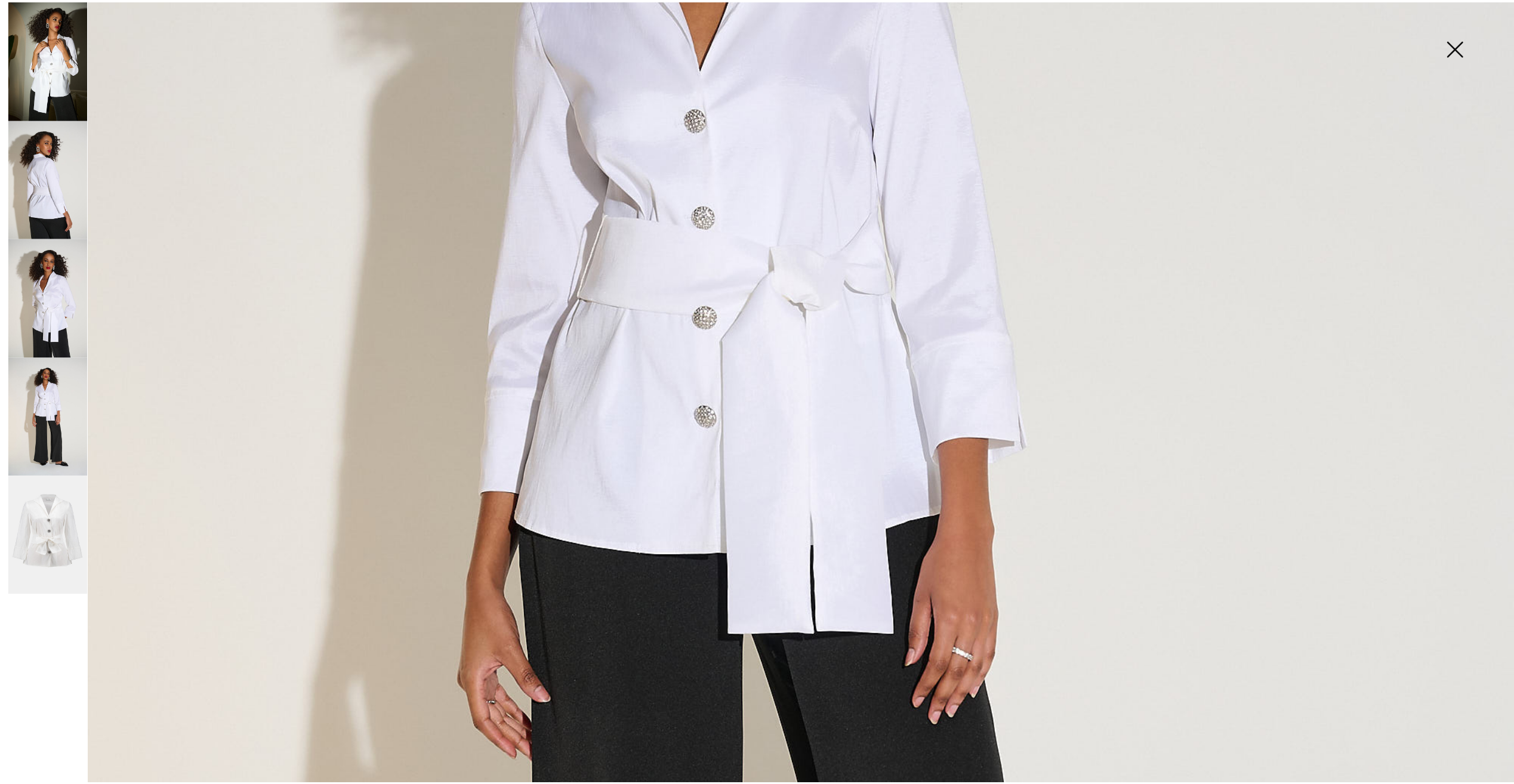
scroll to position [597, 0]
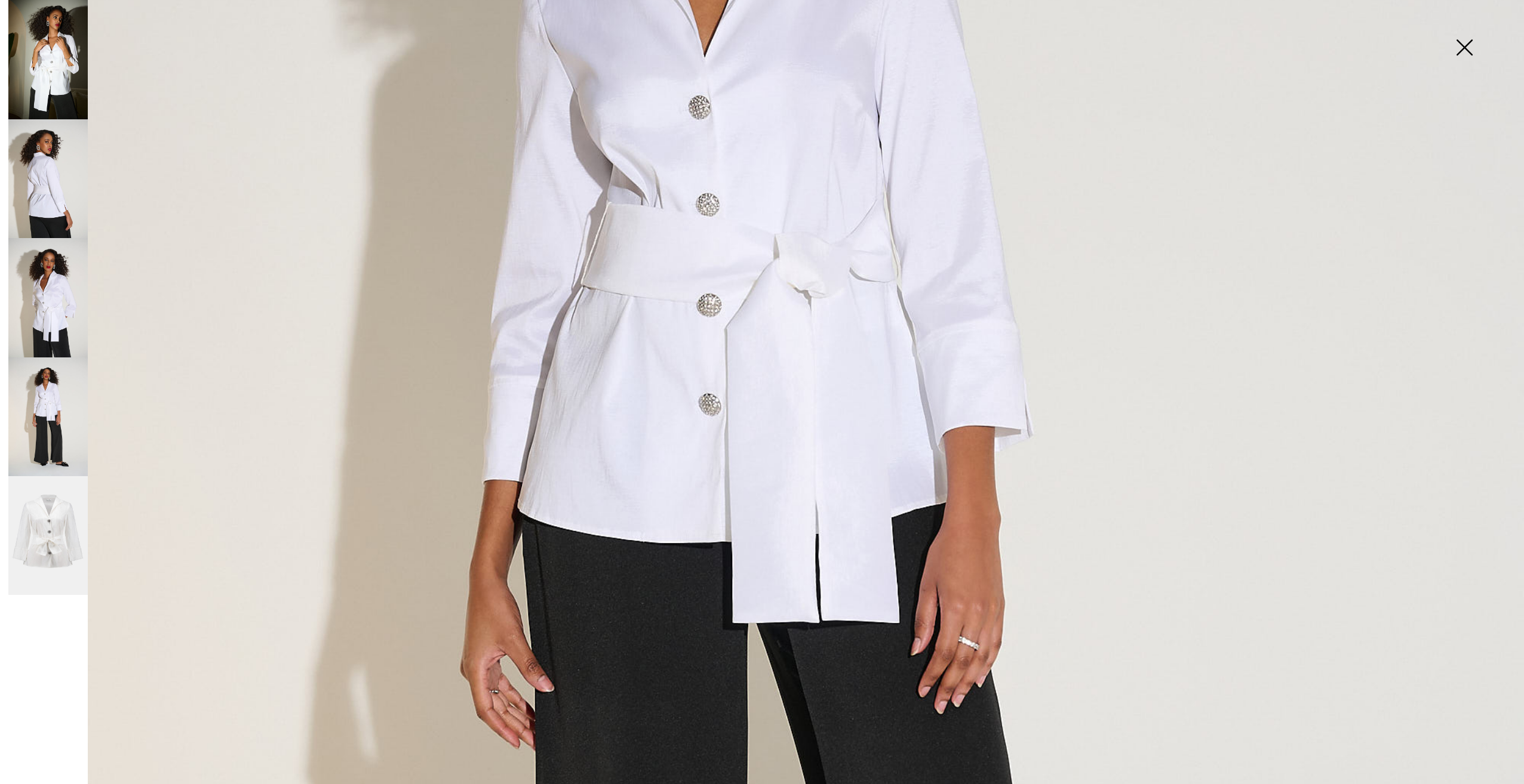
click at [65, 544] on img at bounding box center [48, 536] width 79 height 119
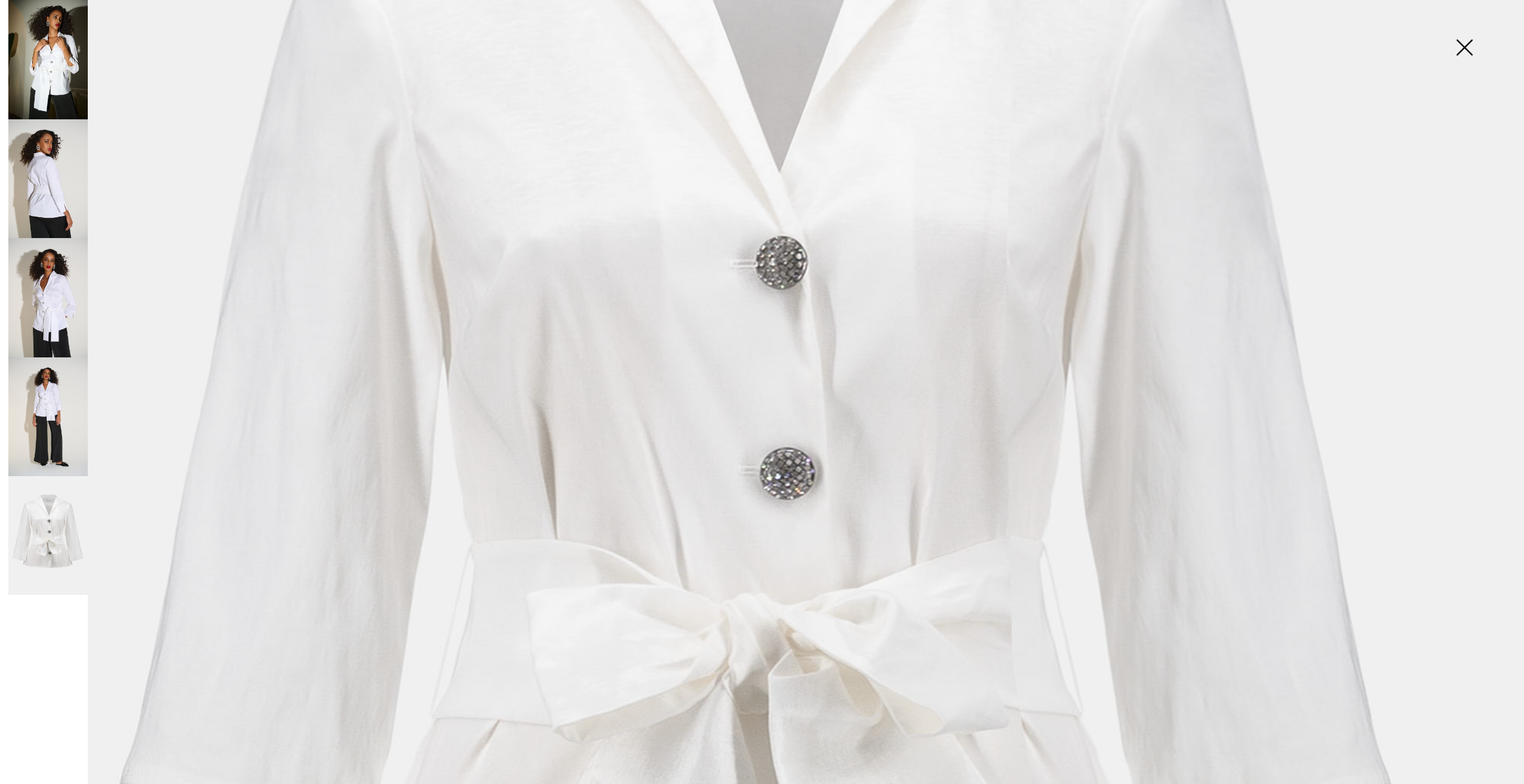
click at [1459, 49] on img at bounding box center [1464, 49] width 59 height 61
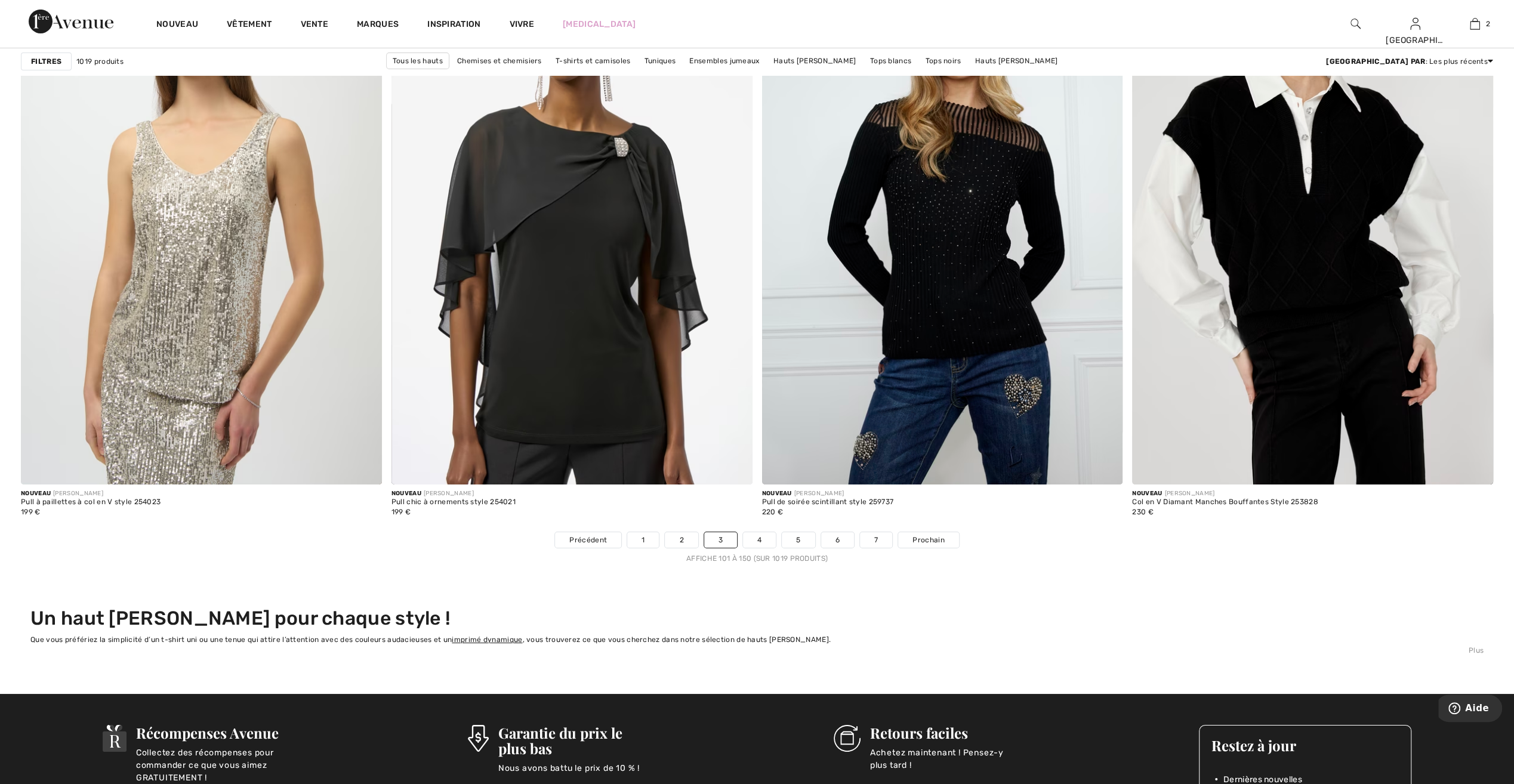
scroll to position [8834, 0]
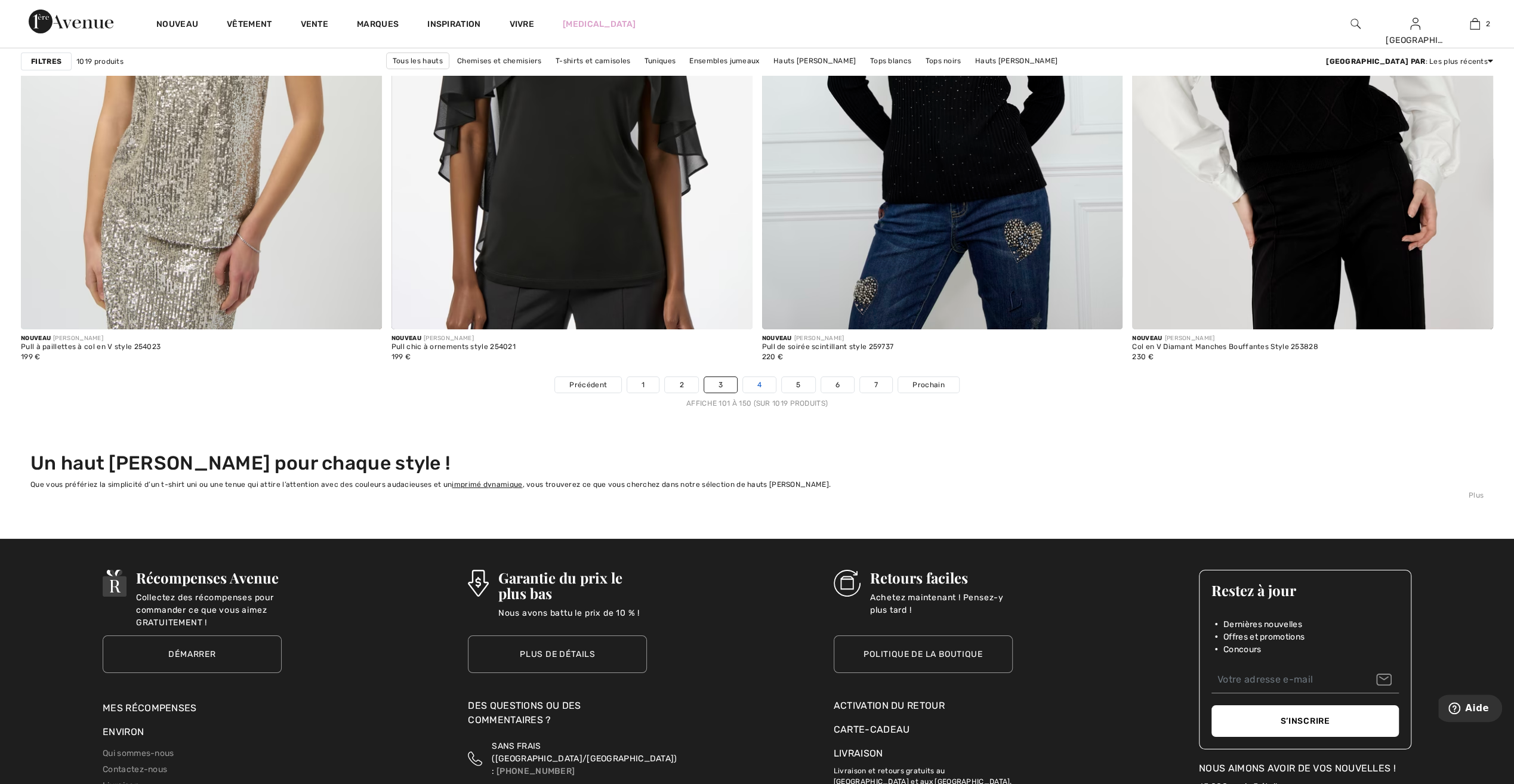
click at [759, 382] on link "4" at bounding box center [759, 384] width 33 height 15
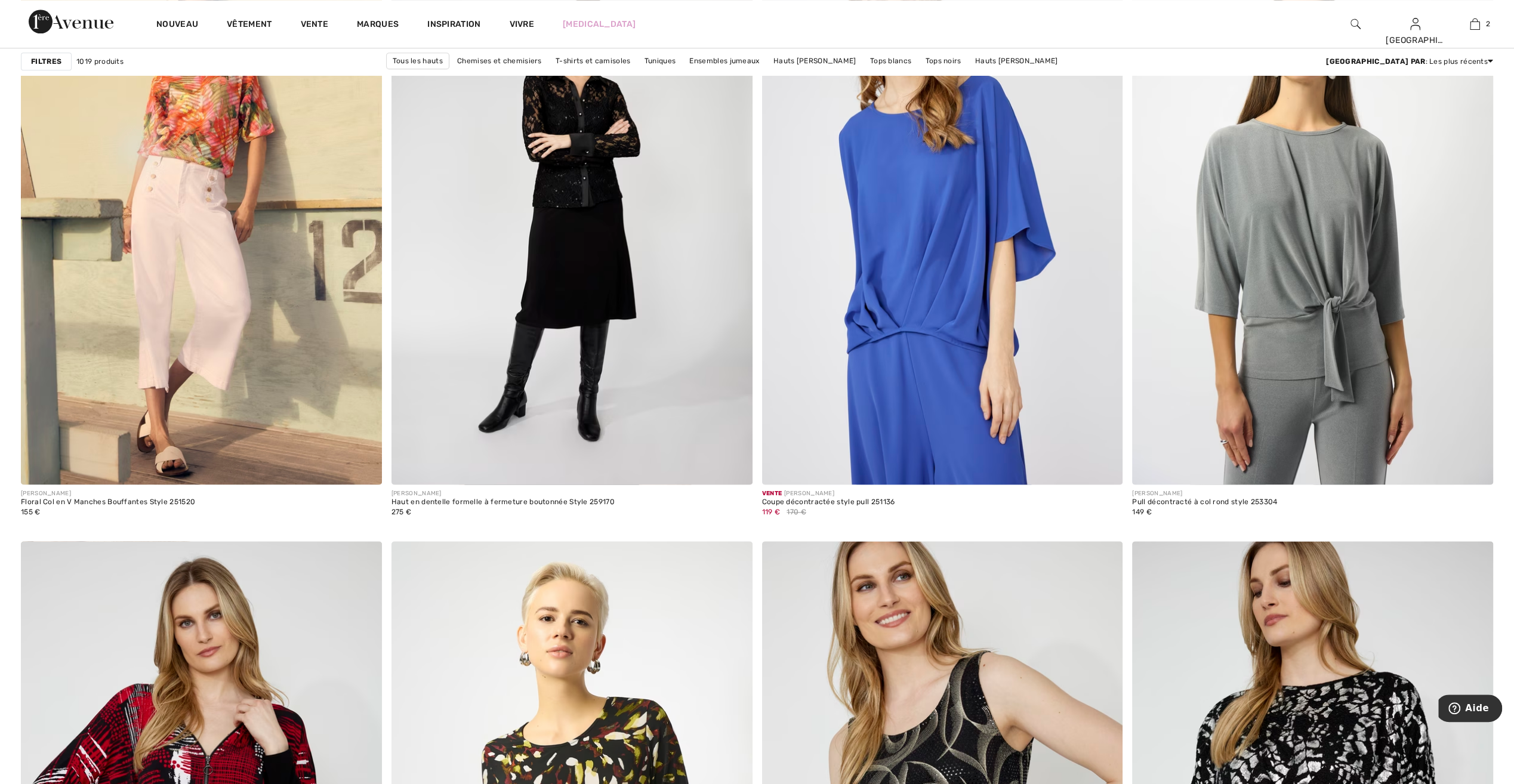
scroll to position [1433, 0]
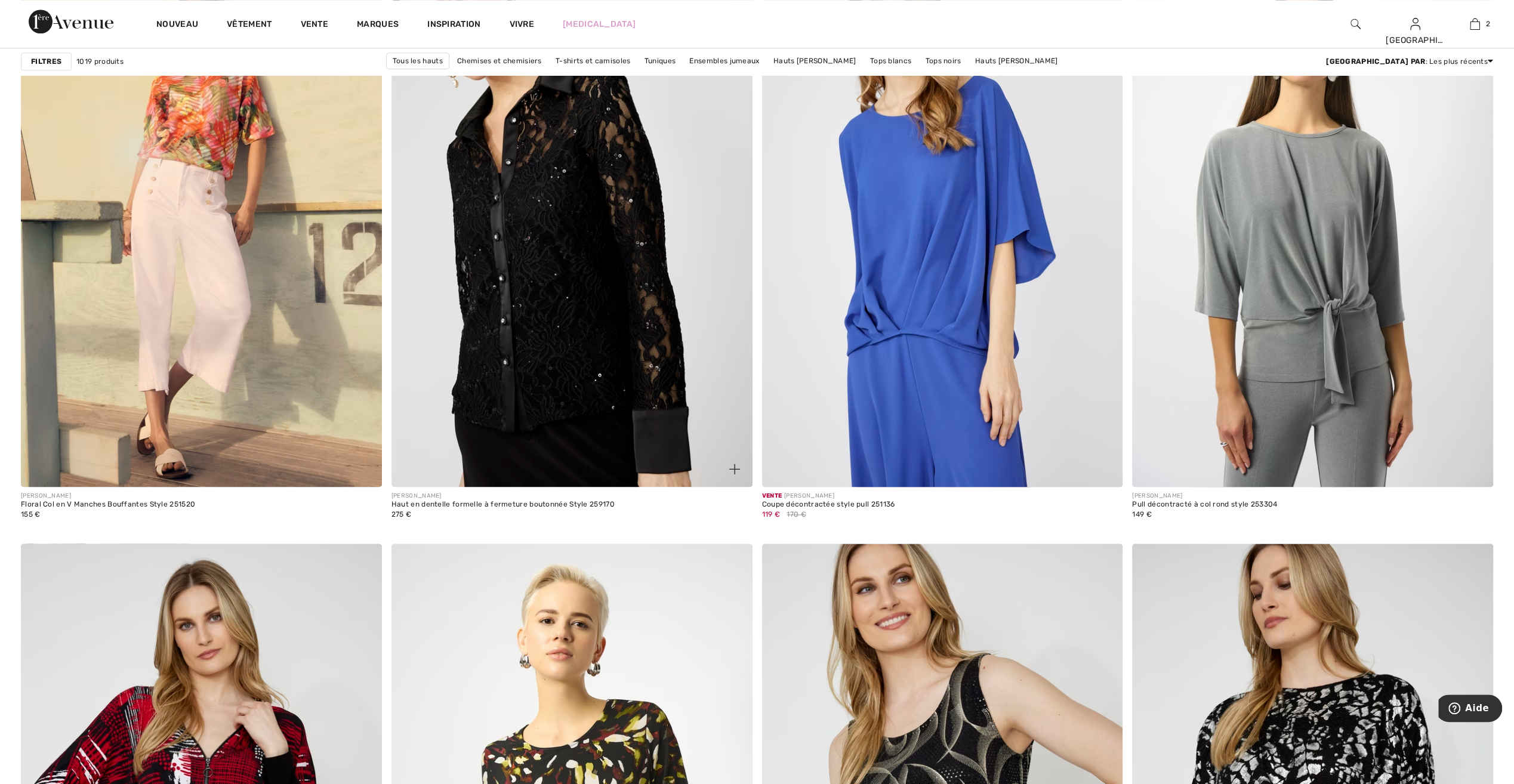
click at [620, 416] on img at bounding box center [572, 216] width 361 height 541
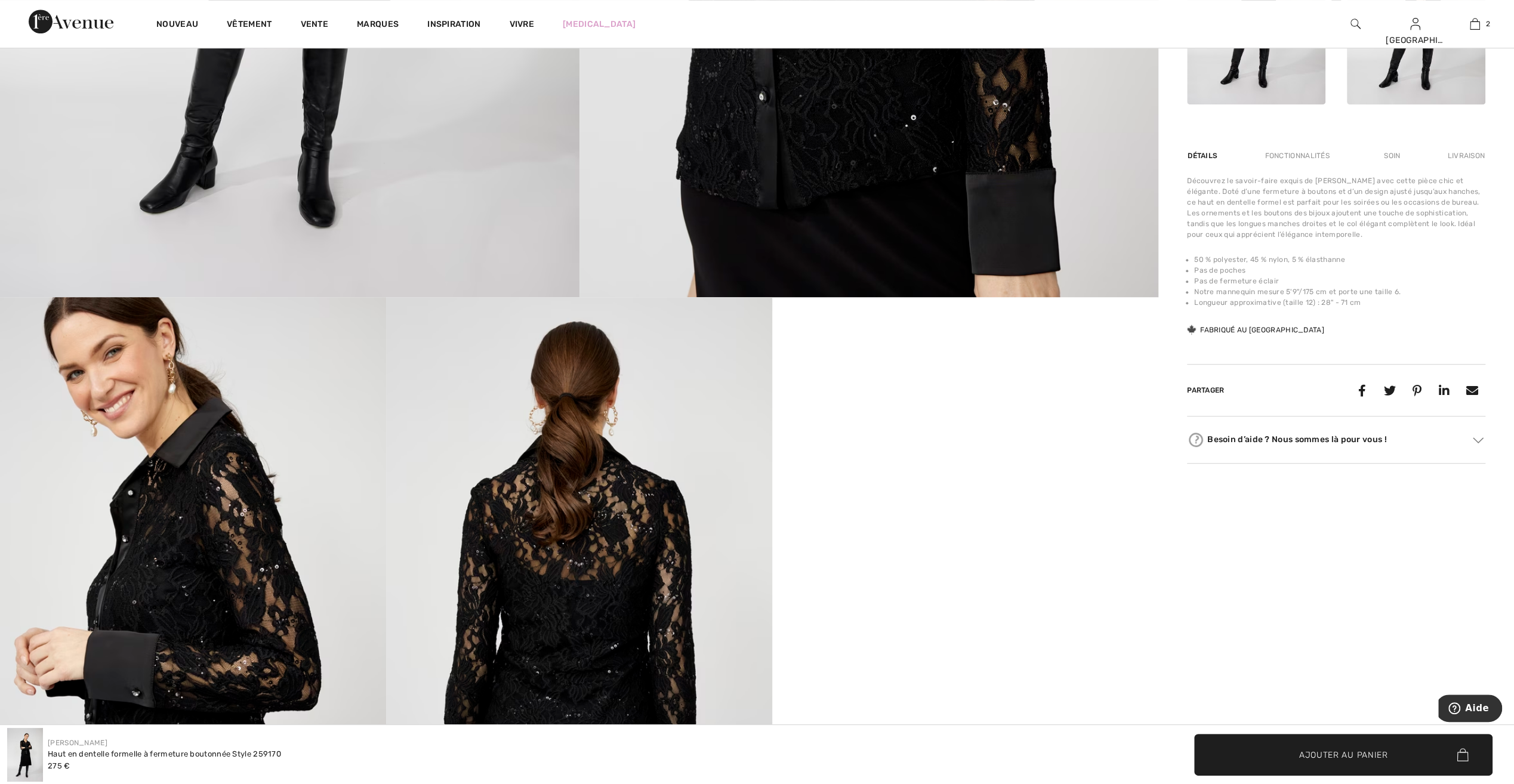
scroll to position [716, 0]
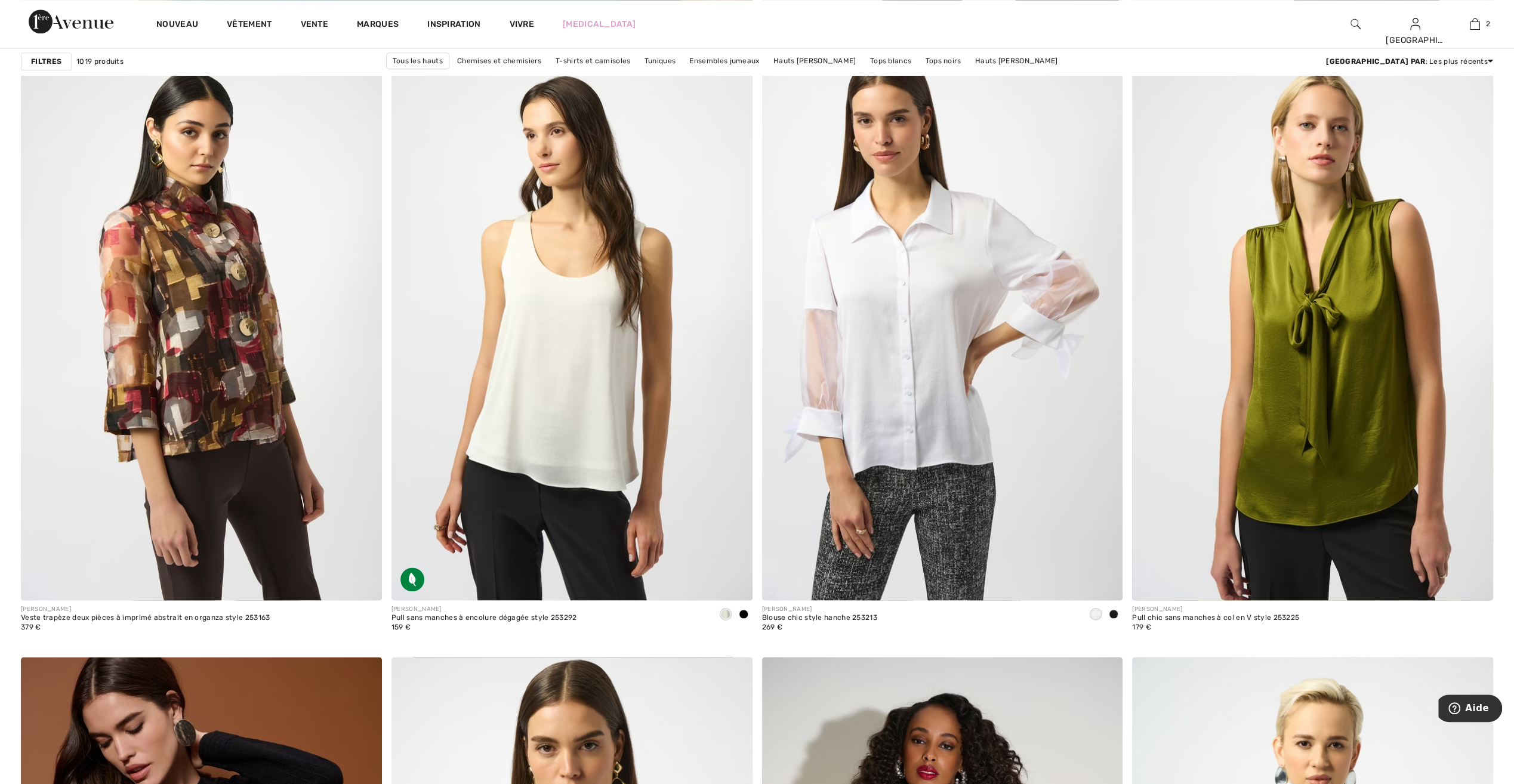
scroll to position [5968, 0]
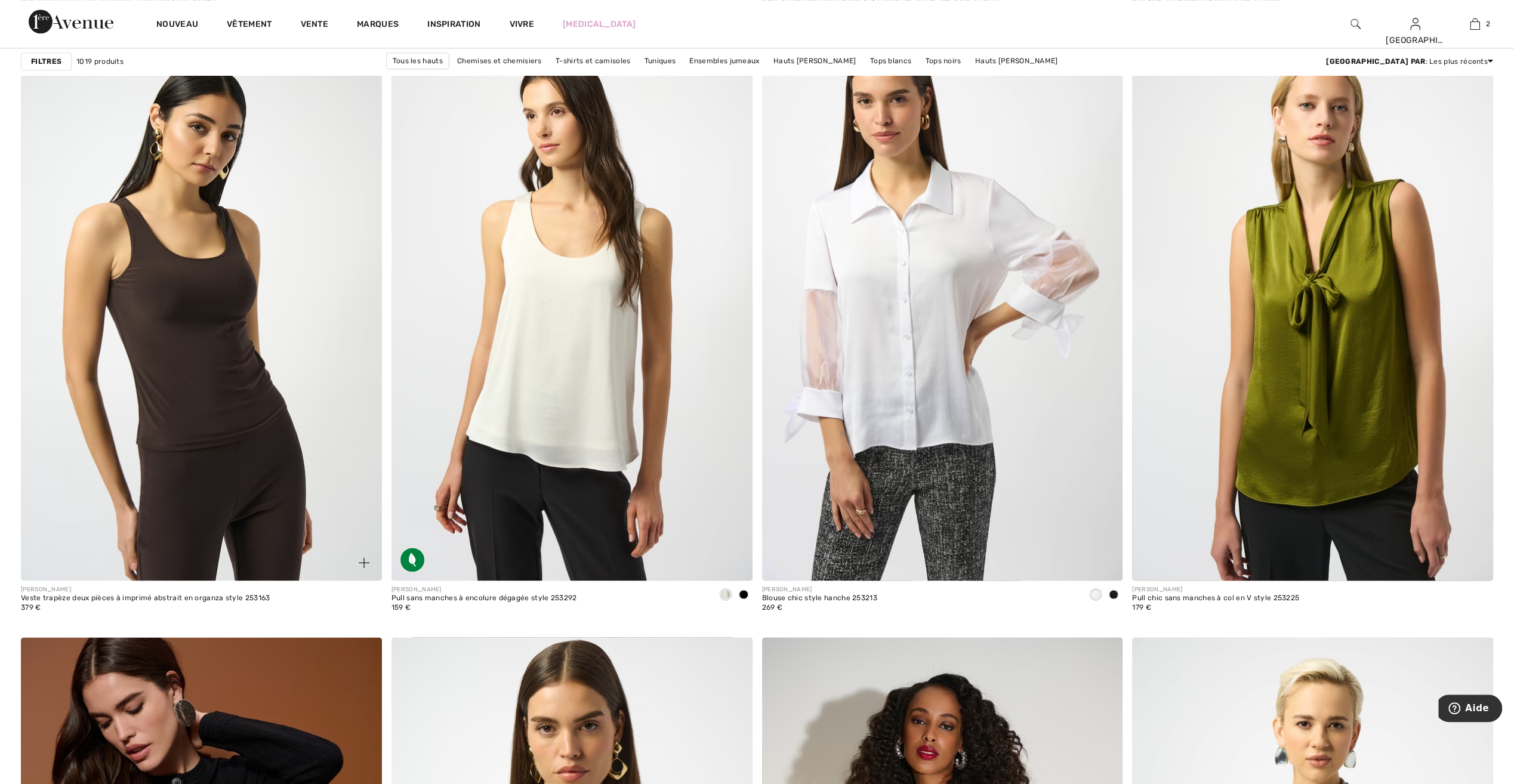
click at [133, 351] on img at bounding box center [201, 310] width 361 height 541
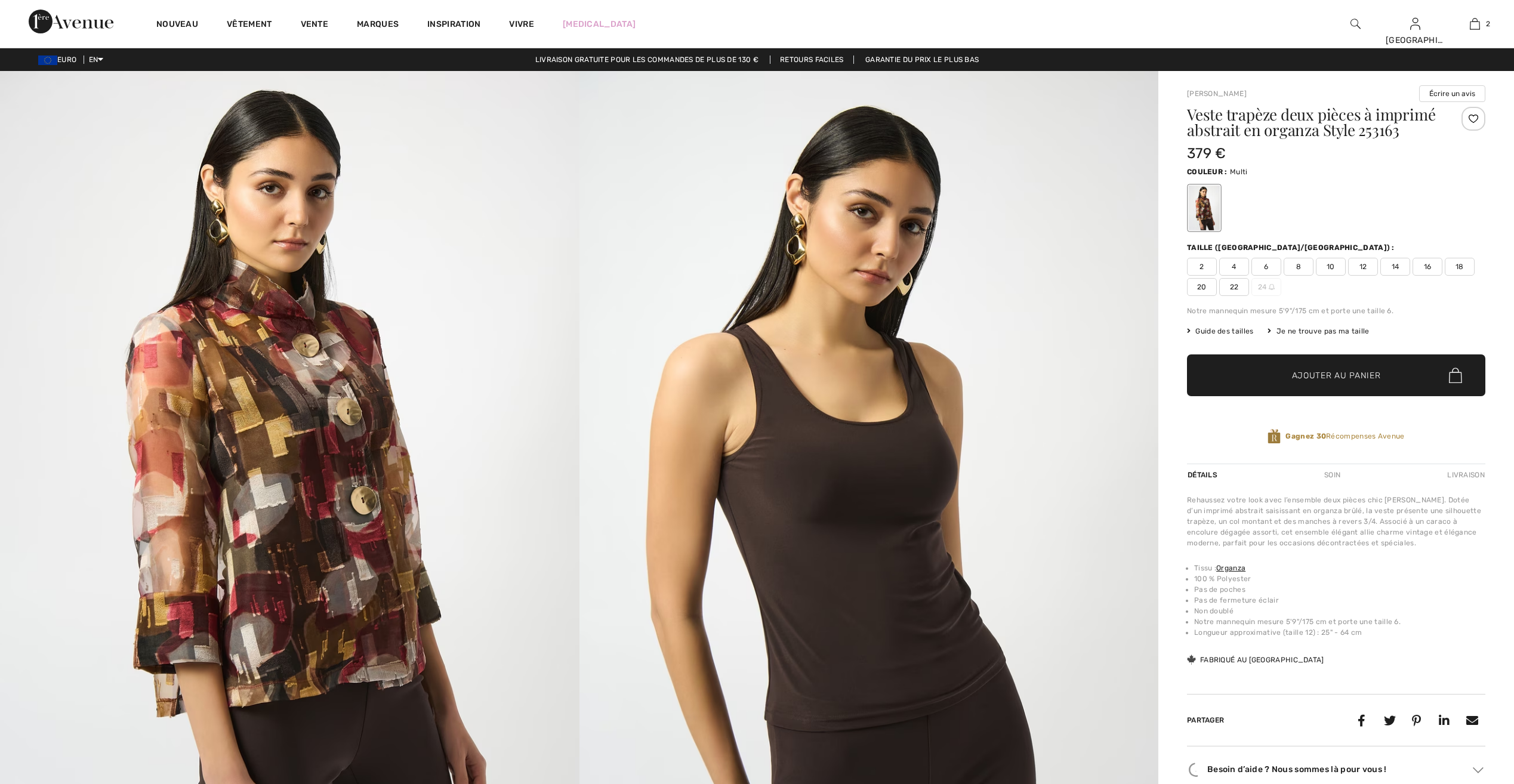
checkbox input "true"
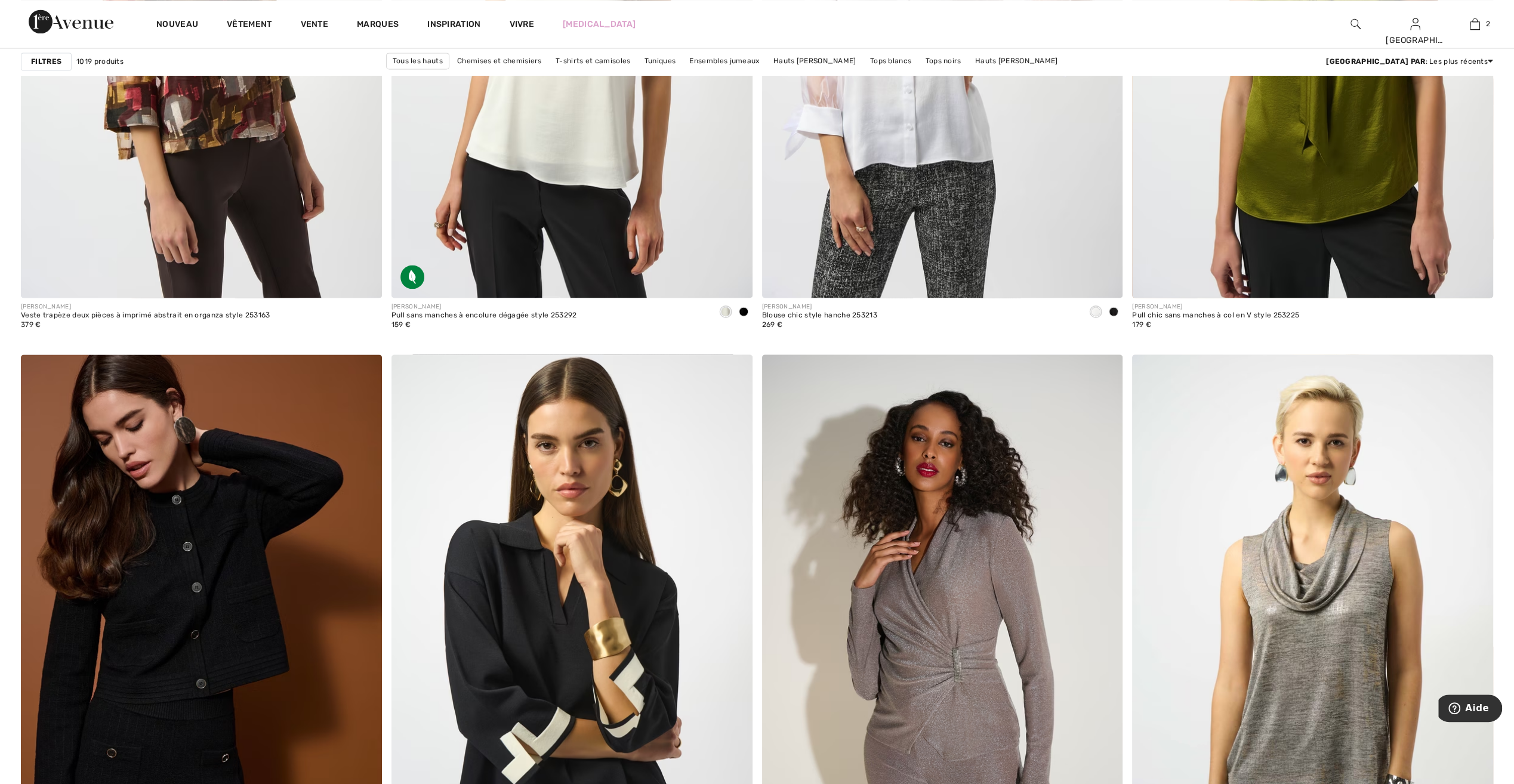
scroll to position [6267, 0]
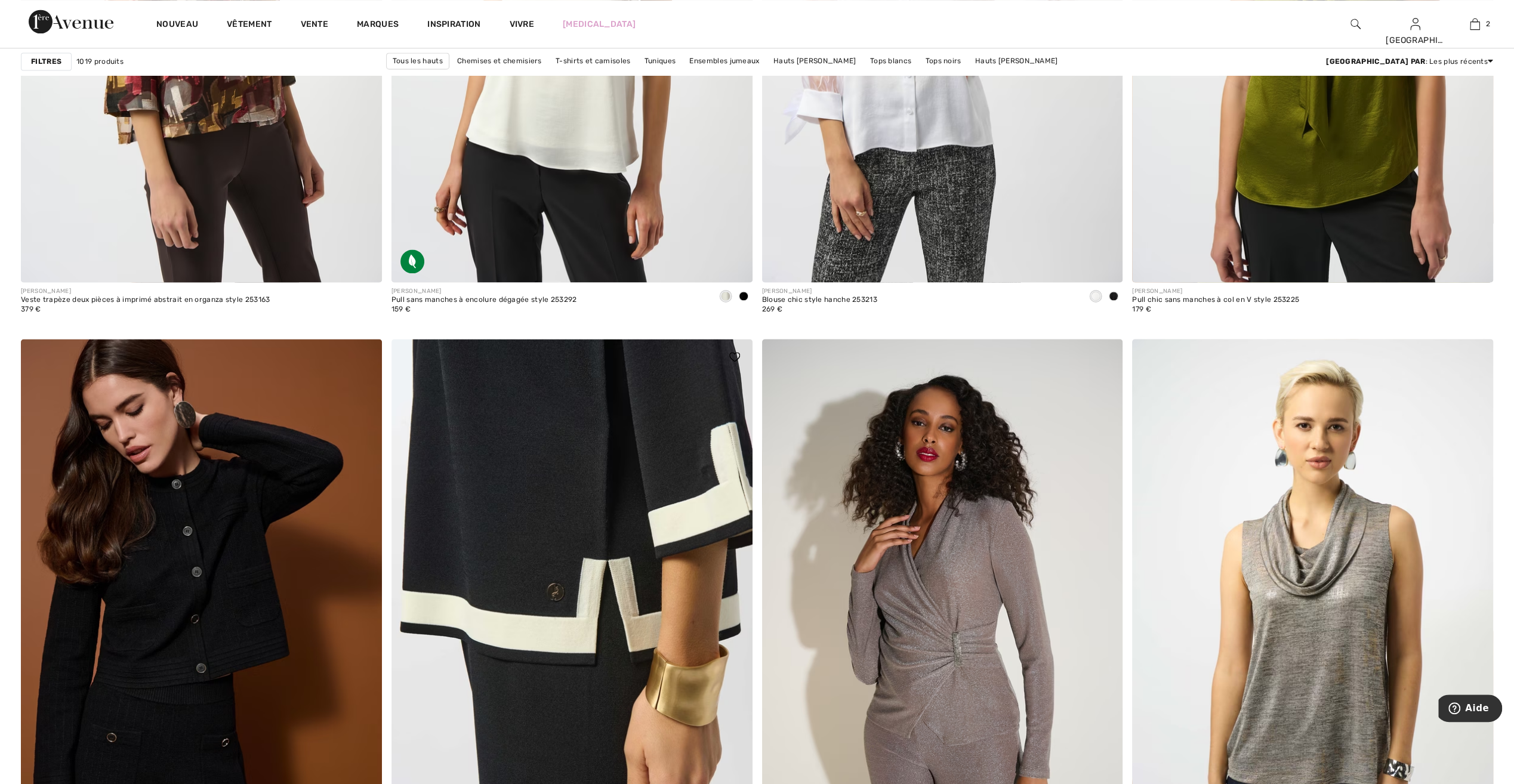
click at [523, 427] on img at bounding box center [572, 609] width 361 height 541
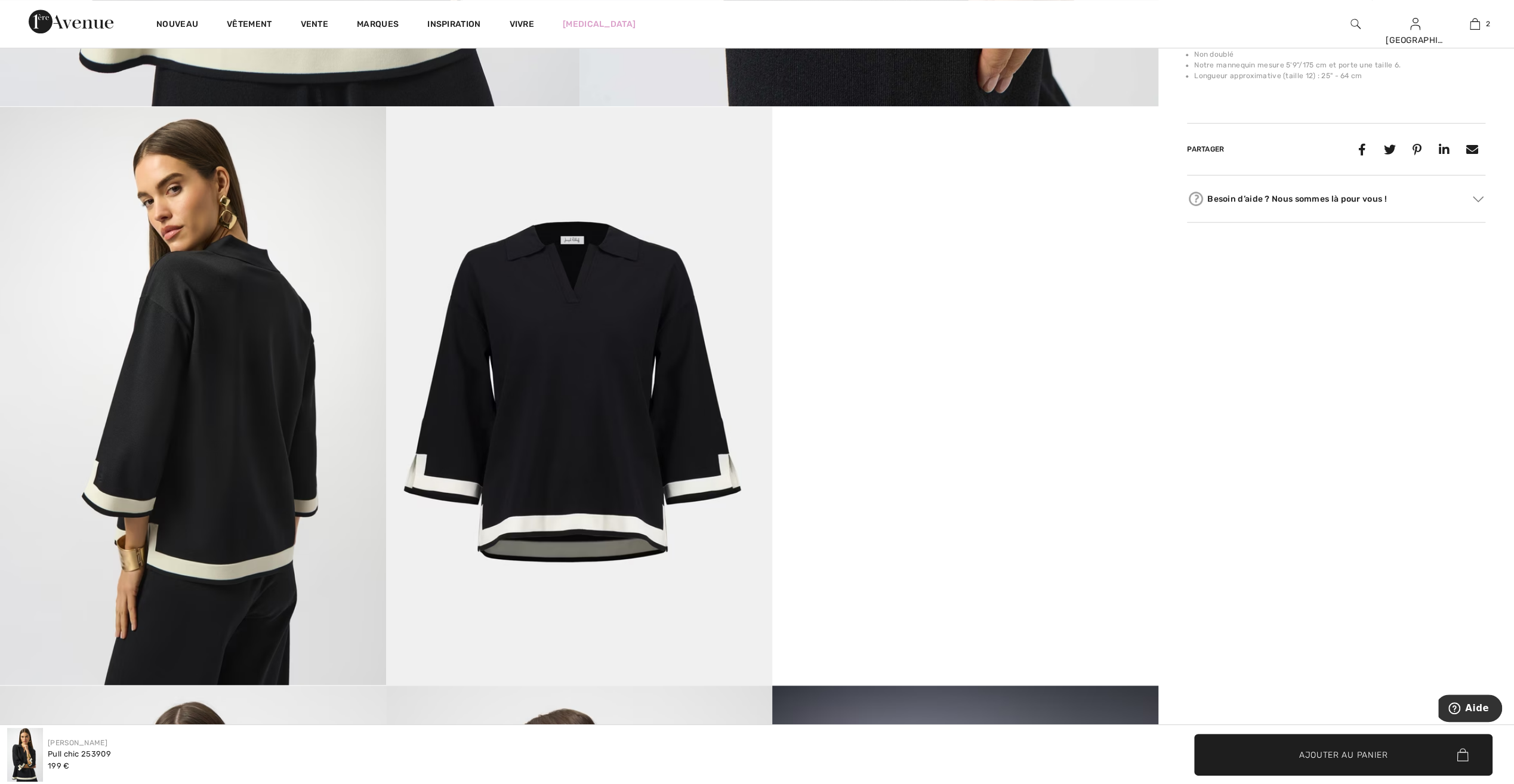
scroll to position [835, 0]
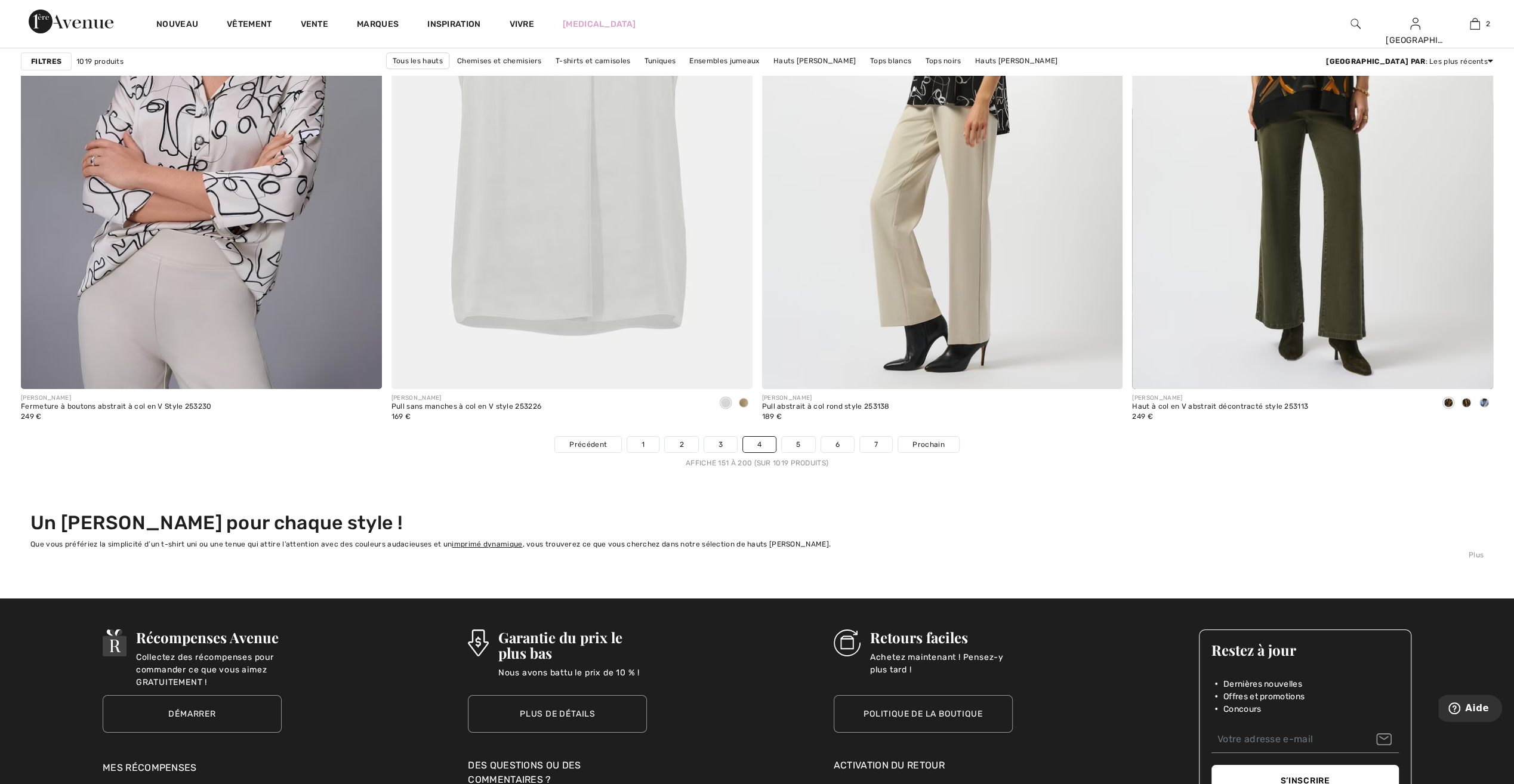
scroll to position [8834, 0]
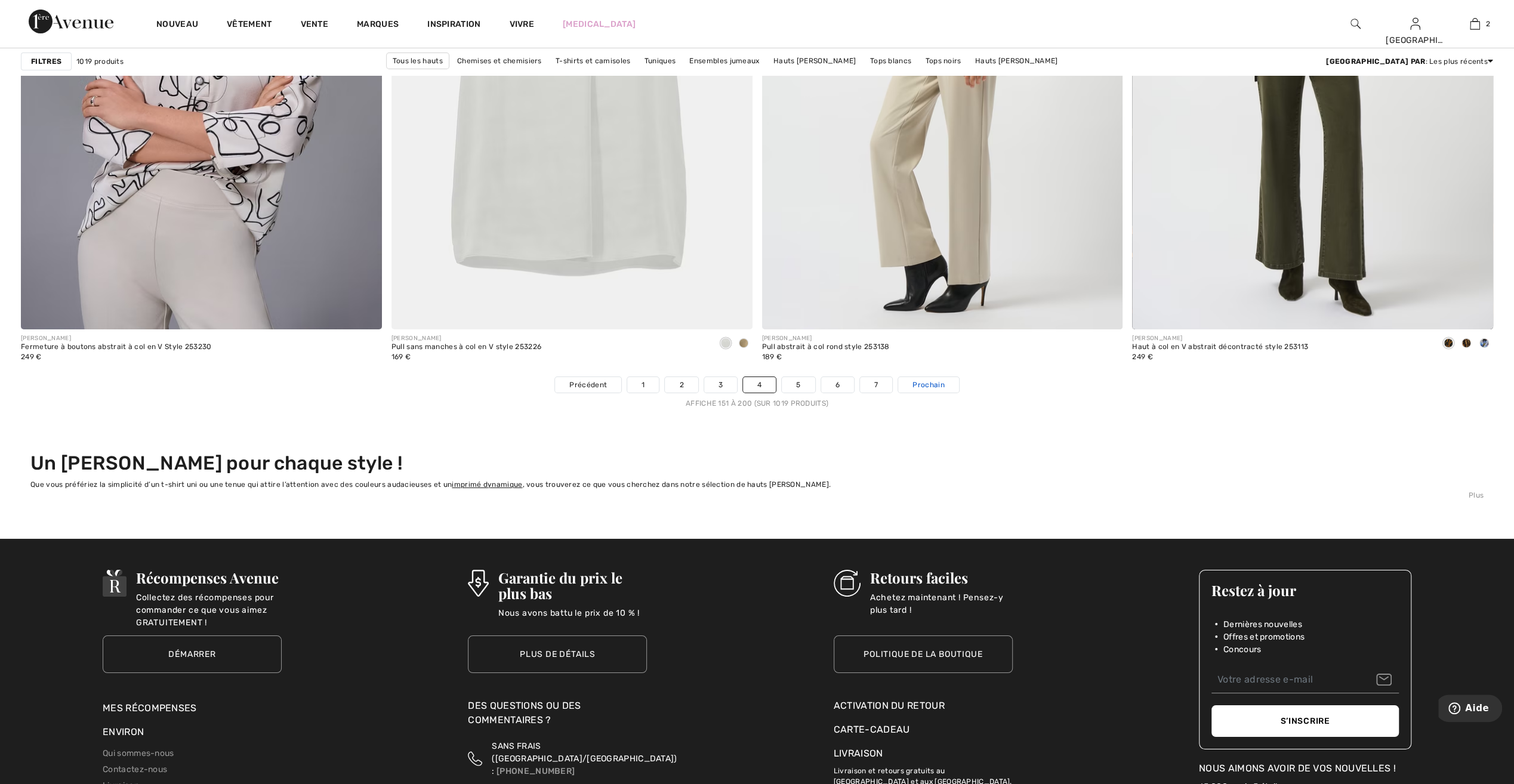
click at [941, 388] on link "Prochain" at bounding box center [928, 384] width 60 height 15
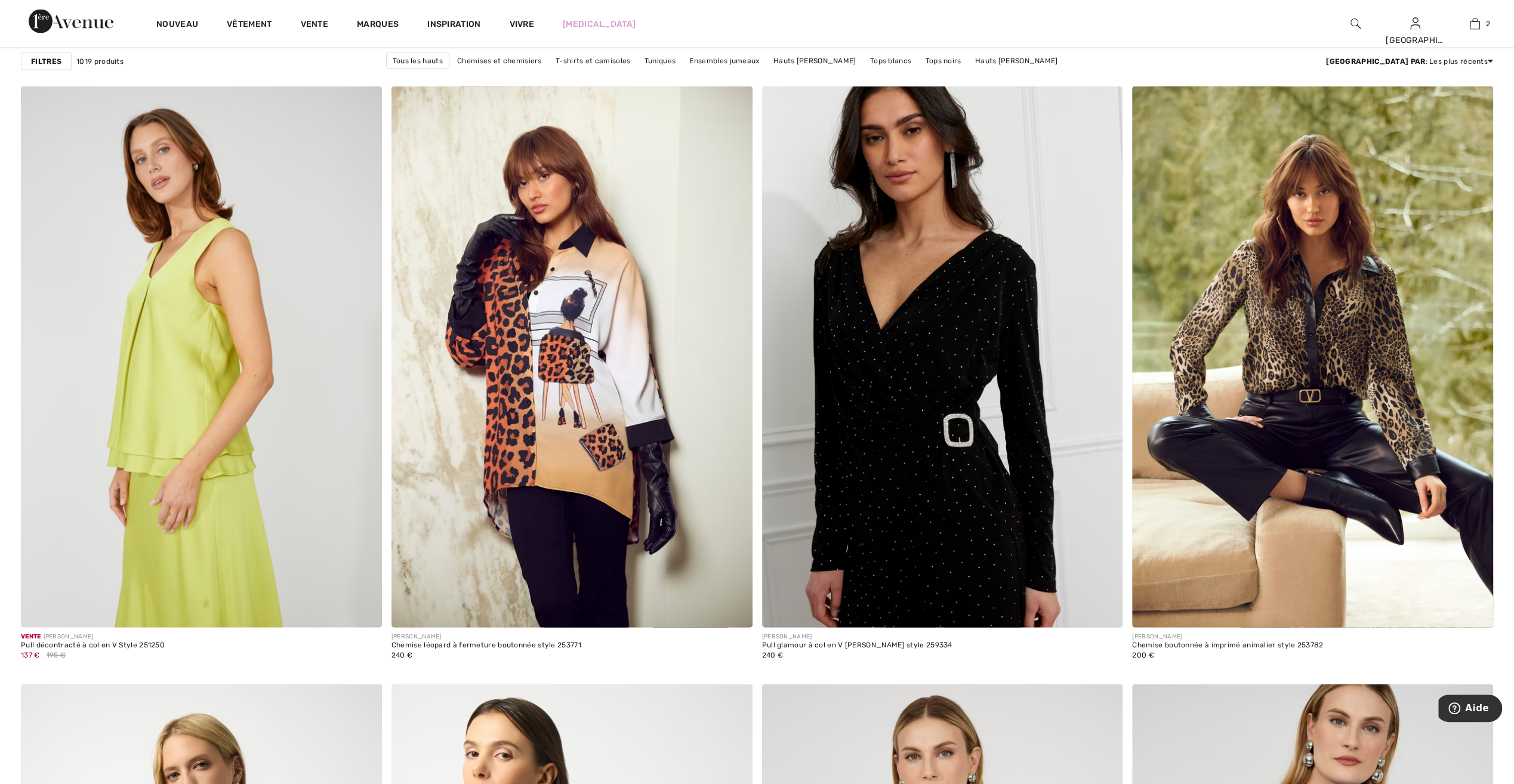
scroll to position [2746, 0]
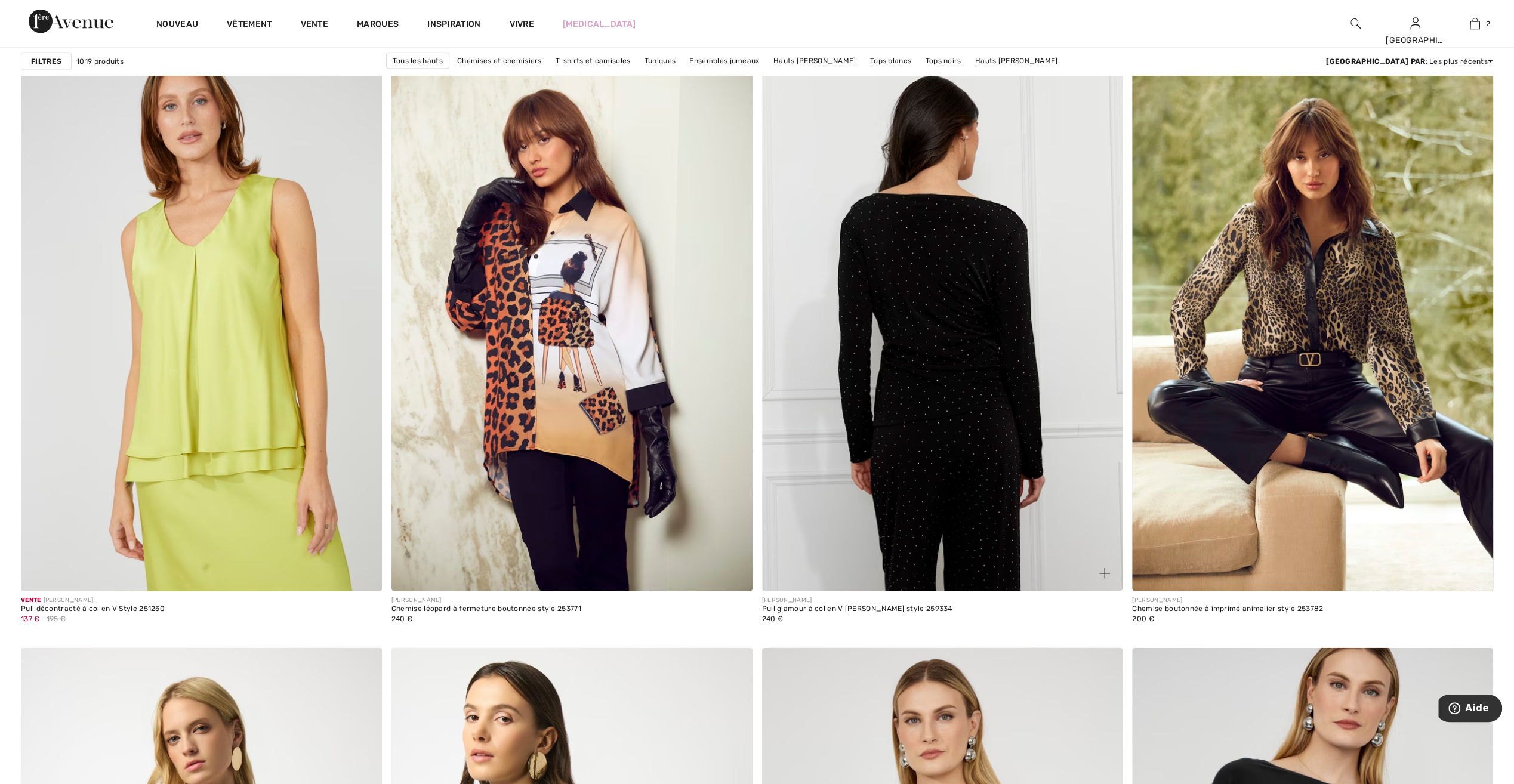
click at [970, 510] on img at bounding box center [942, 320] width 361 height 541
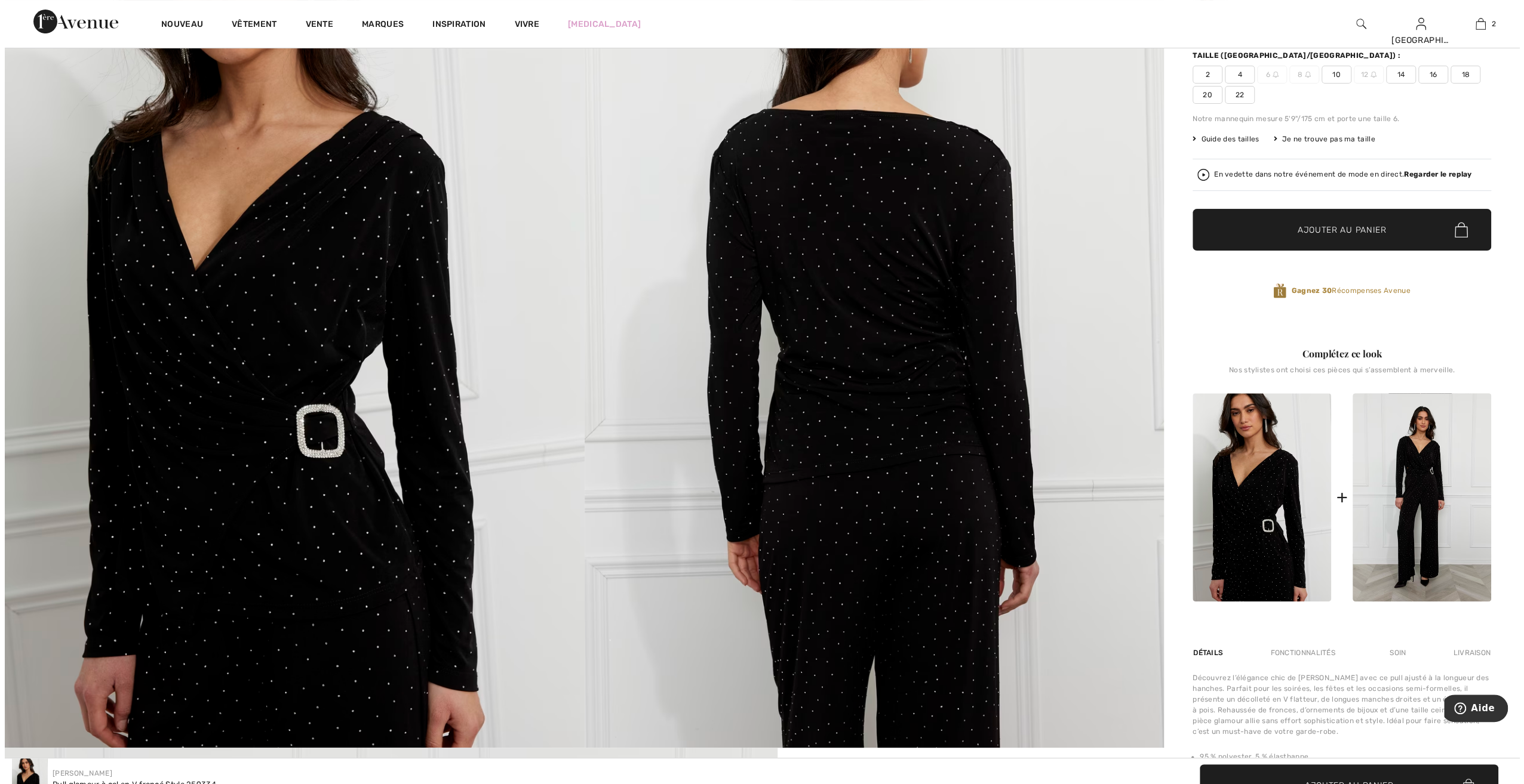
scroll to position [179, 0]
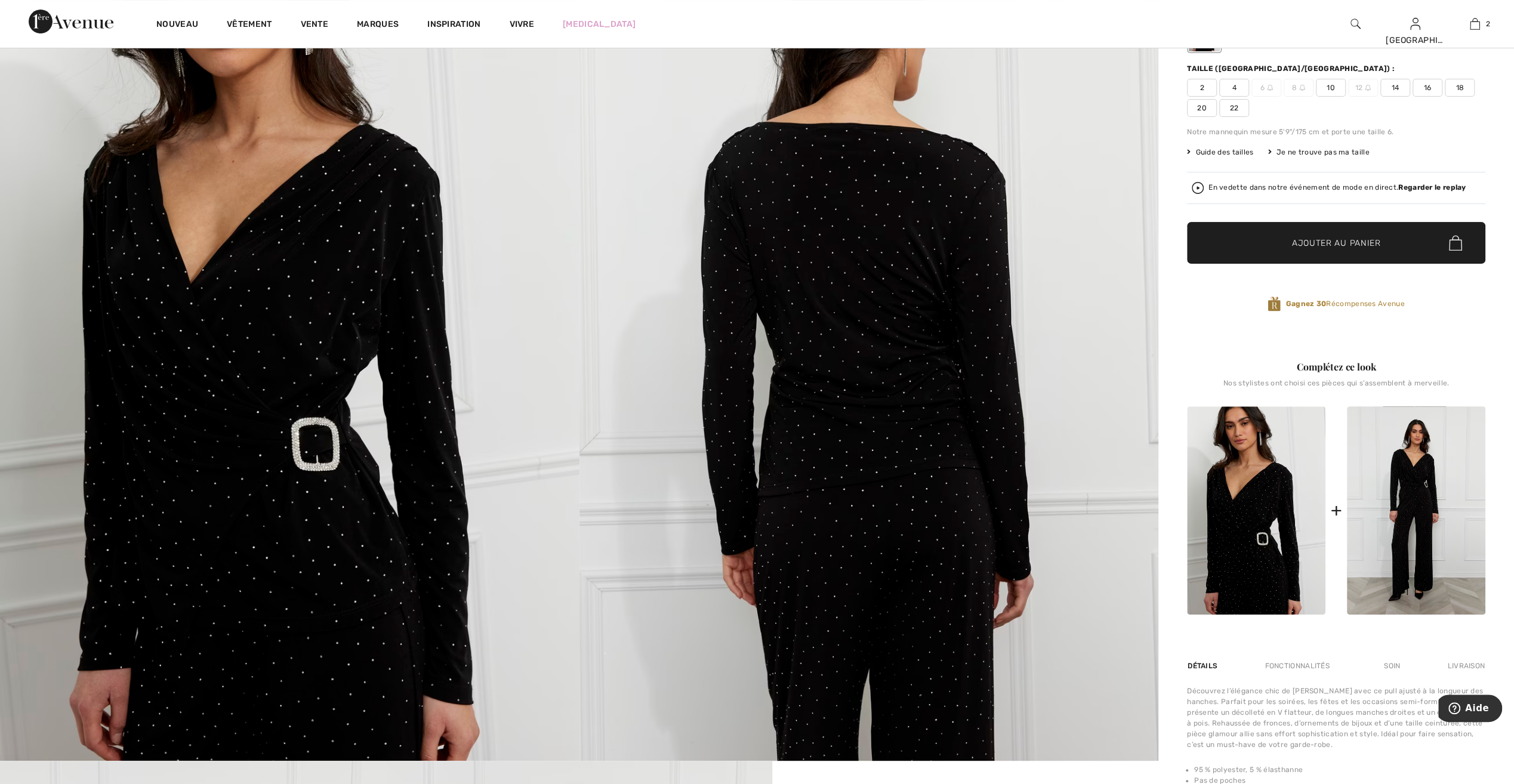
click at [1421, 186] on strong "Regarder le replay" at bounding box center [1432, 187] width 67 height 9
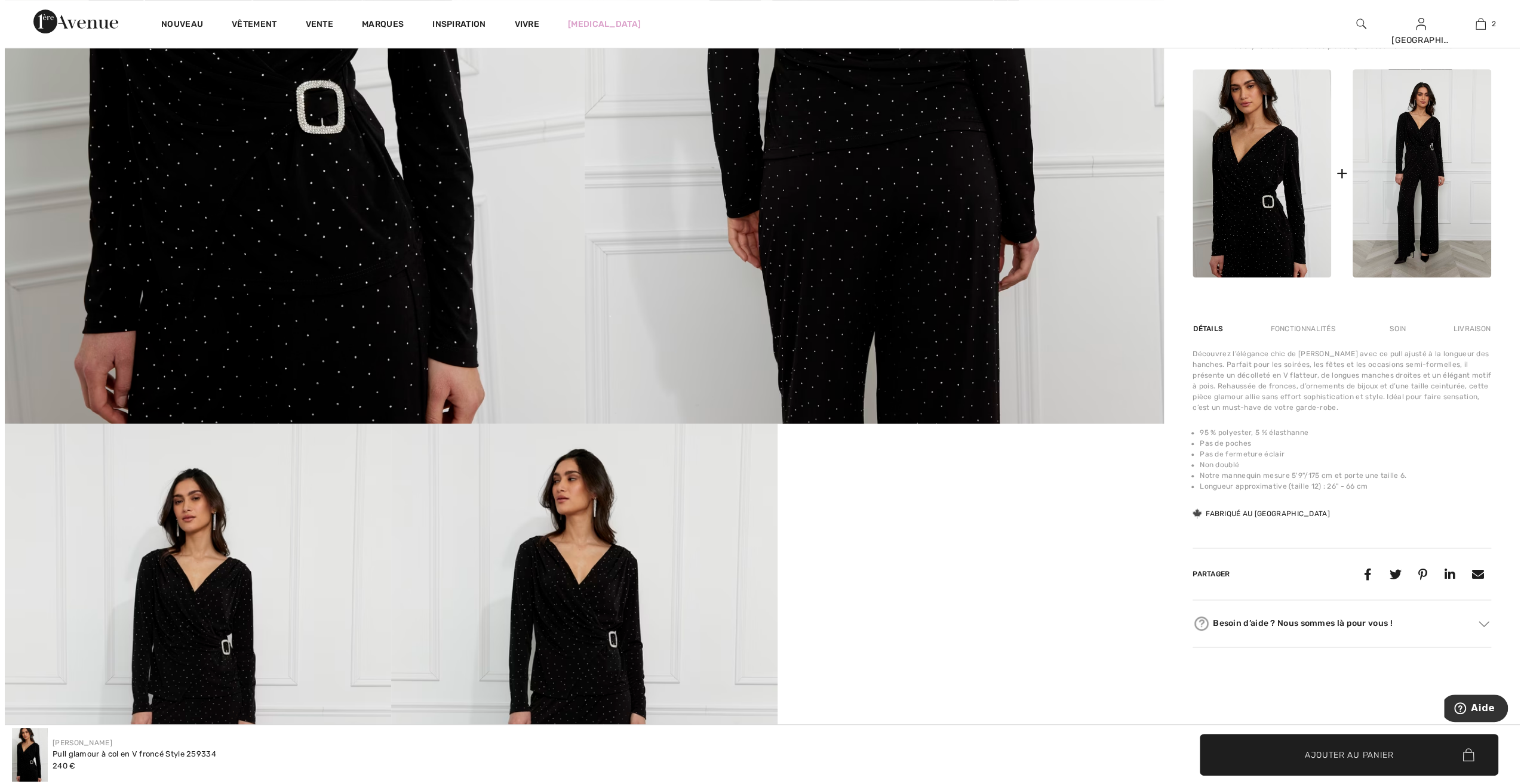
scroll to position [478, 0]
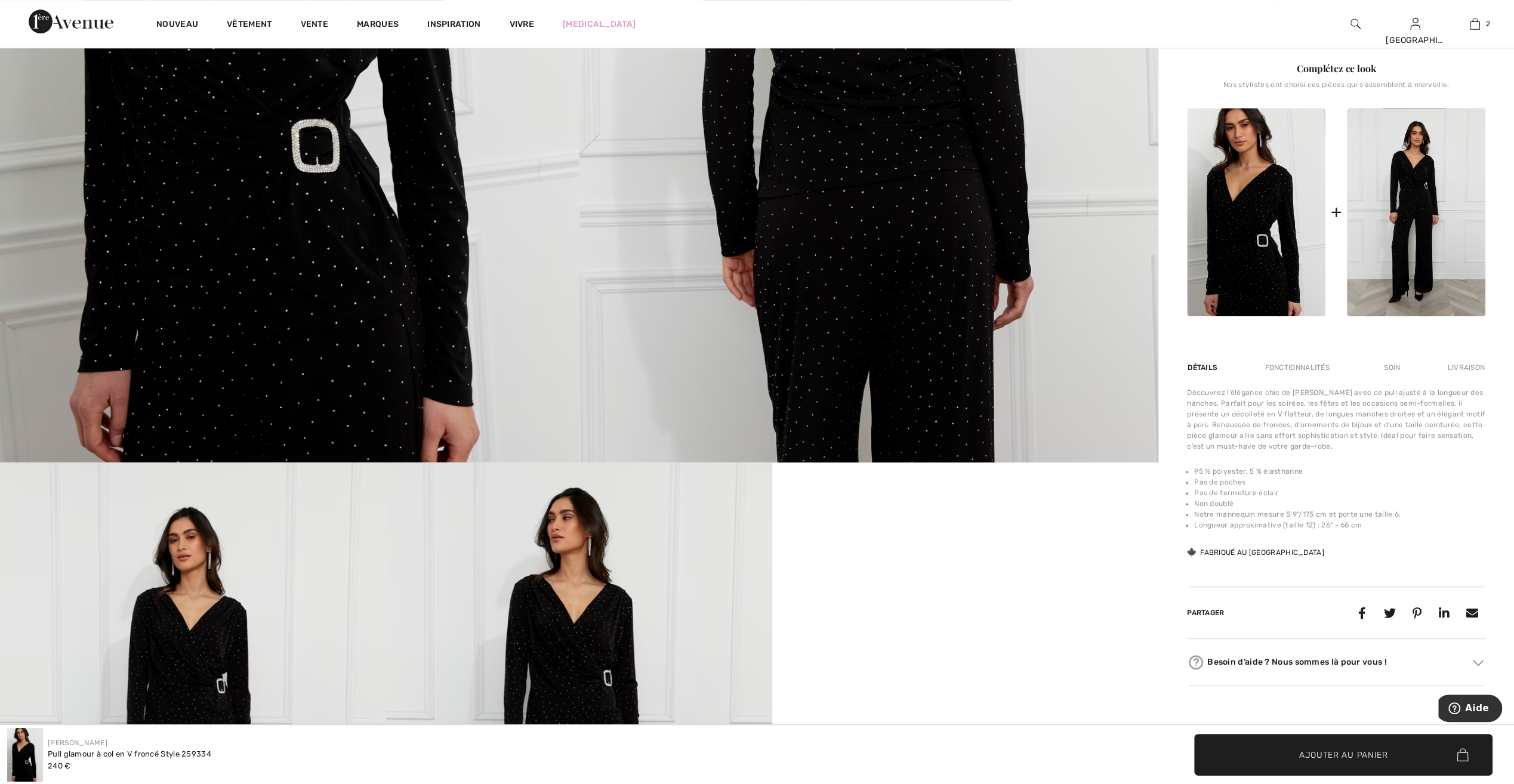
click at [320, 220] on img at bounding box center [290, 28] width 580 height 869
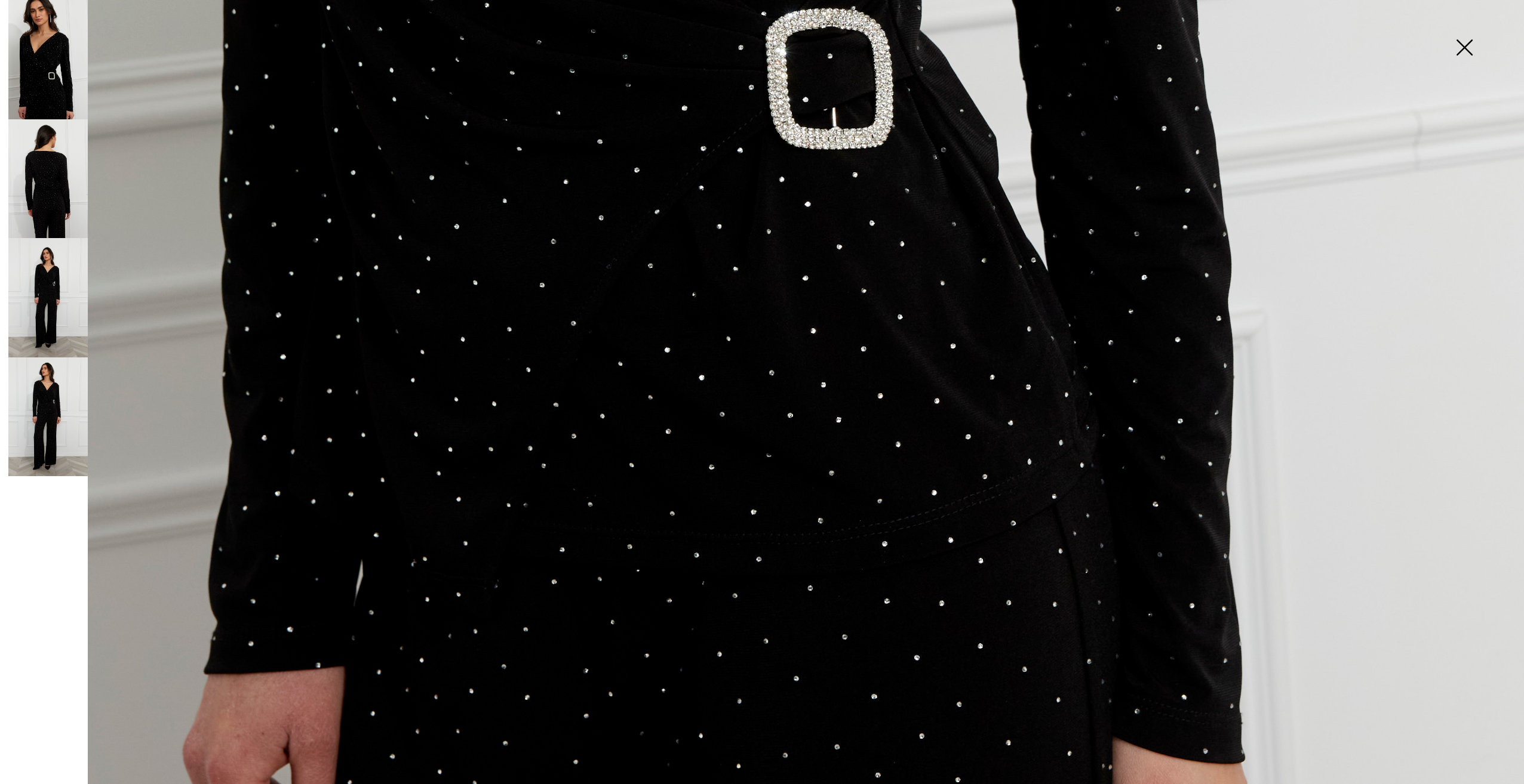
scroll to position [1254, 0]
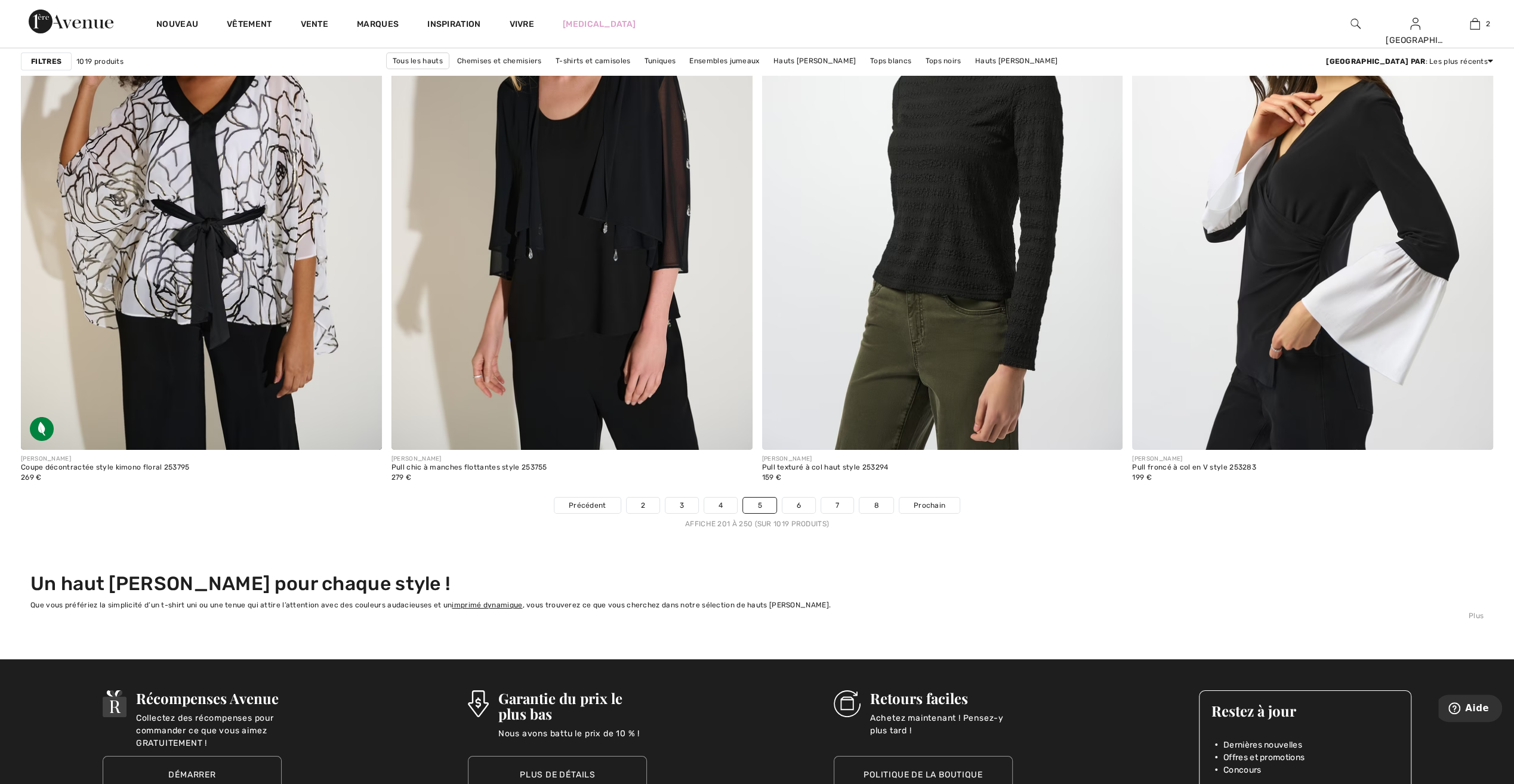
scroll to position [8714, 0]
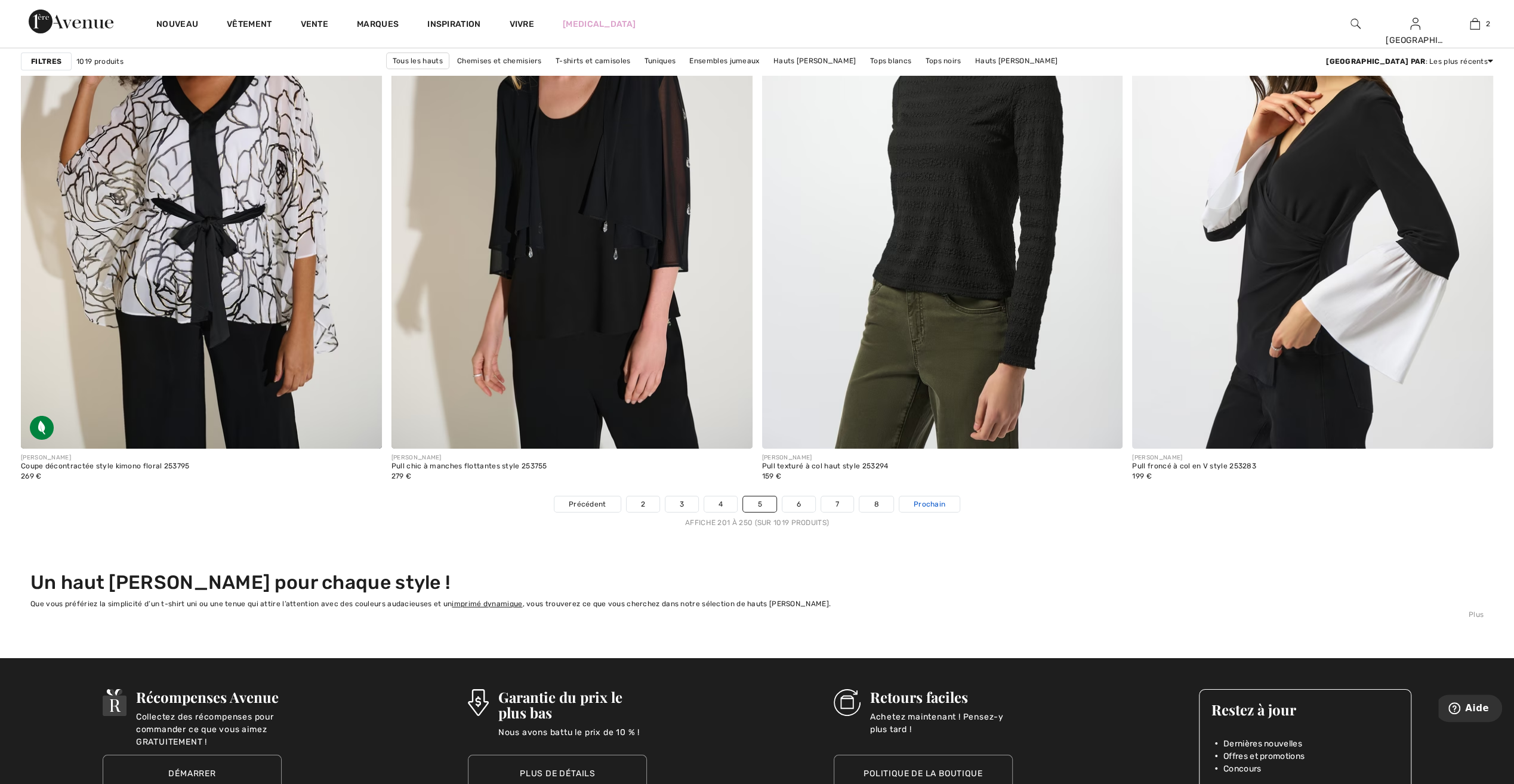
click at [937, 505] on span "Prochain" at bounding box center [929, 504] width 31 height 11
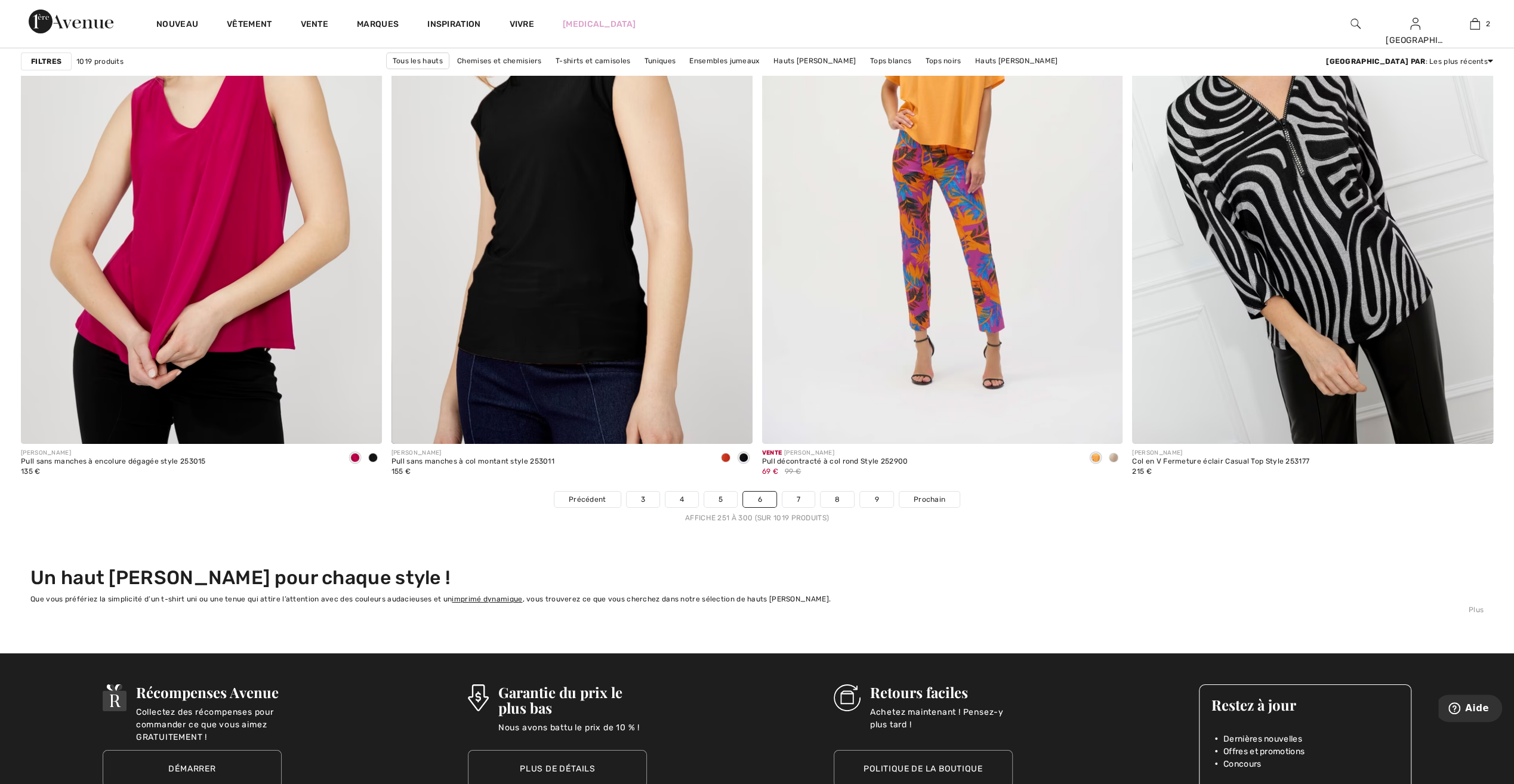
scroll to position [8834, 0]
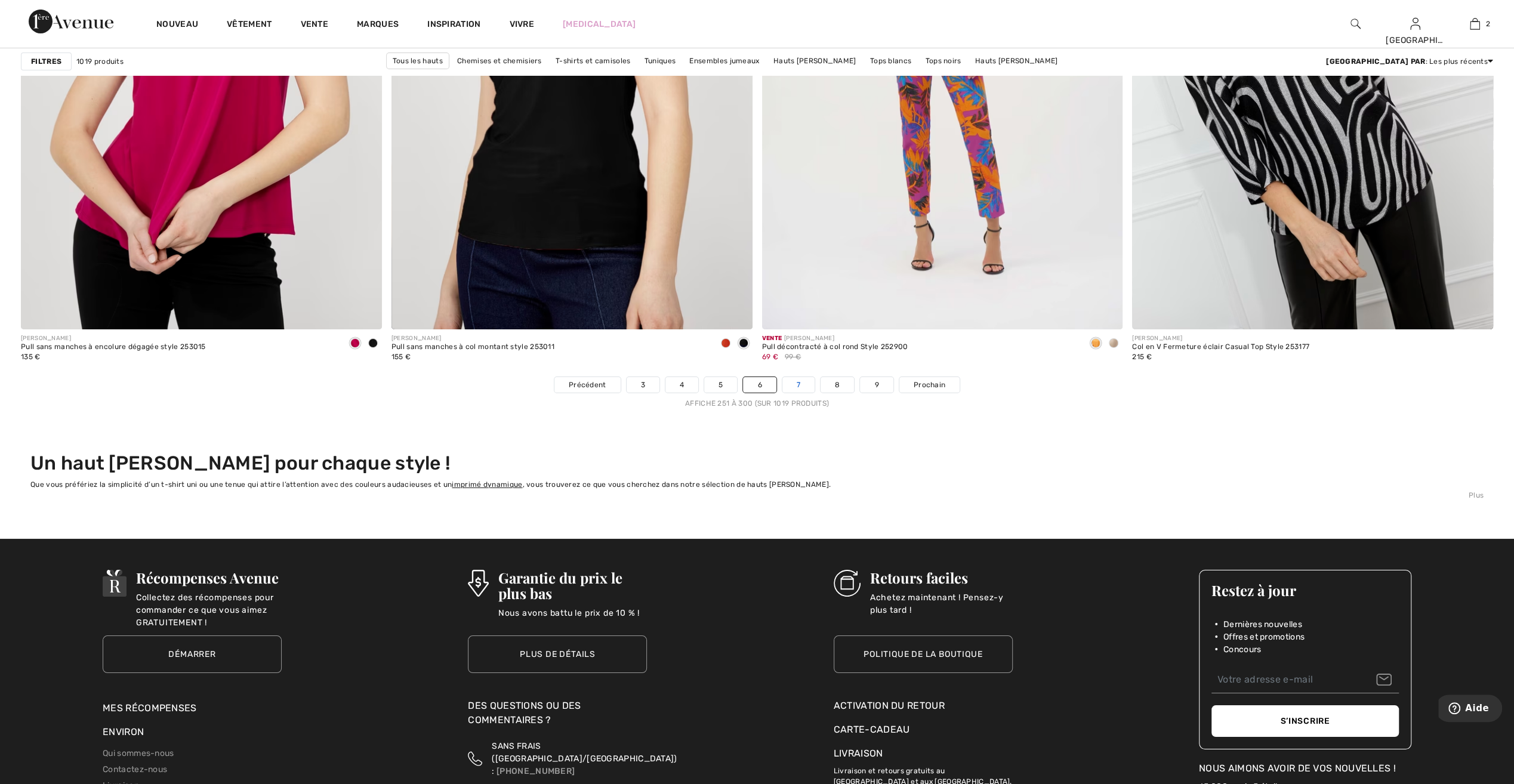
click at [794, 382] on link "7" at bounding box center [799, 384] width 32 height 15
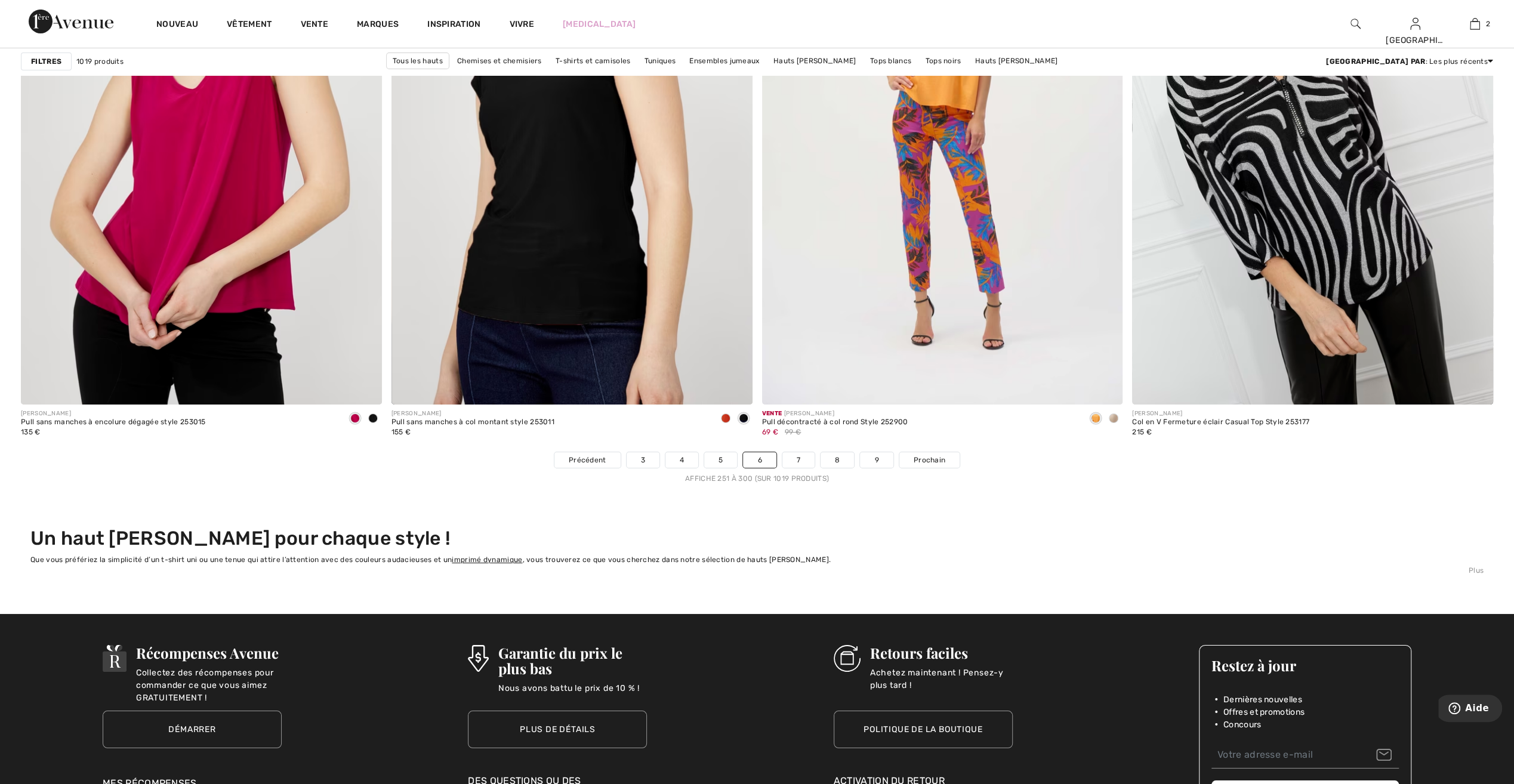
scroll to position [8727, 0]
